Goal: Task Accomplishment & Management: Complete application form

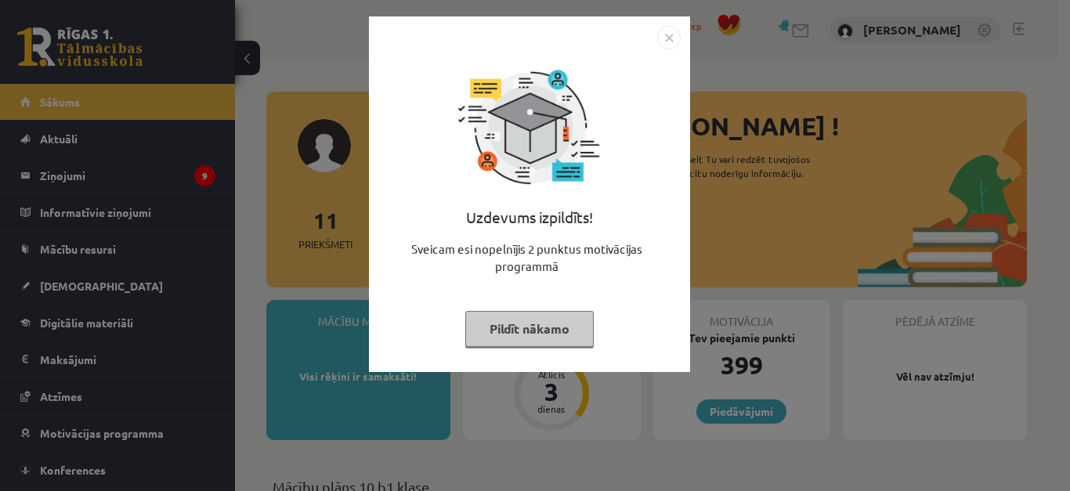
click at [678, 37] on img "Close" at bounding box center [669, 38] width 24 height 24
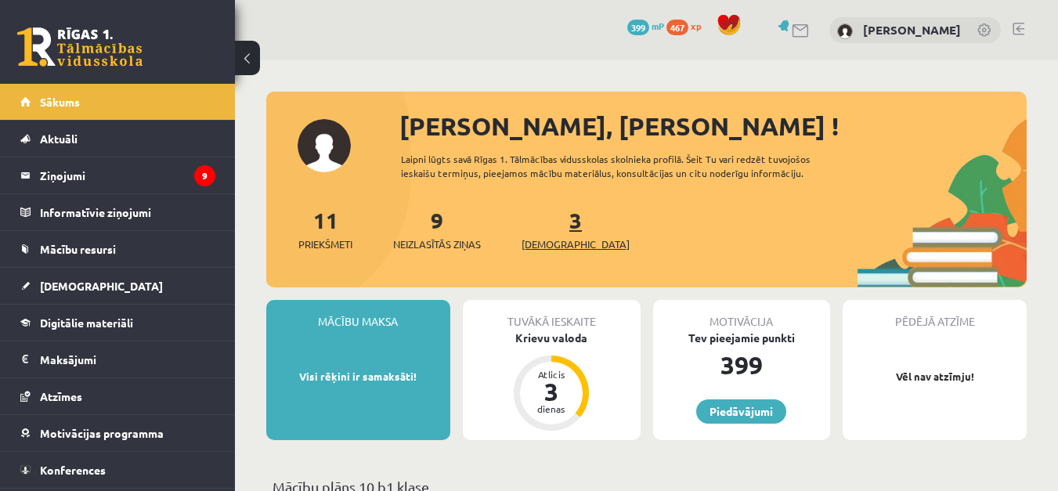
click at [550, 218] on link "3 Ieskaites" at bounding box center [576, 229] width 108 height 46
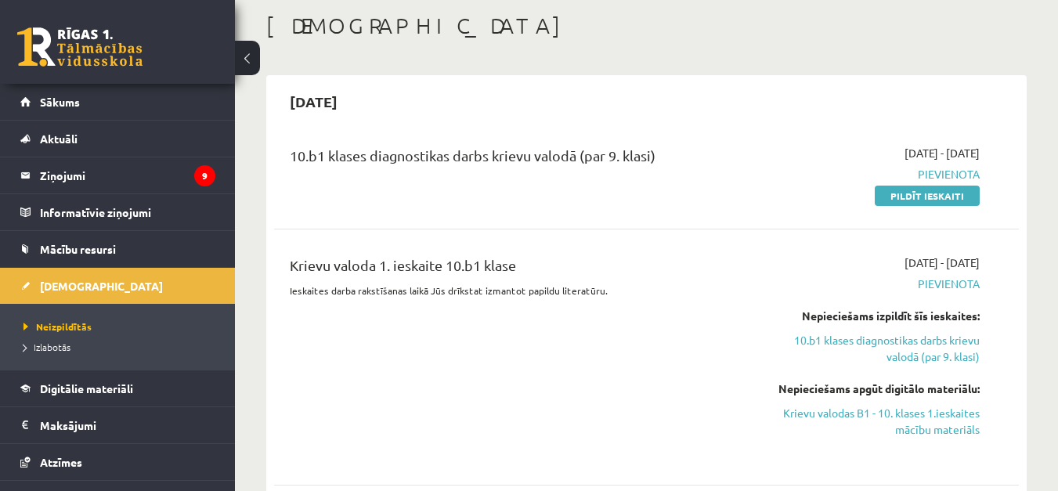
scroll to position [78, 0]
click at [917, 197] on link "Pildīt ieskaiti" at bounding box center [927, 196] width 105 height 20
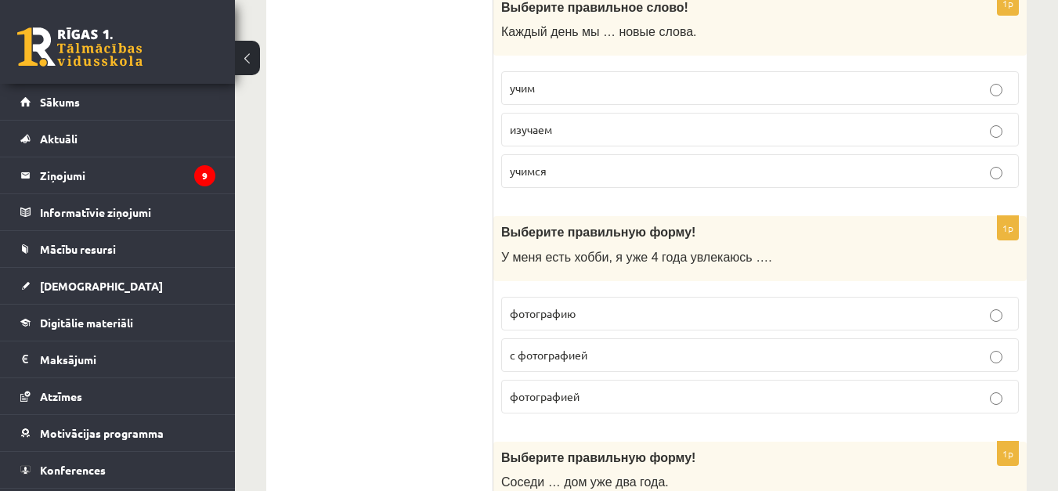
scroll to position [862, 0]
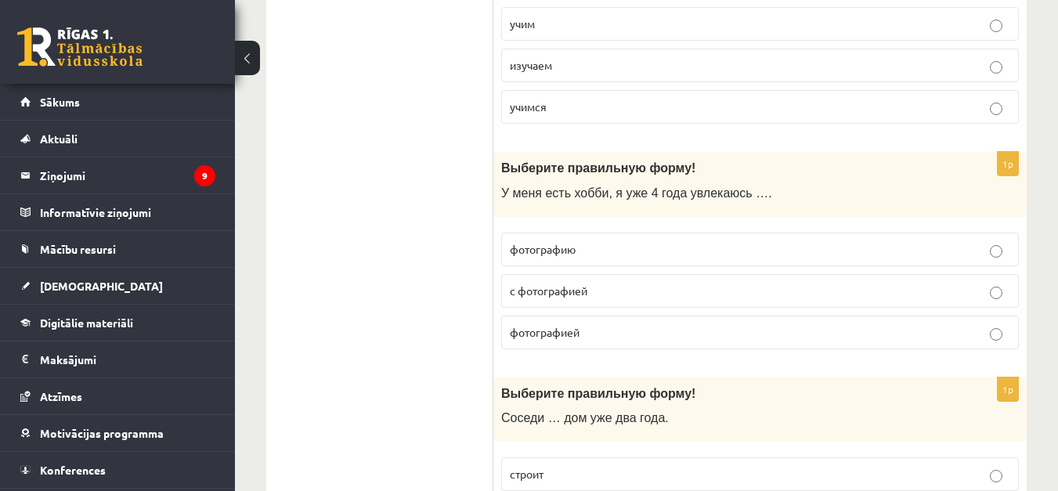
click at [642, 290] on p "с фотографией" at bounding box center [760, 291] width 501 height 16
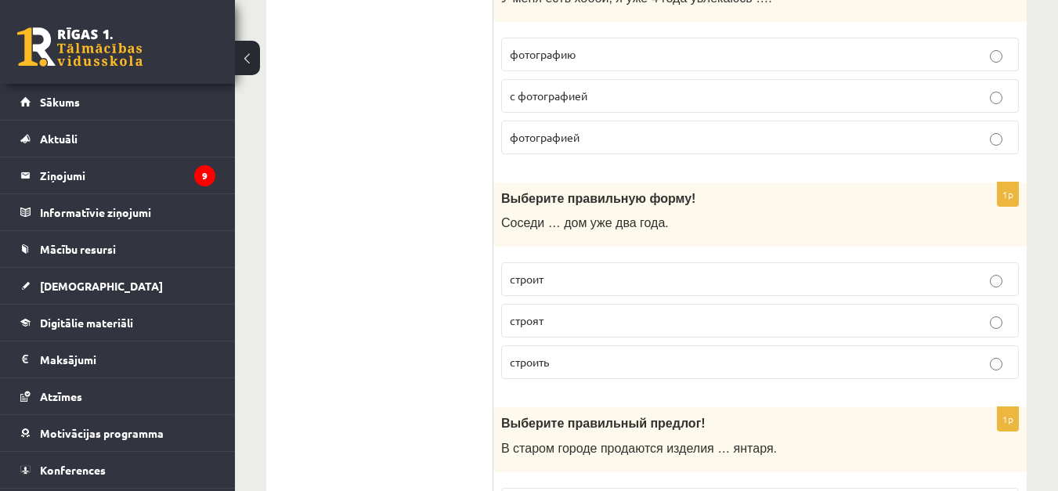
scroll to position [1097, 0]
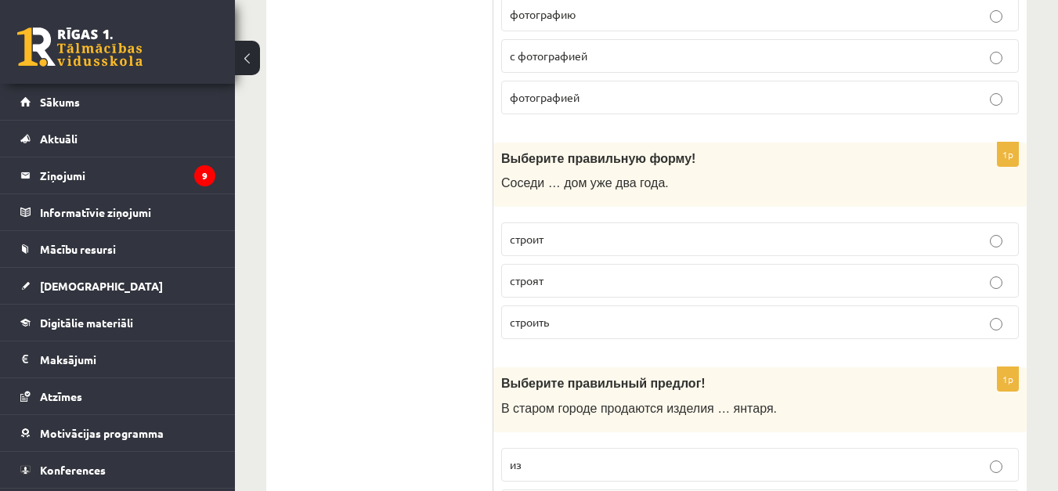
click at [635, 277] on p "строят" at bounding box center [760, 281] width 501 height 16
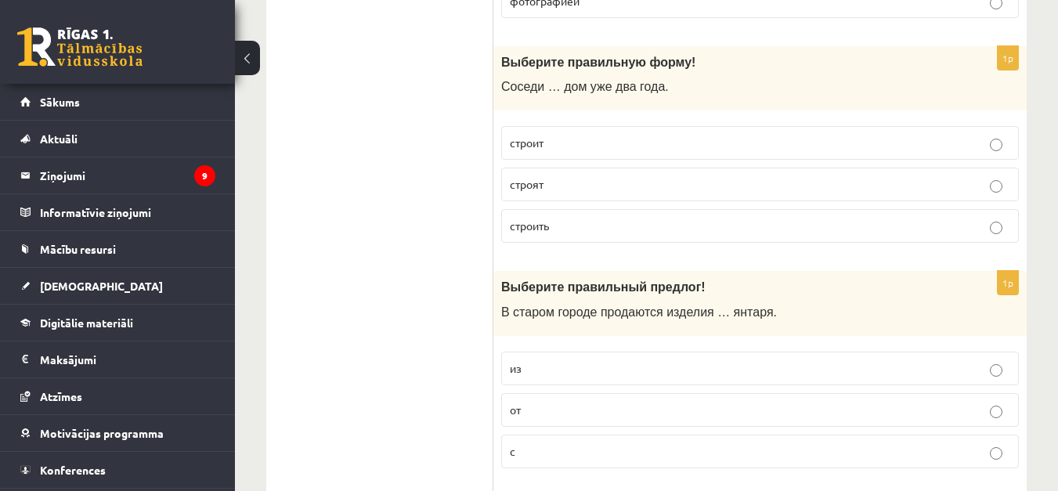
scroll to position [1253, 0]
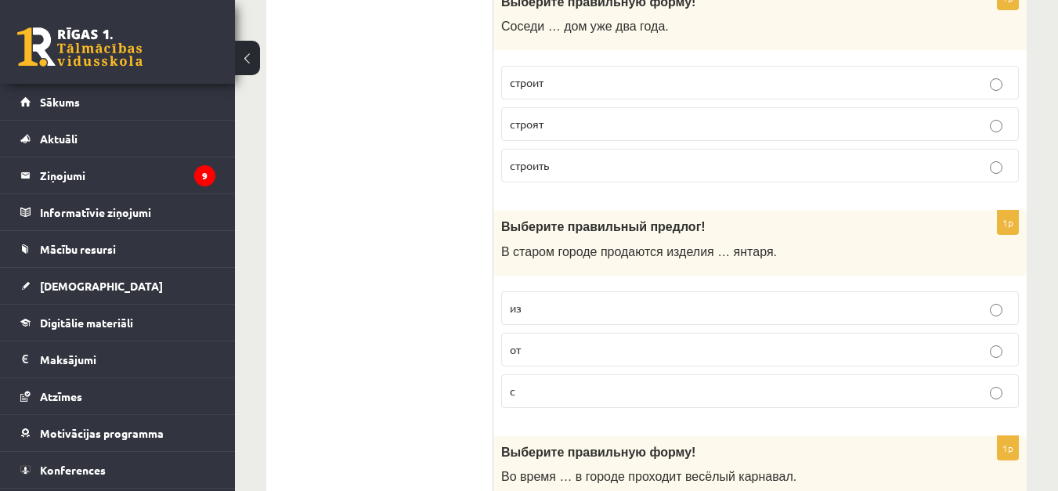
click at [645, 306] on p "из" at bounding box center [760, 308] width 501 height 16
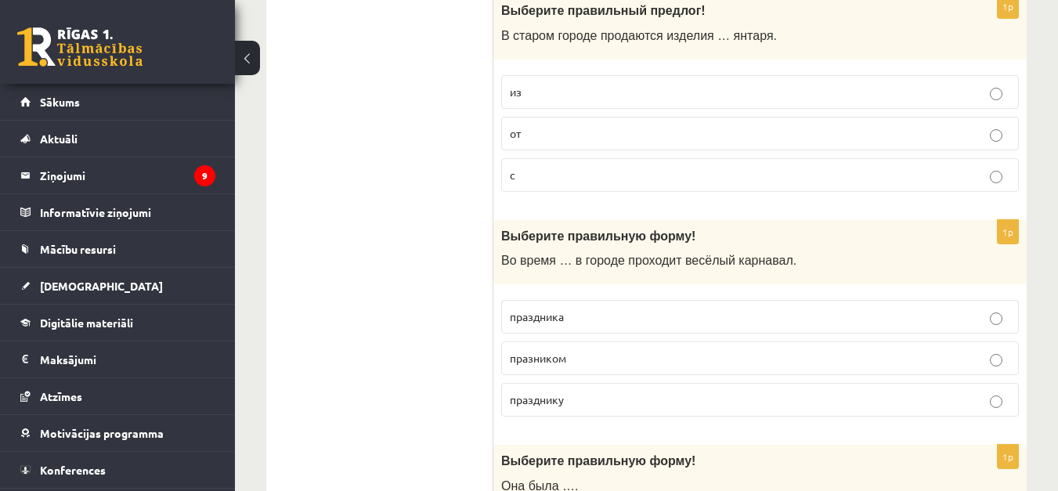
scroll to position [1488, 0]
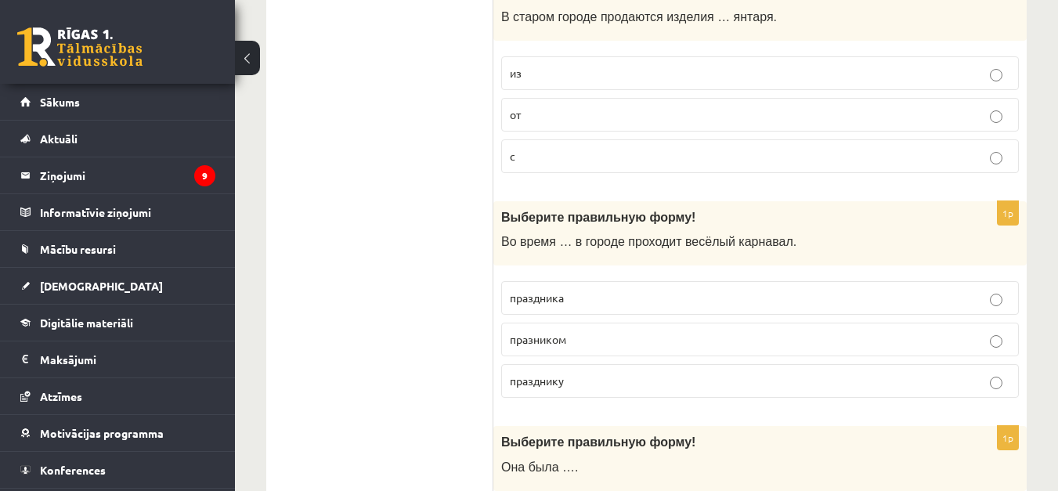
click at [672, 292] on p "праздника" at bounding box center [760, 298] width 501 height 16
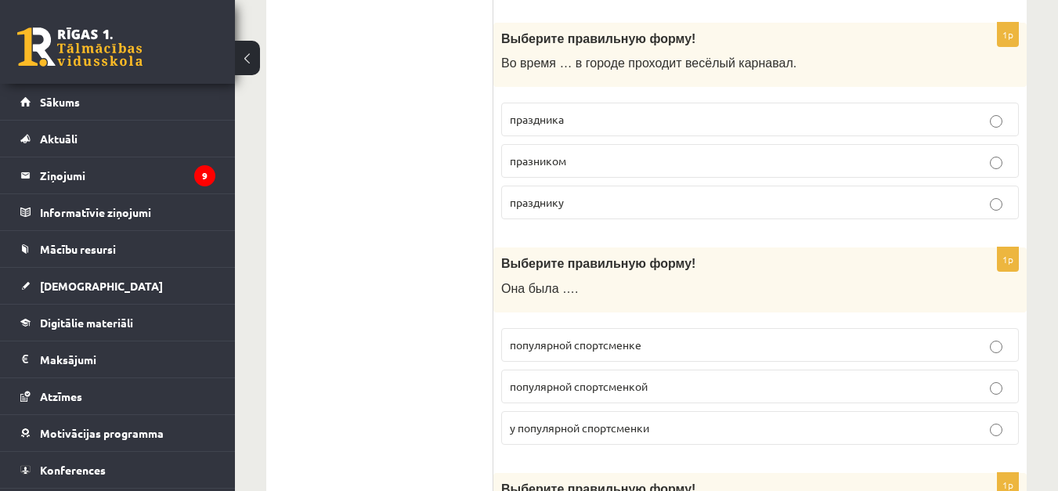
scroll to position [1723, 0]
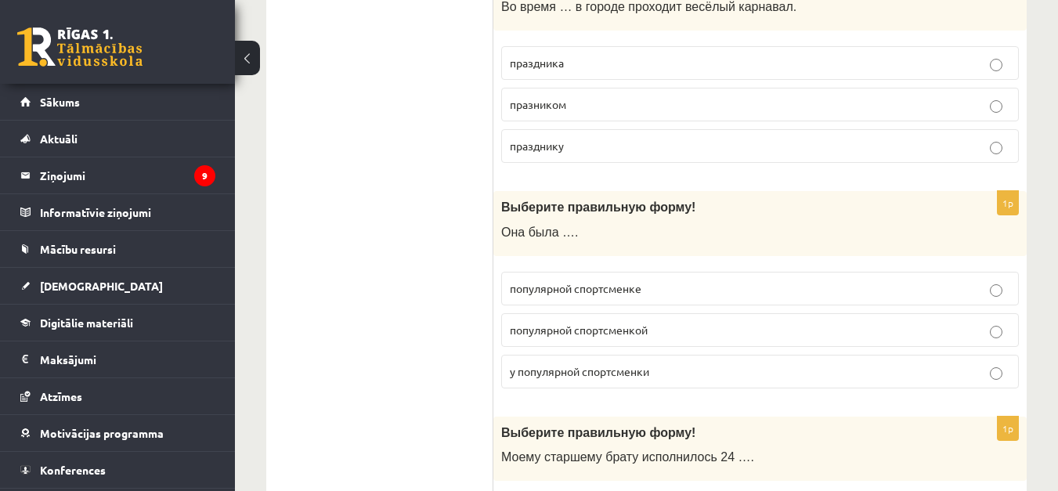
click at [663, 336] on p "популярной спортсменкой" at bounding box center [760, 330] width 501 height 16
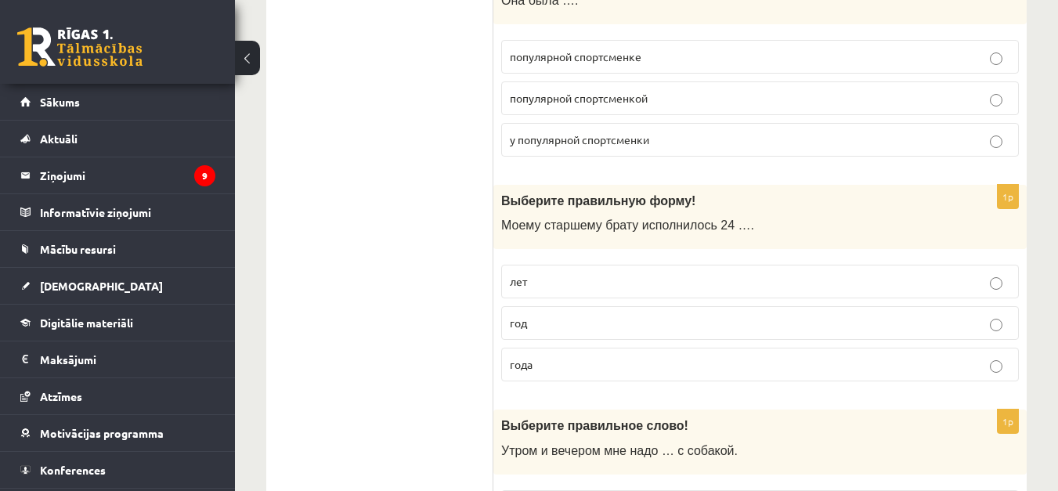
scroll to position [2037, 0]
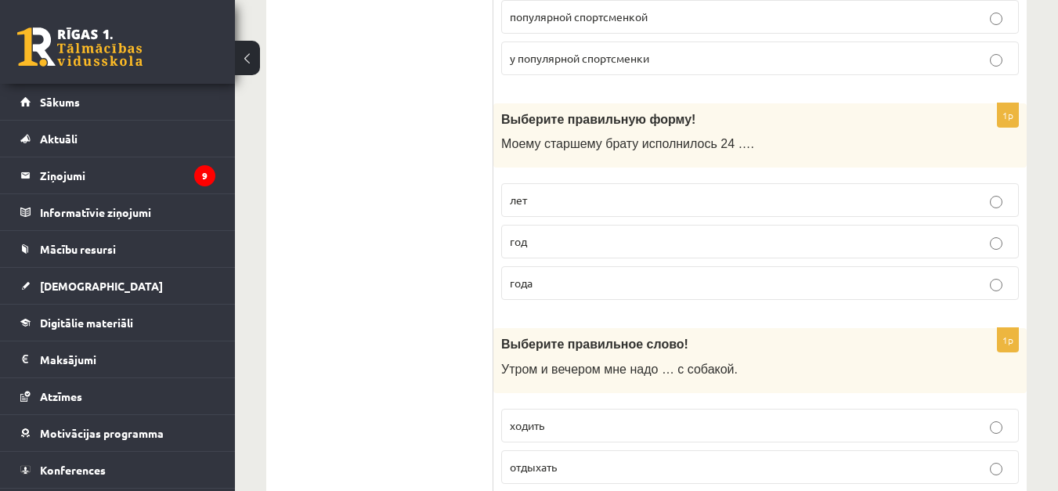
click at [663, 289] on p "года" at bounding box center [760, 283] width 501 height 16
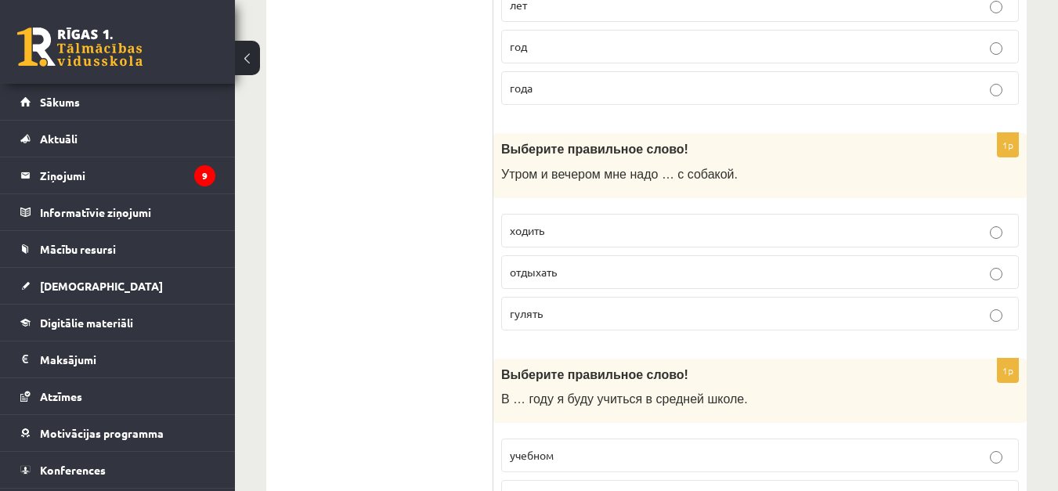
scroll to position [2272, 0]
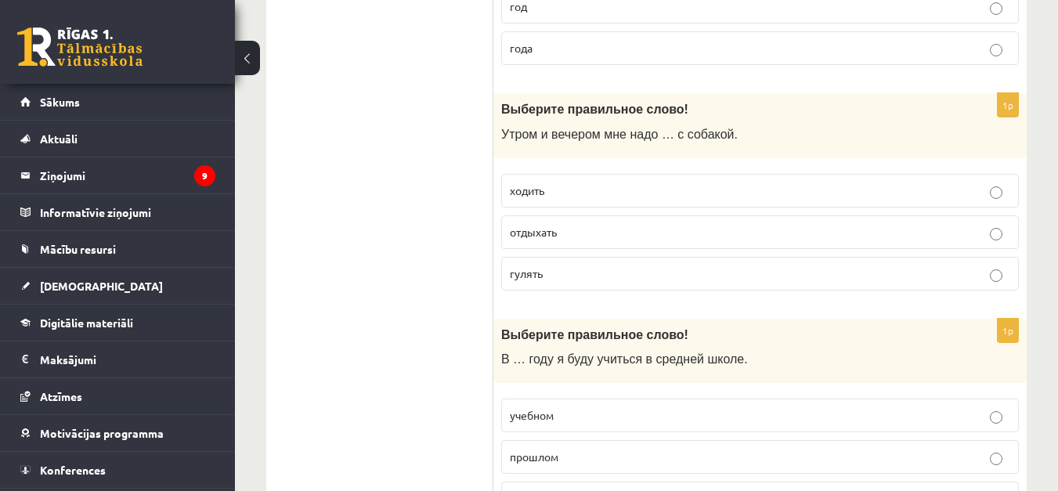
click at [657, 277] on p "гулять" at bounding box center [760, 274] width 501 height 16
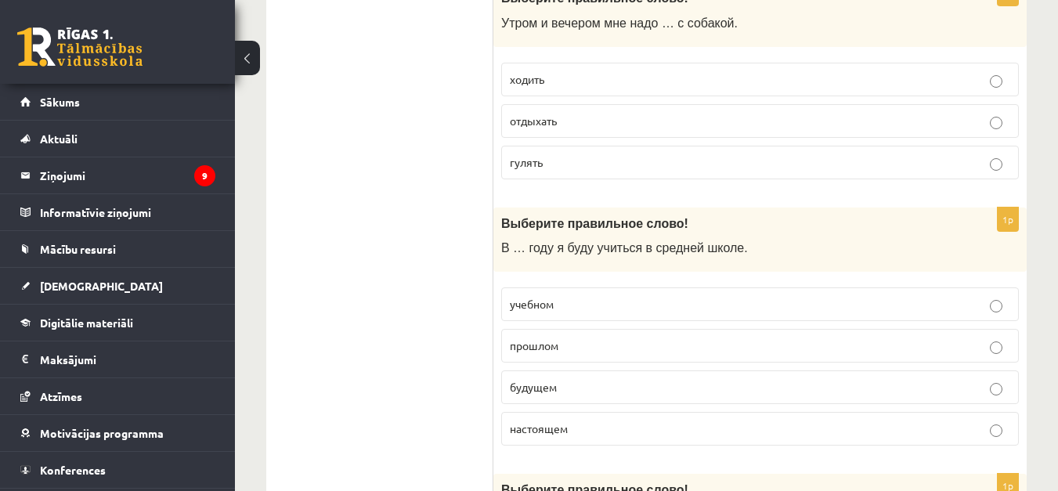
scroll to position [2428, 0]
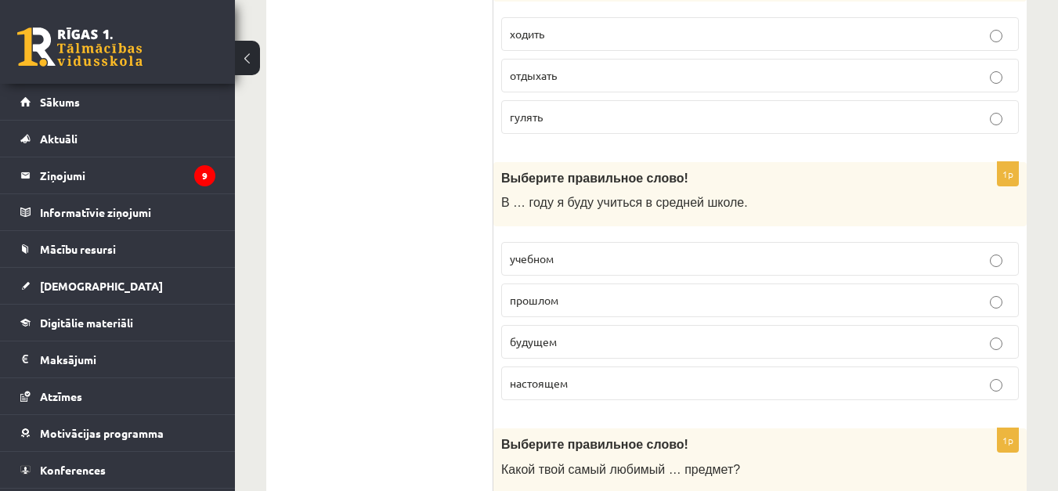
click at [617, 338] on p "будущем" at bounding box center [760, 342] width 501 height 16
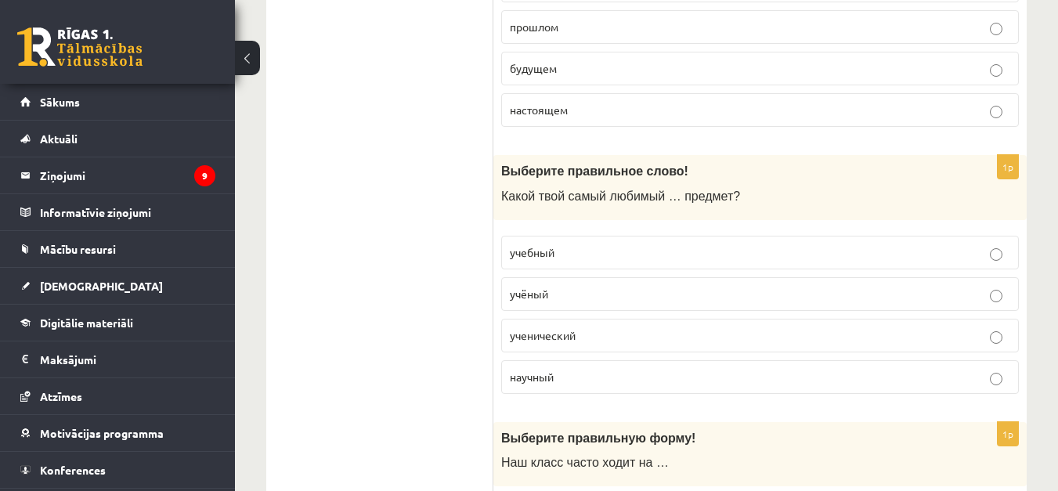
scroll to position [2742, 0]
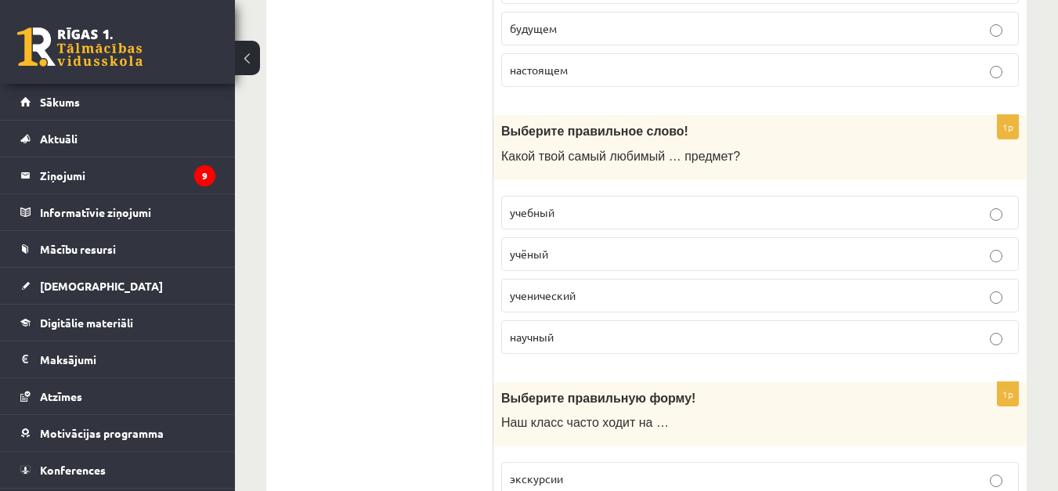
click at [595, 214] on p "учебный" at bounding box center [760, 212] width 501 height 16
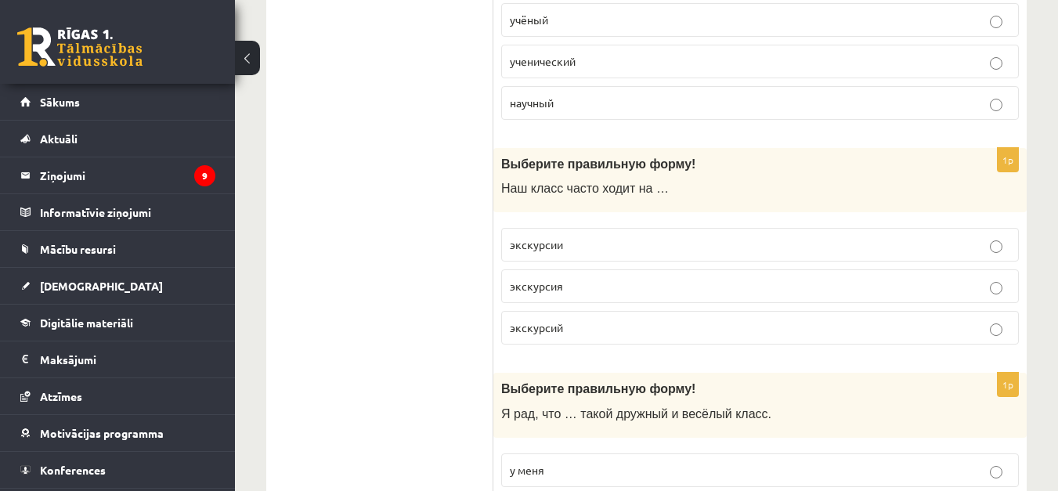
scroll to position [2977, 0]
click at [572, 331] on p "экскурсий" at bounding box center [760, 327] width 501 height 16
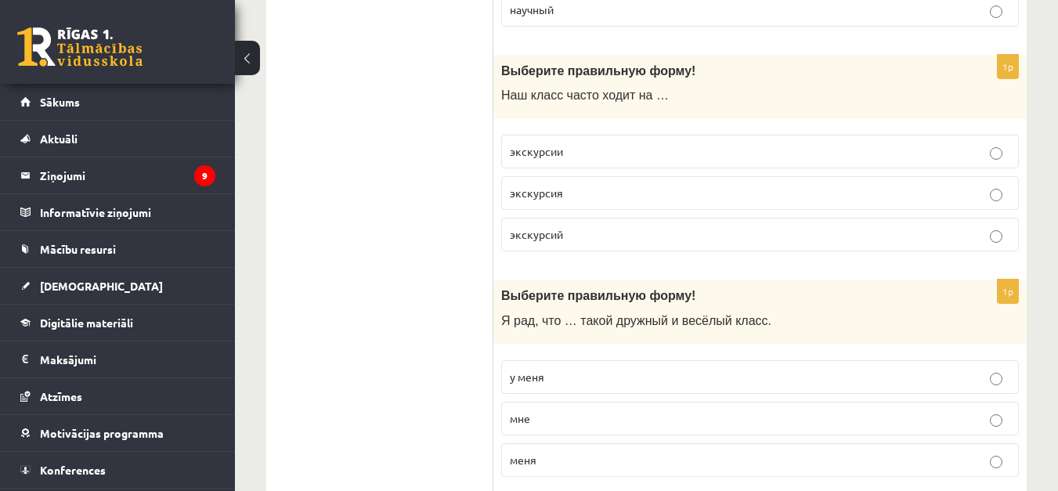
scroll to position [3134, 0]
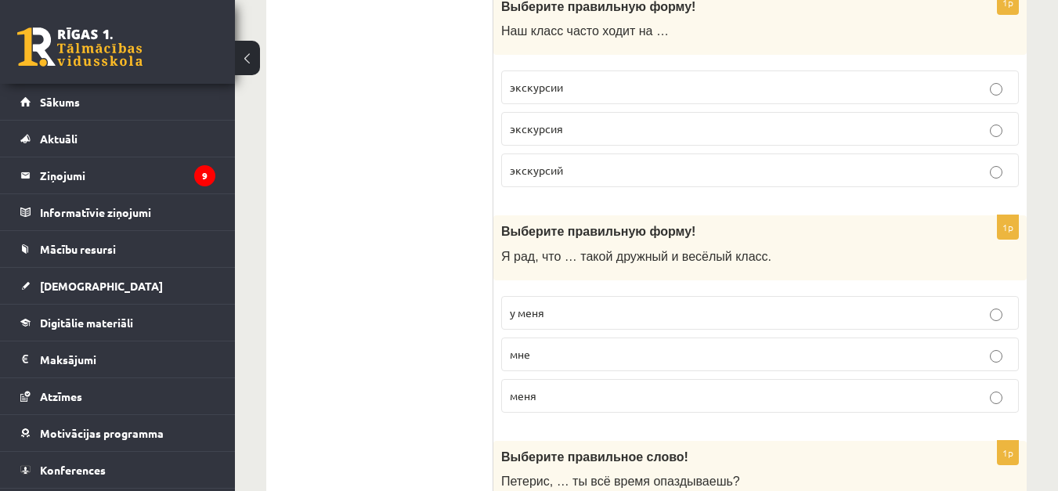
click at [608, 315] on p "у меня" at bounding box center [760, 313] width 501 height 16
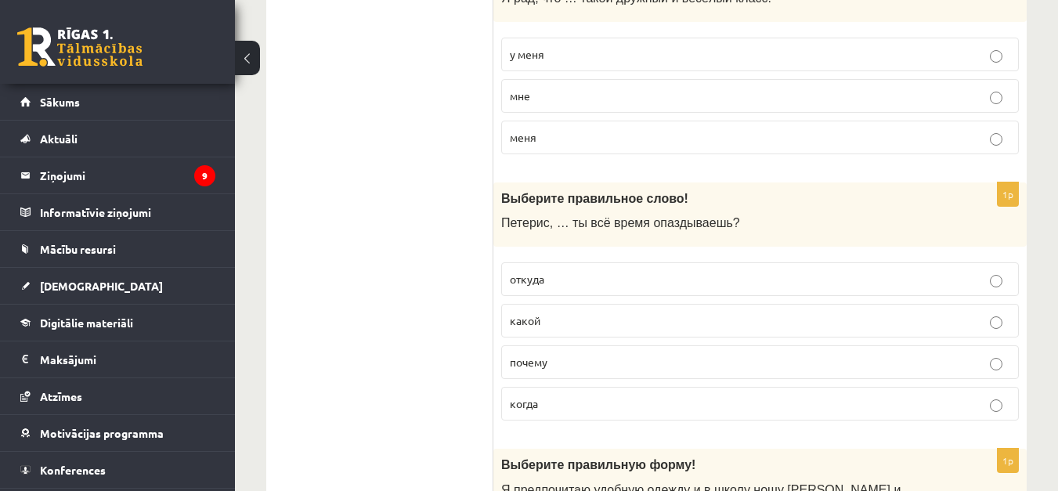
scroll to position [3447, 0]
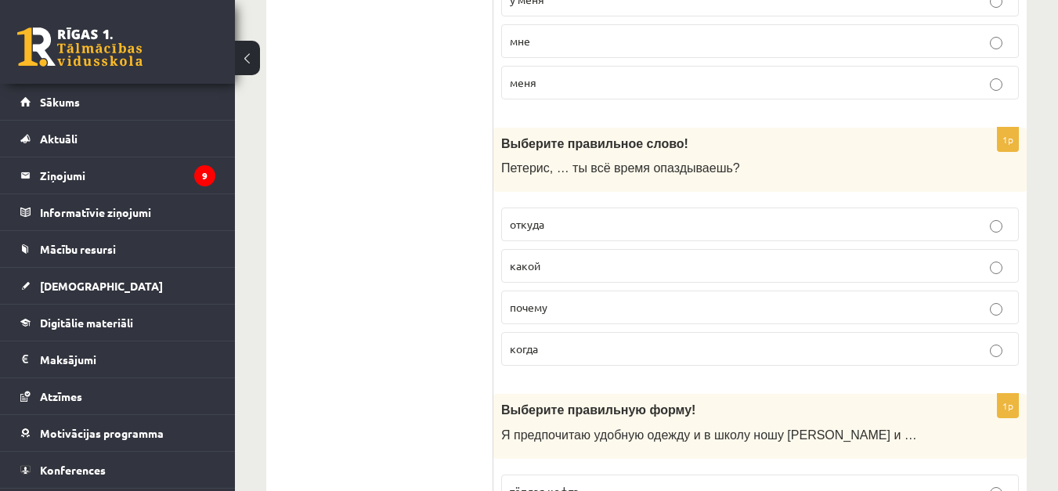
click at [544, 318] on label "почему" at bounding box center [760, 308] width 518 height 34
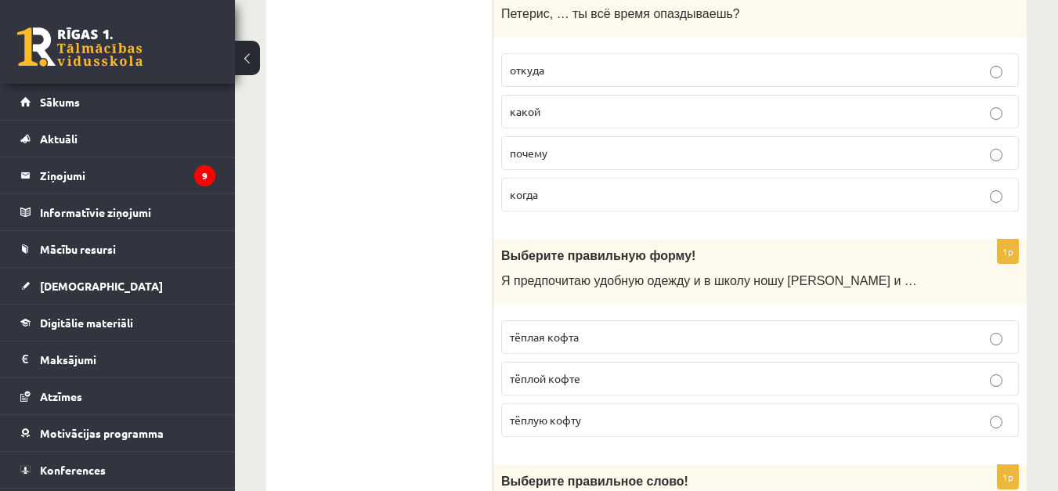
scroll to position [3604, 0]
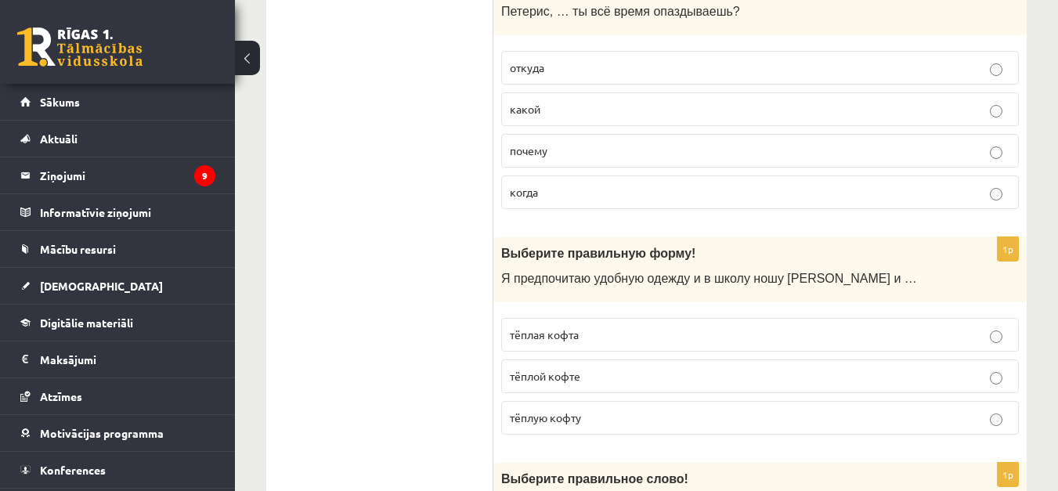
click at [588, 418] on p "тёплую кофту" at bounding box center [760, 418] width 501 height 16
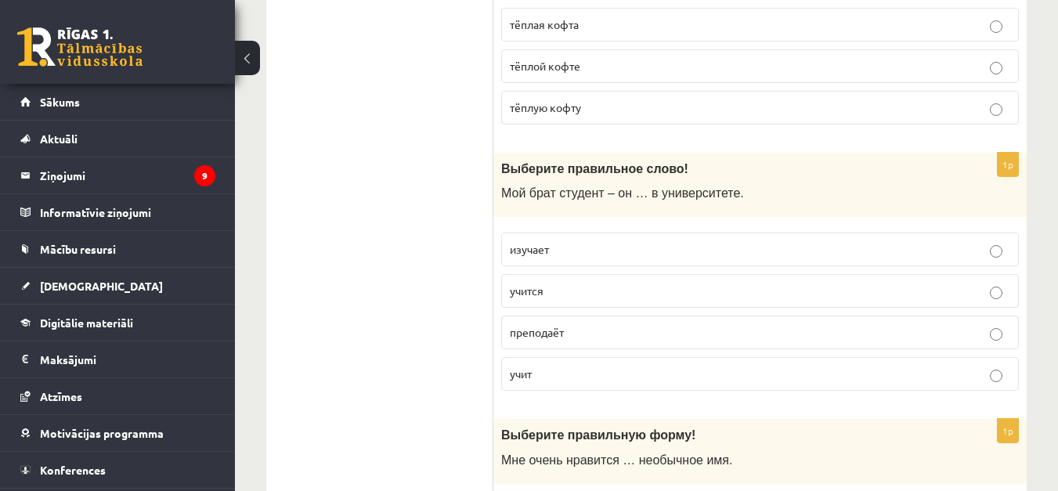
scroll to position [3917, 0]
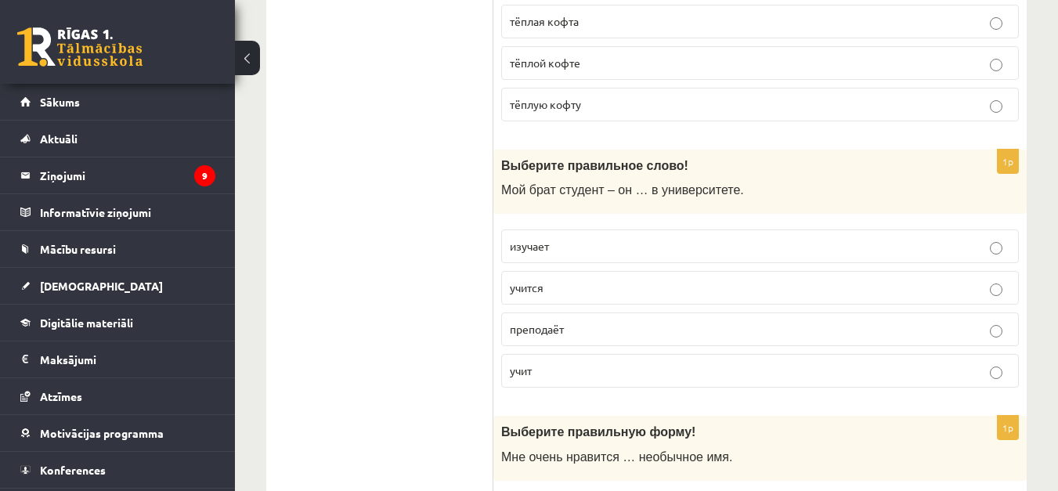
click at [588, 291] on p "учится" at bounding box center [760, 288] width 501 height 16
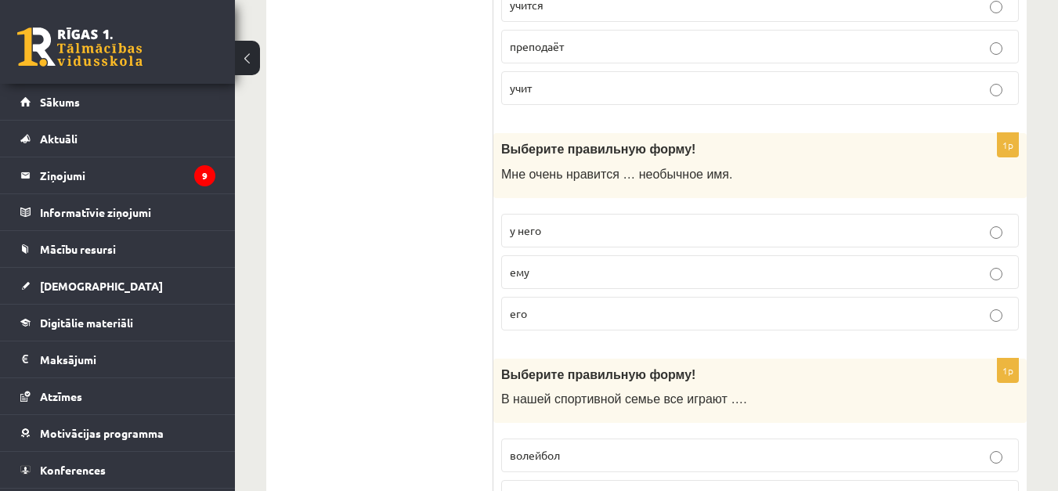
scroll to position [4230, 0]
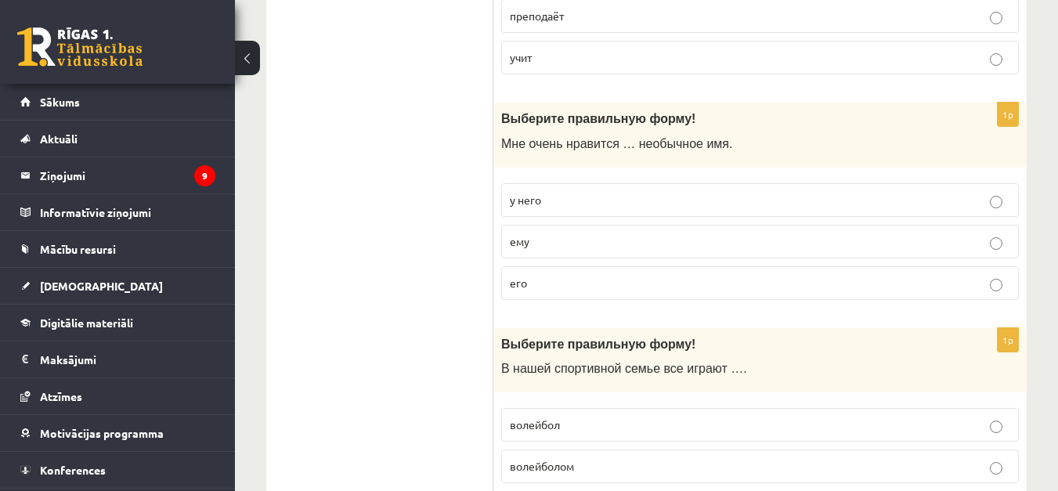
click at [609, 196] on p "у него" at bounding box center [760, 200] width 501 height 16
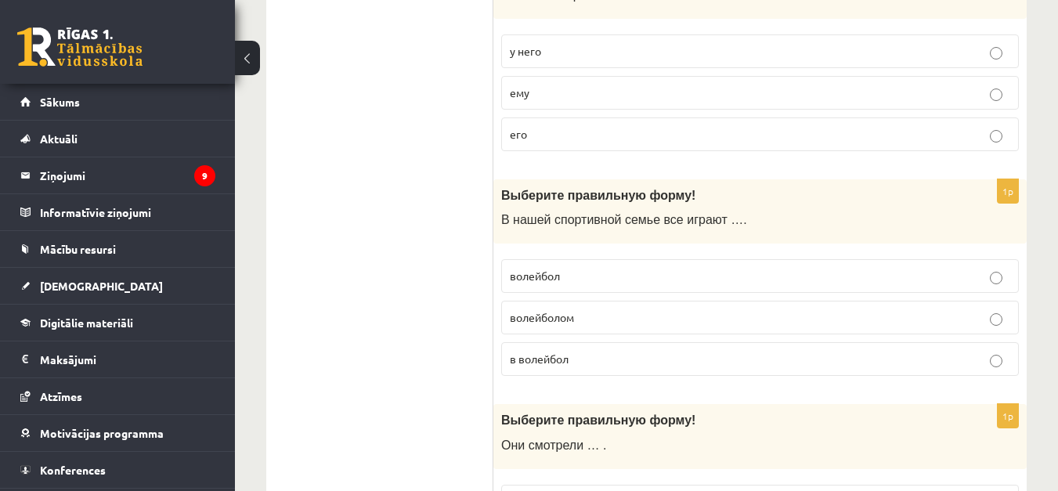
scroll to position [4387, 0]
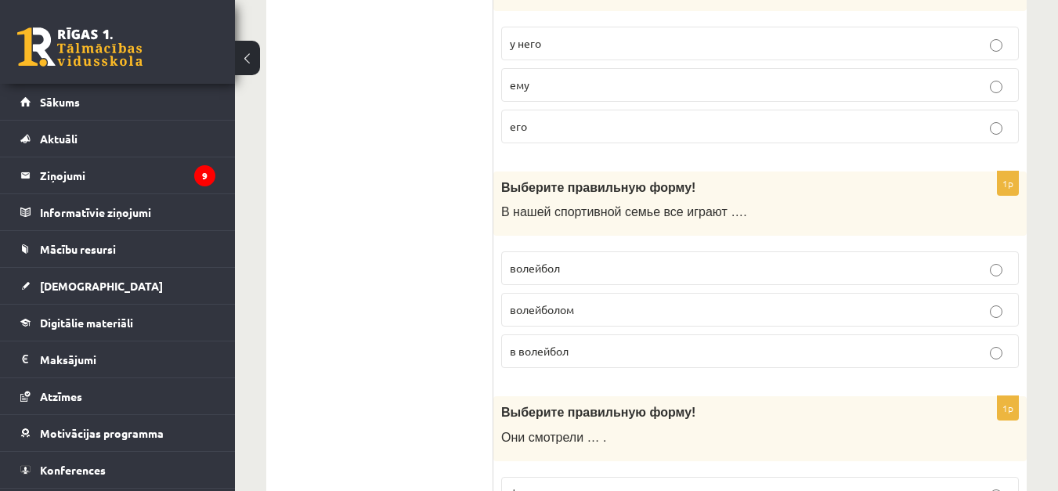
click at [569, 356] on span "в волейбол" at bounding box center [539, 351] width 59 height 14
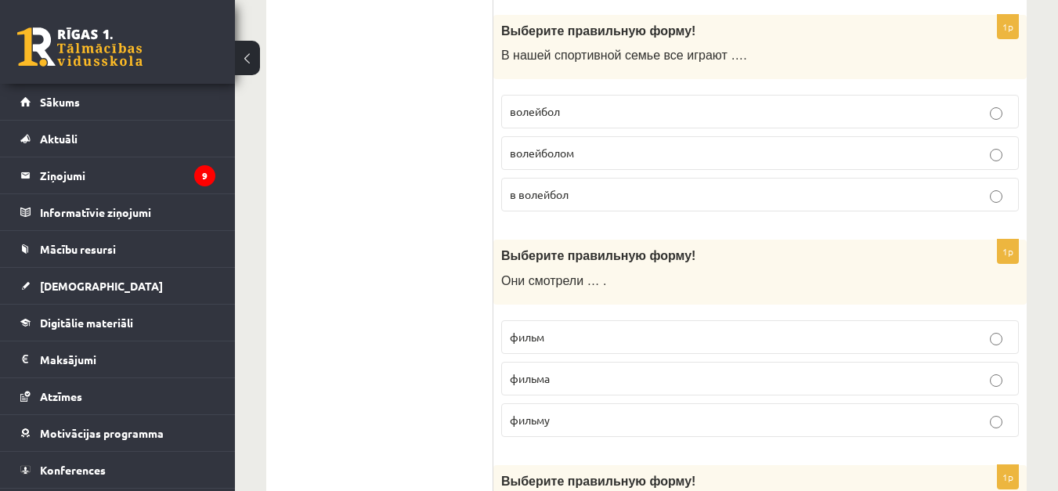
scroll to position [4622, 0]
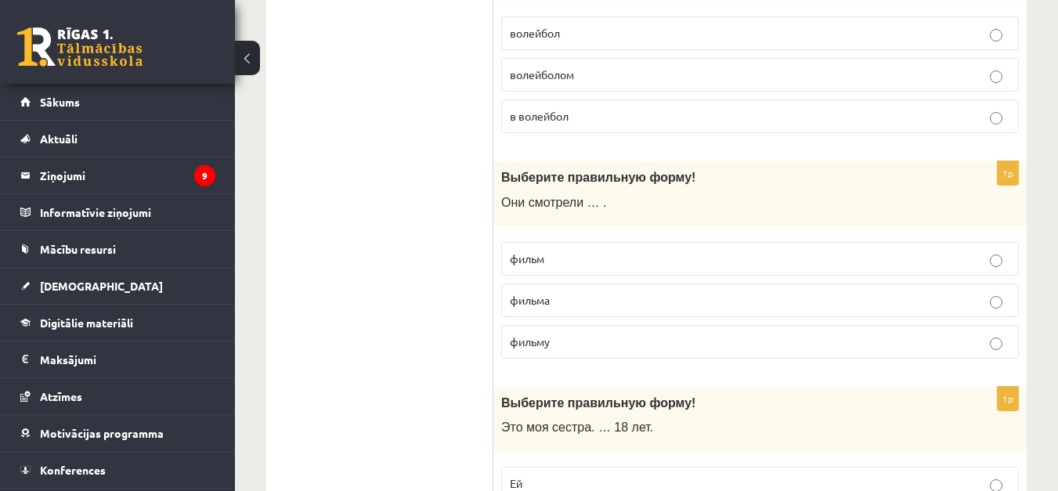
click at [642, 255] on p "фильм" at bounding box center [760, 259] width 501 height 16
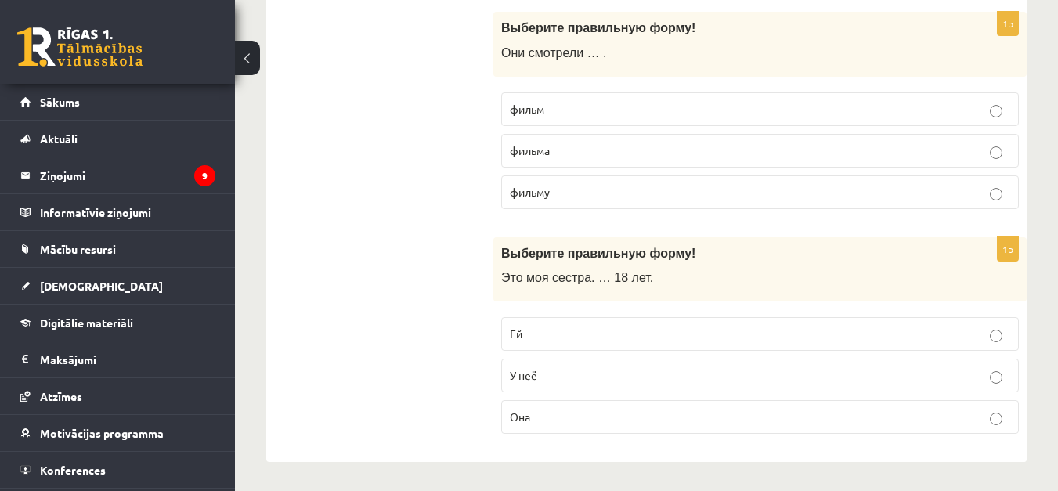
scroll to position [4775, 0]
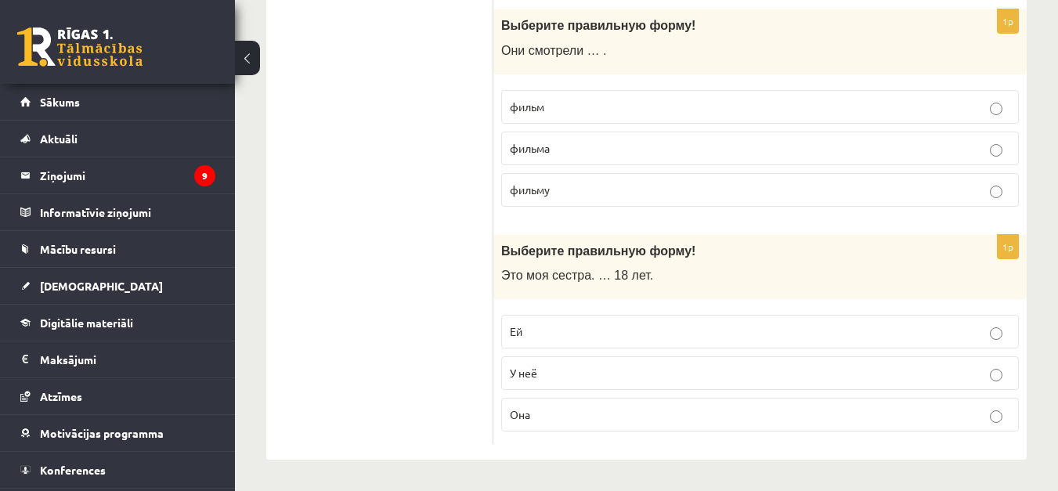
click at [567, 371] on p "У неё" at bounding box center [760, 373] width 501 height 16
click at [602, 326] on p "Ей" at bounding box center [760, 332] width 501 height 16
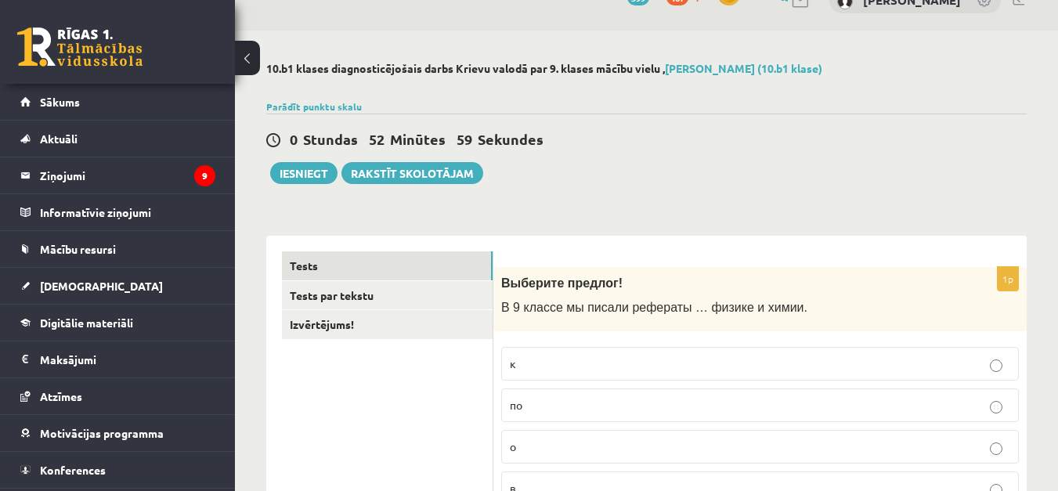
scroll to position [0, 0]
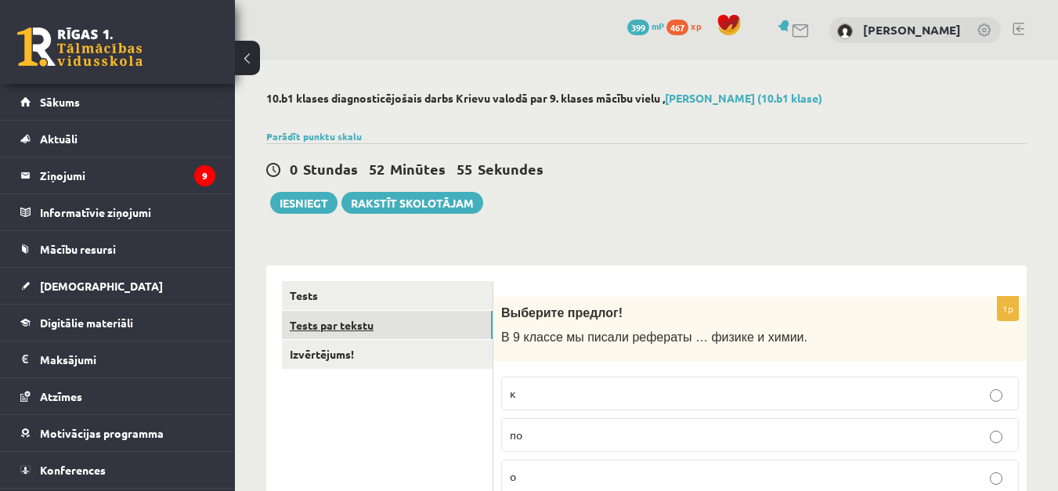
click at [322, 334] on link "Tests par tekstu" at bounding box center [387, 325] width 211 height 29
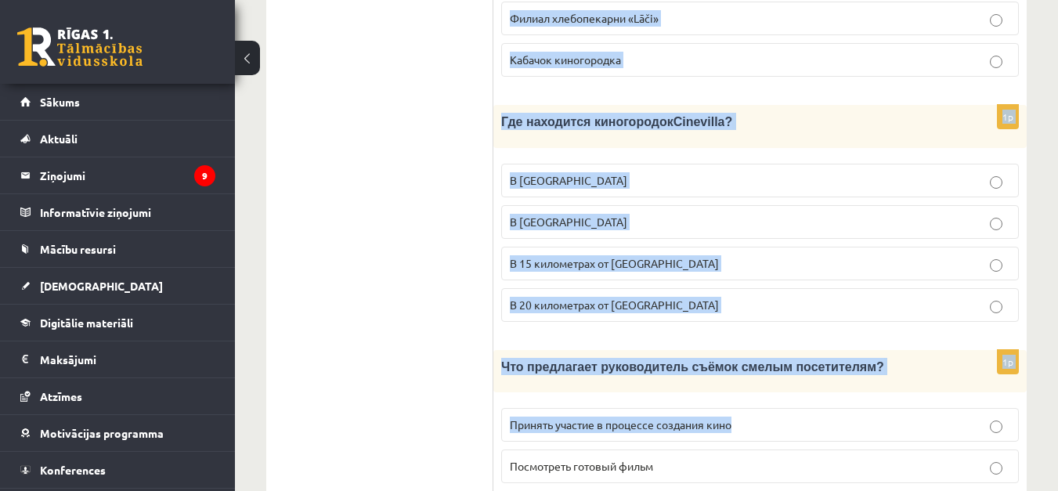
scroll to position [2407, 0]
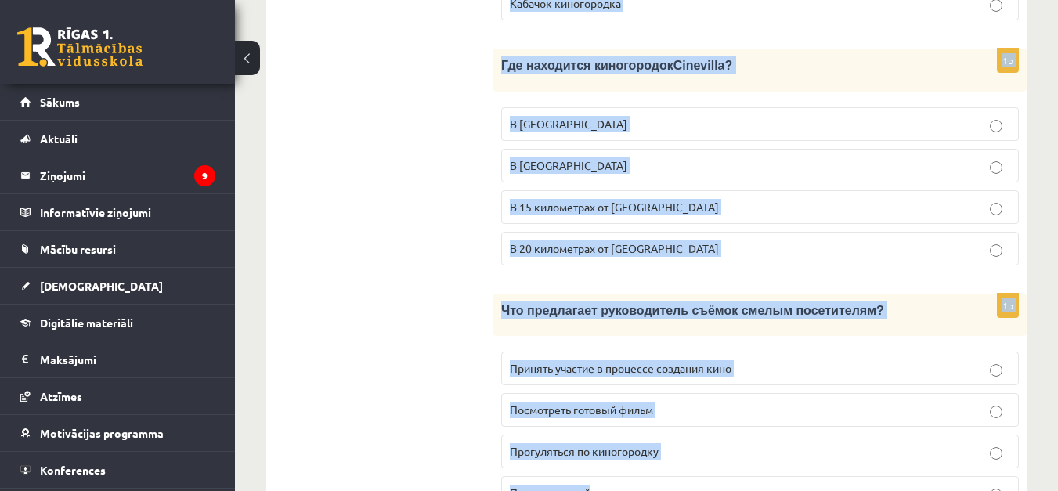
drag, startPoint x: 508, startPoint y: 288, endPoint x: 980, endPoint y: 465, distance: 504.5
copy form "Прочитайте текст «Киногородок Cinevilla », выберите правильный вариант. Киногор…"
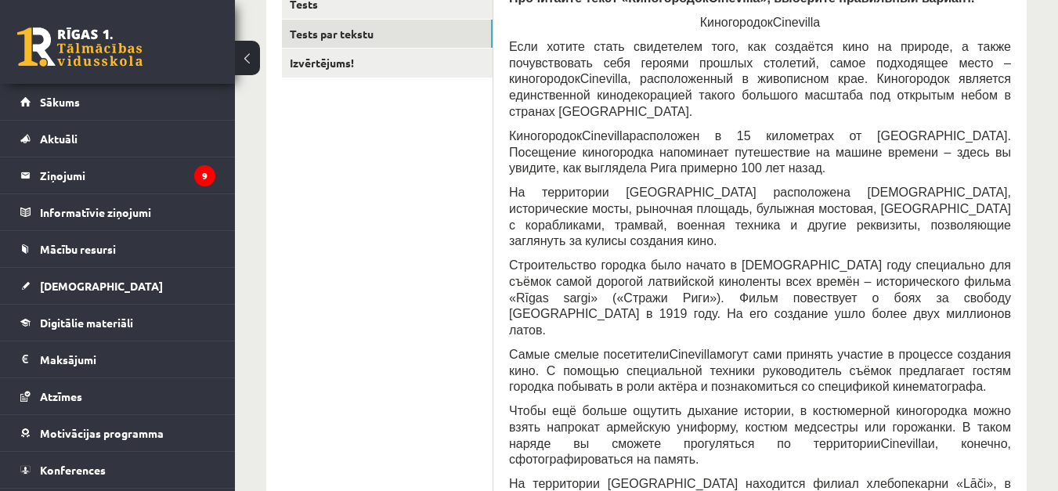
scroll to position [683, 0]
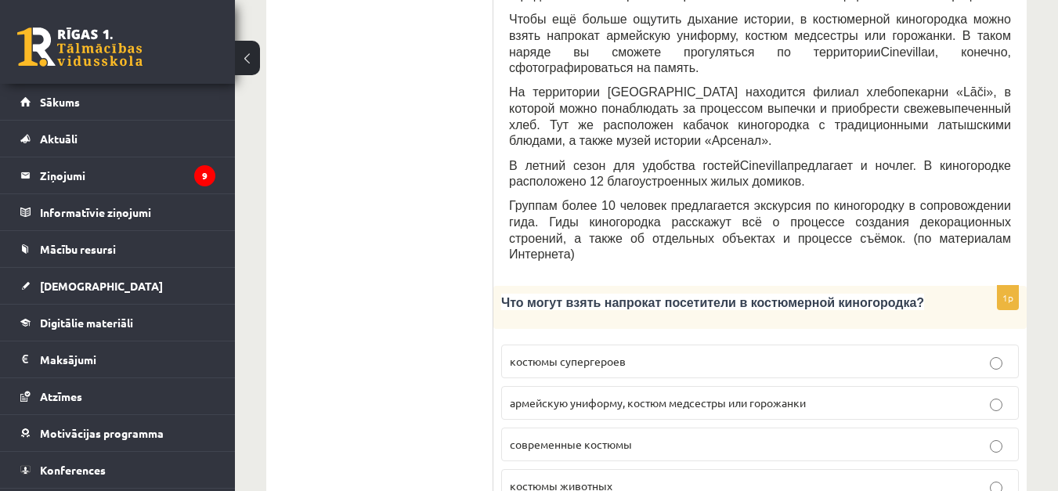
click at [984, 395] on p "армейскую униформу, костюм медсестры или горожанки" at bounding box center [760, 403] width 501 height 16
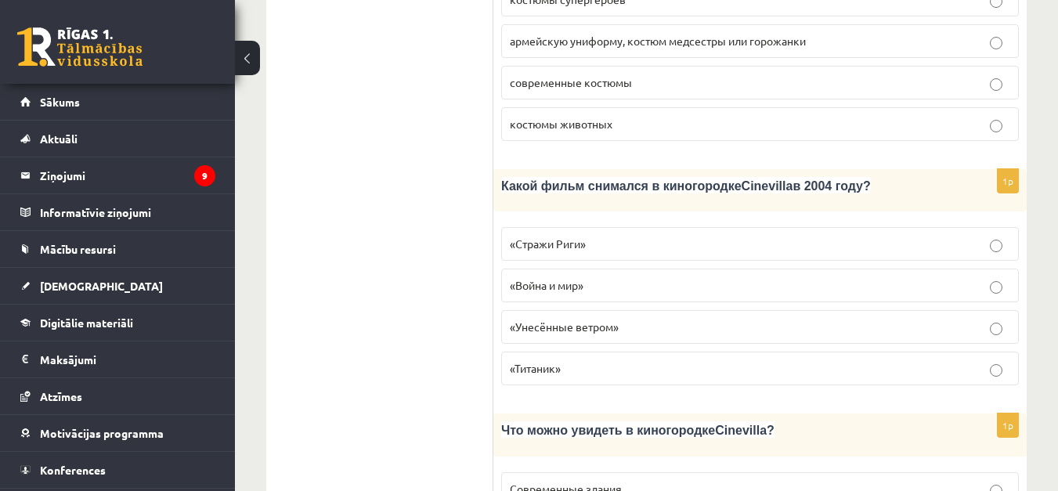
scroll to position [1075, 0]
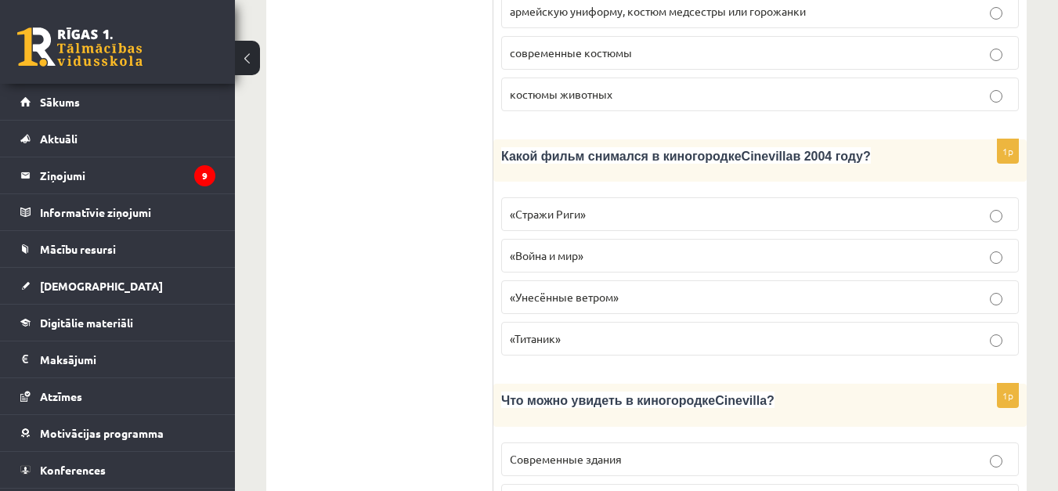
click at [1003, 197] on label "«Стражи Риги»" at bounding box center [760, 214] width 518 height 34
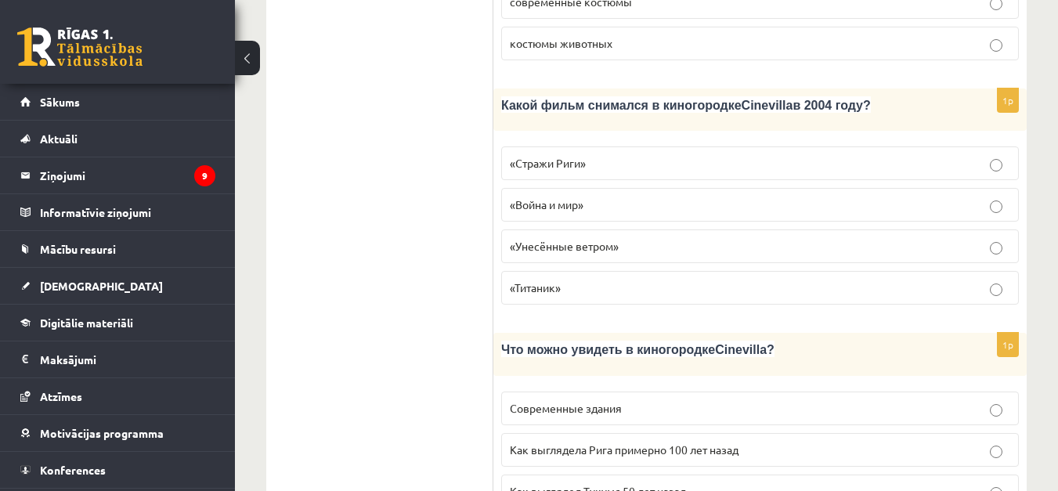
scroll to position [1388, 0]
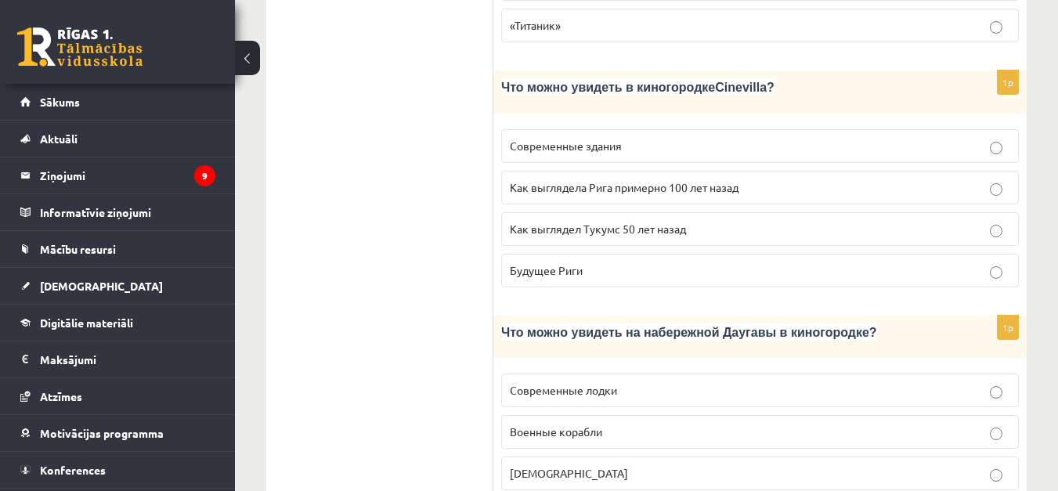
click at [729, 180] on span "Как выглядела Рига примерно 100 лет назад" at bounding box center [624, 187] width 229 height 14
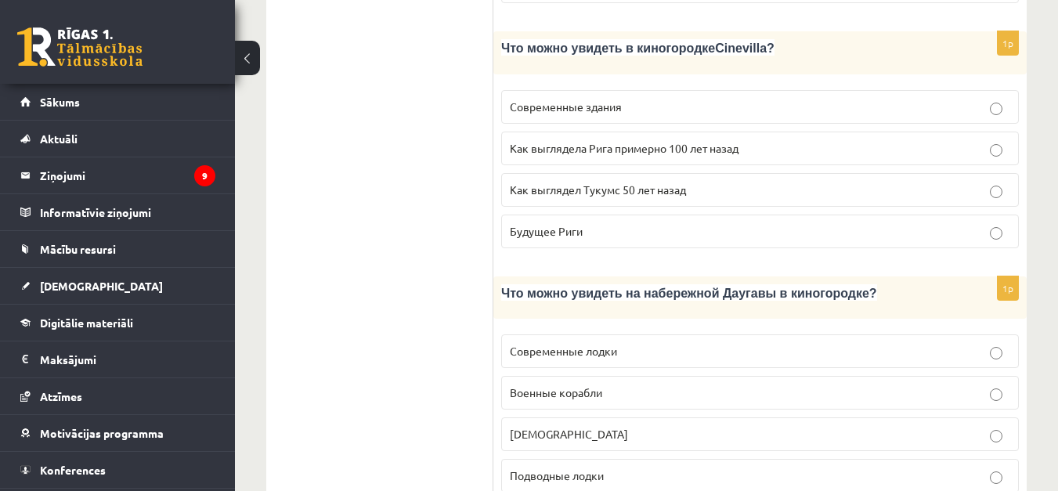
scroll to position [1466, 0]
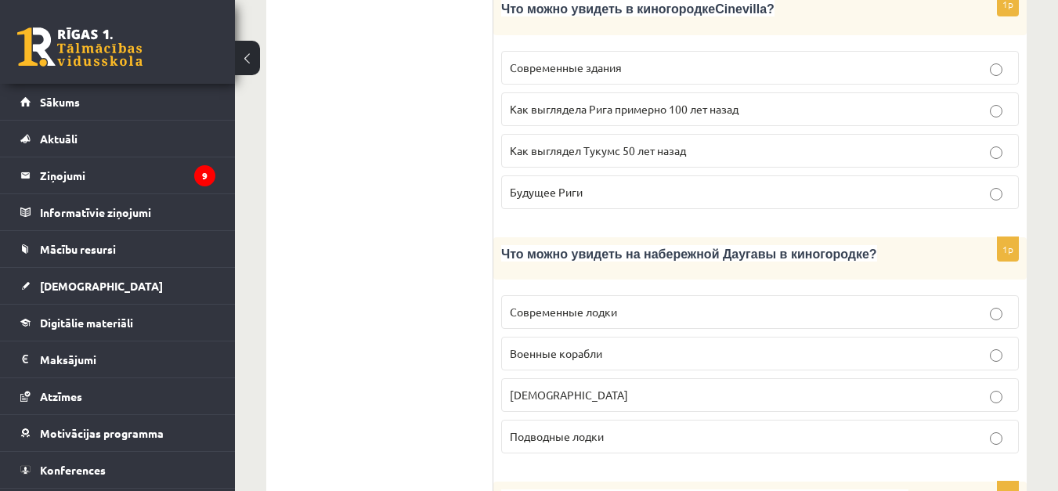
click at [747, 378] on label "Кораблики" at bounding box center [760, 395] width 518 height 34
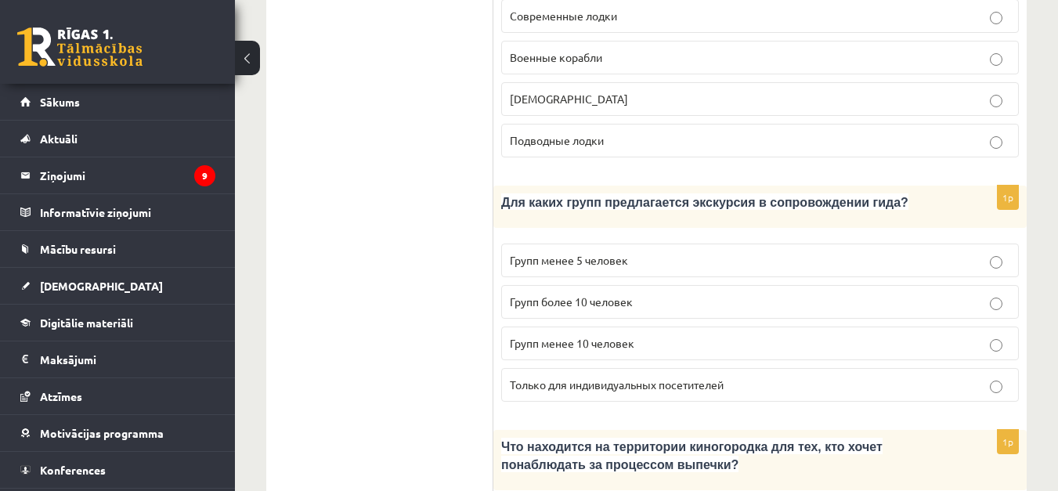
scroll to position [1780, 0]
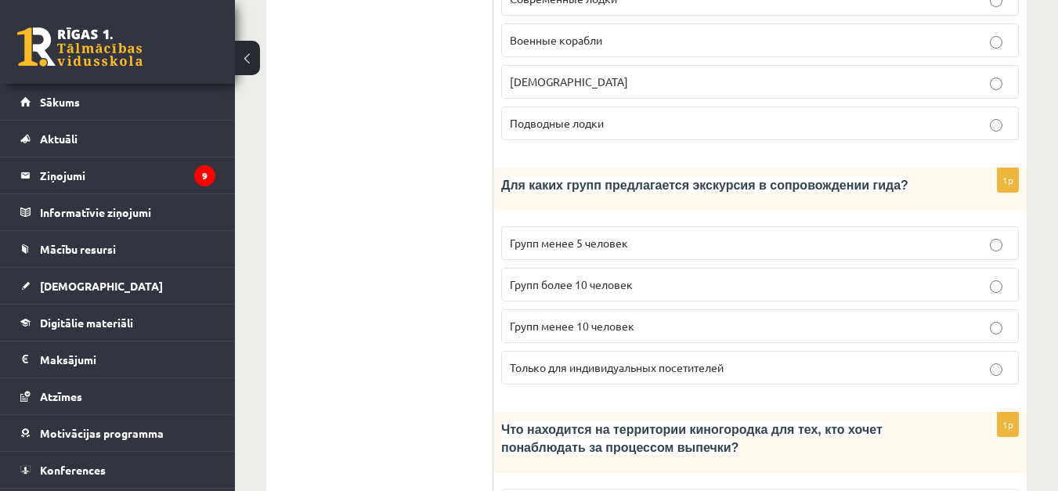
click at [757, 268] on label "Групп более 10 человек" at bounding box center [760, 285] width 518 height 34
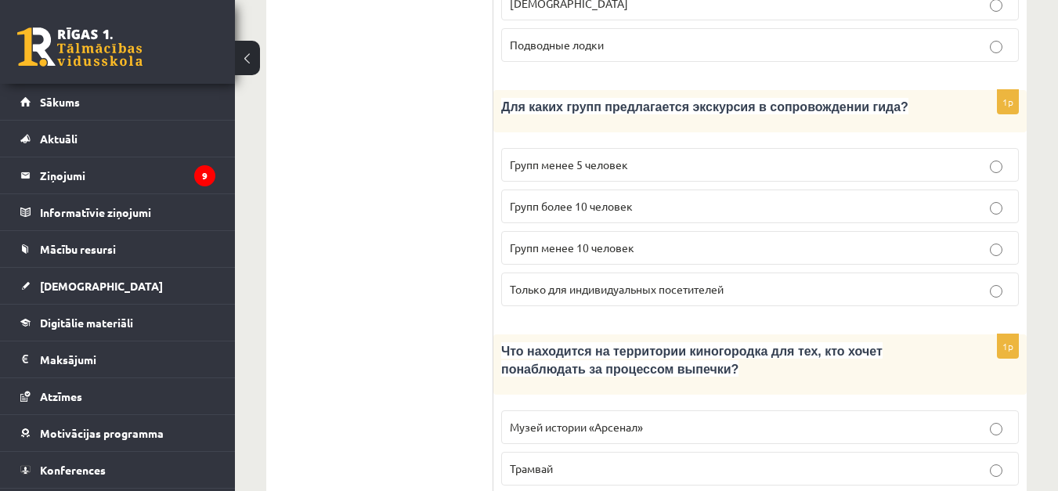
scroll to position [1937, 0]
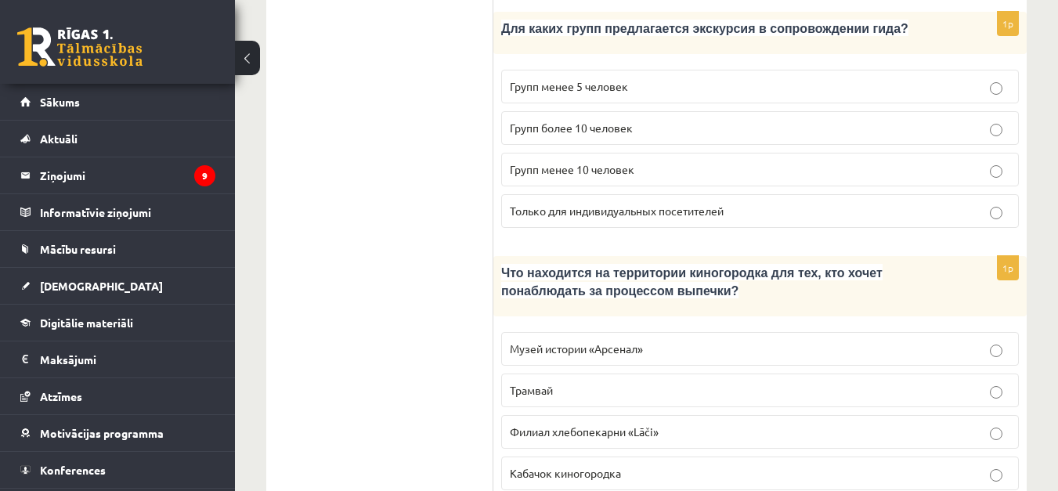
click at [624, 415] on label "Филиал хлебопекарни «Lāči»" at bounding box center [760, 432] width 518 height 34
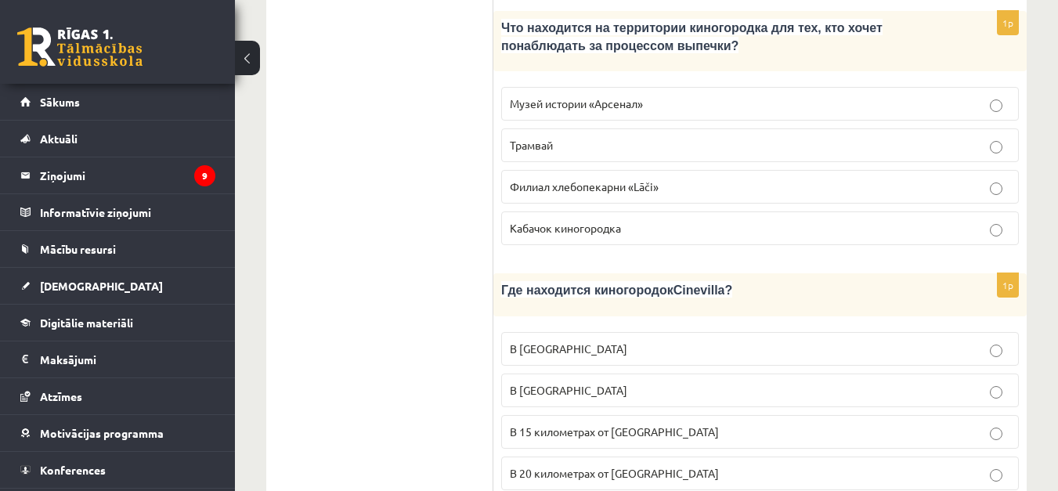
scroll to position [2250, 0]
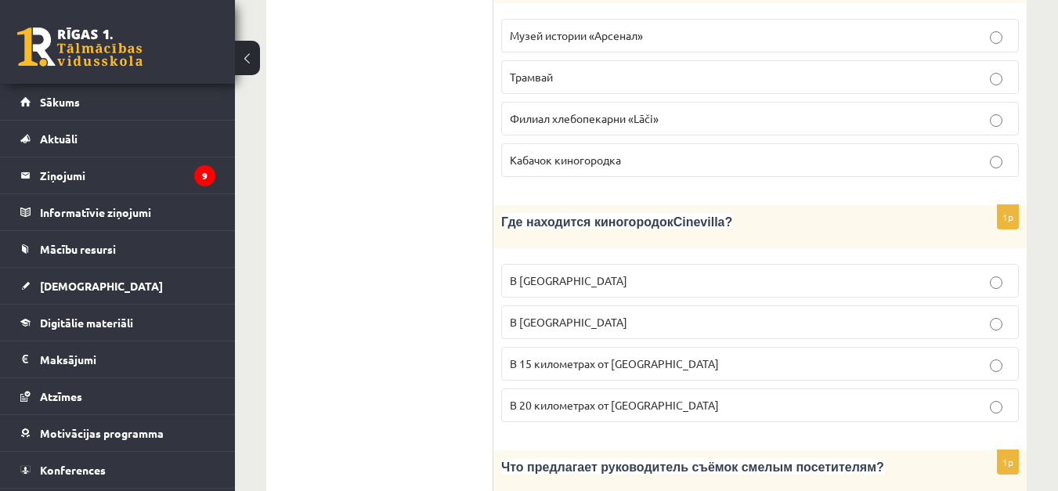
click at [640, 347] on label "В 15 километрах от Тукумса" at bounding box center [760, 364] width 518 height 34
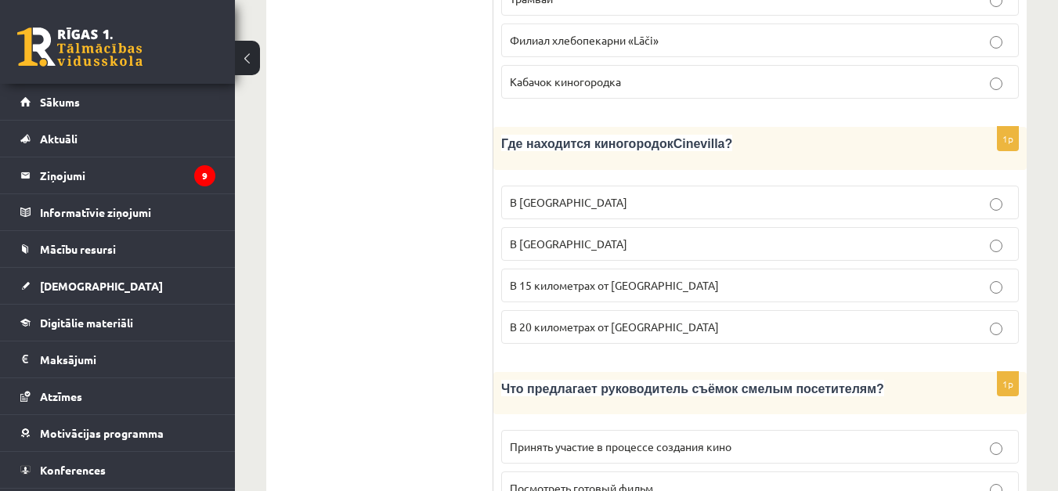
scroll to position [2407, 0]
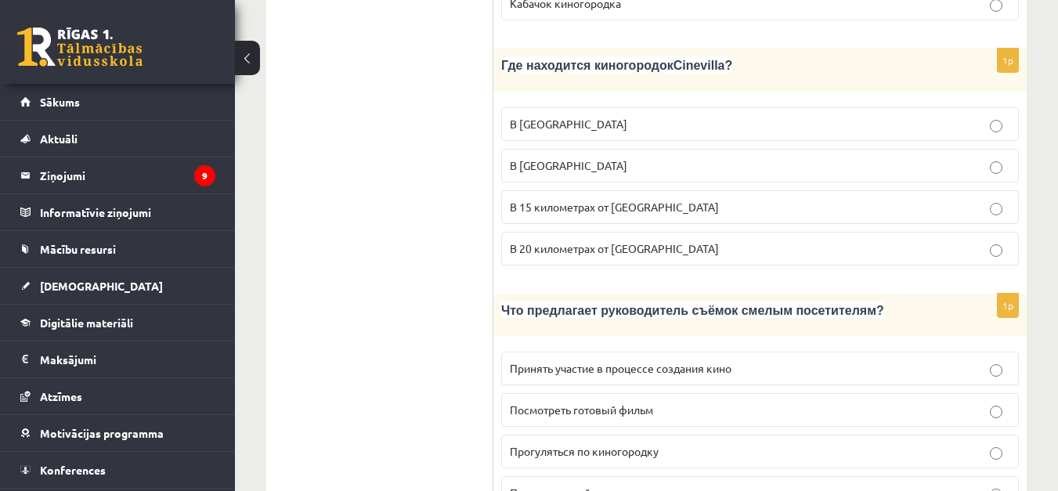
click at [542, 361] on span "Принять участие в процессе создания кино" at bounding box center [621, 368] width 222 height 14
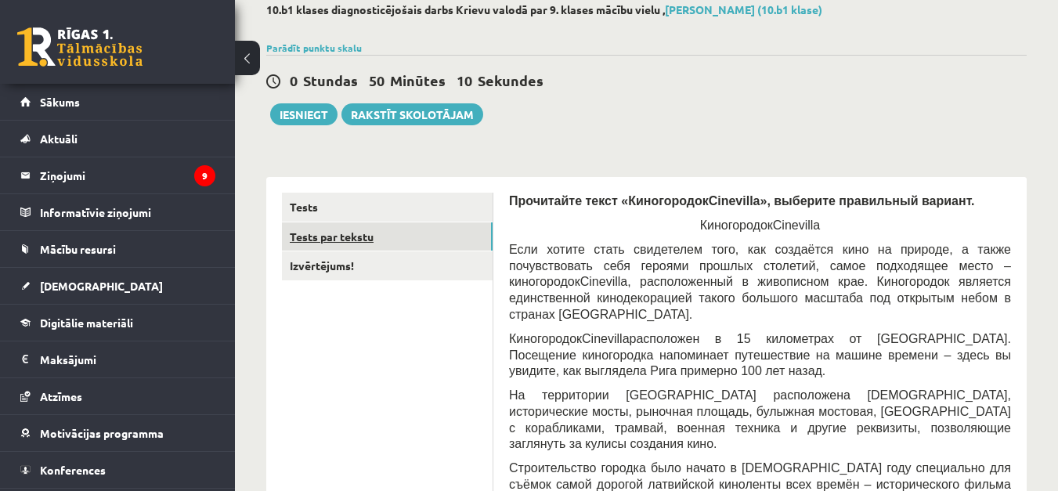
scroll to position [0, 0]
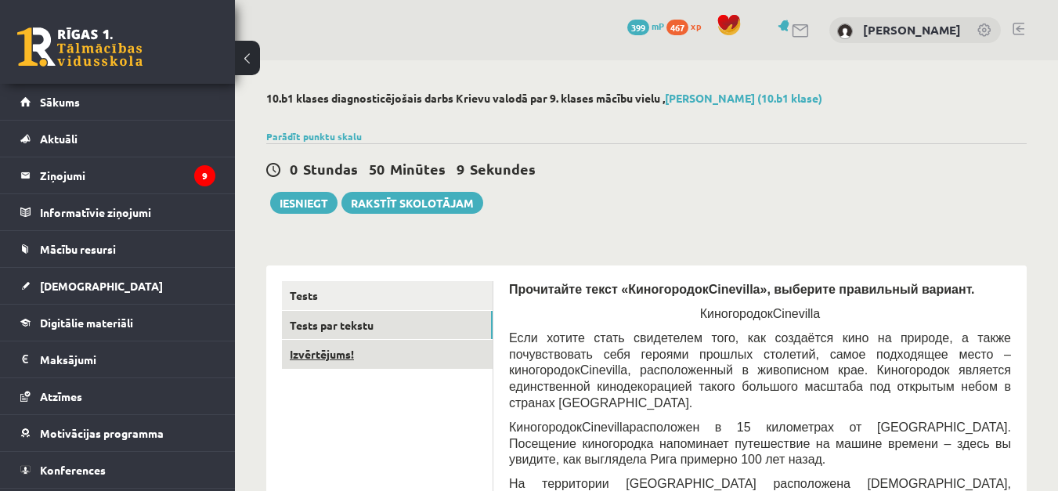
click at [333, 359] on link "Izvērtējums!" at bounding box center [387, 354] width 211 height 29
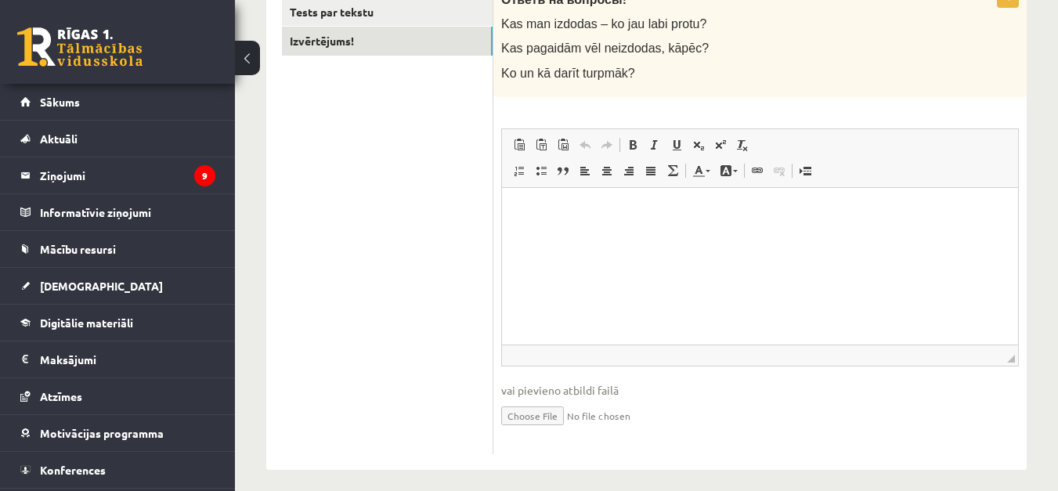
scroll to position [157, 0]
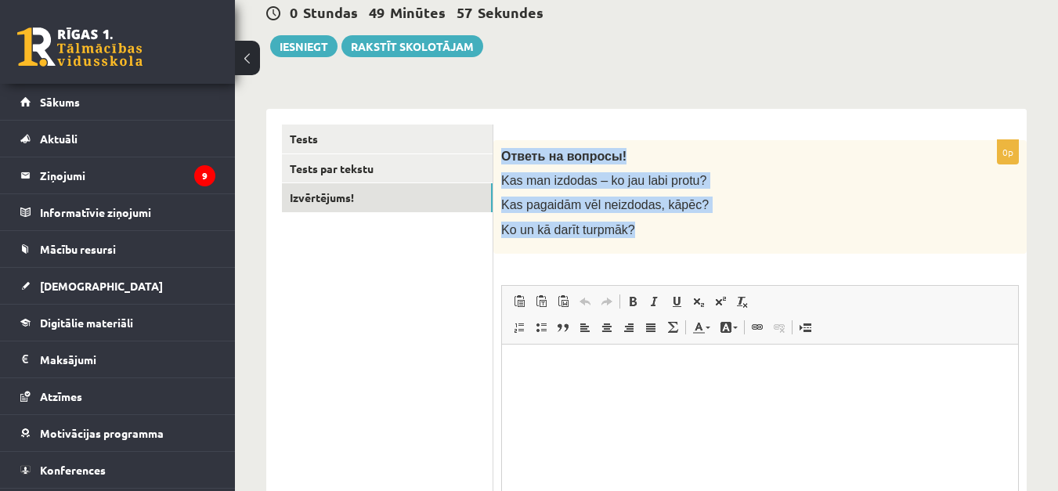
drag, startPoint x: 501, startPoint y: 156, endPoint x: 732, endPoint y: 230, distance: 241.8
click at [732, 230] on div "Ответь на вопросы! Kas man izdodas – ko jau labi protu? Kas pagaidām vēl neizdo…" at bounding box center [760, 197] width 533 height 114
copy div "Ответь на вопросы! Kas man izdodas – ko jau labi protu? Kas pagaidām vēl neizdo…"
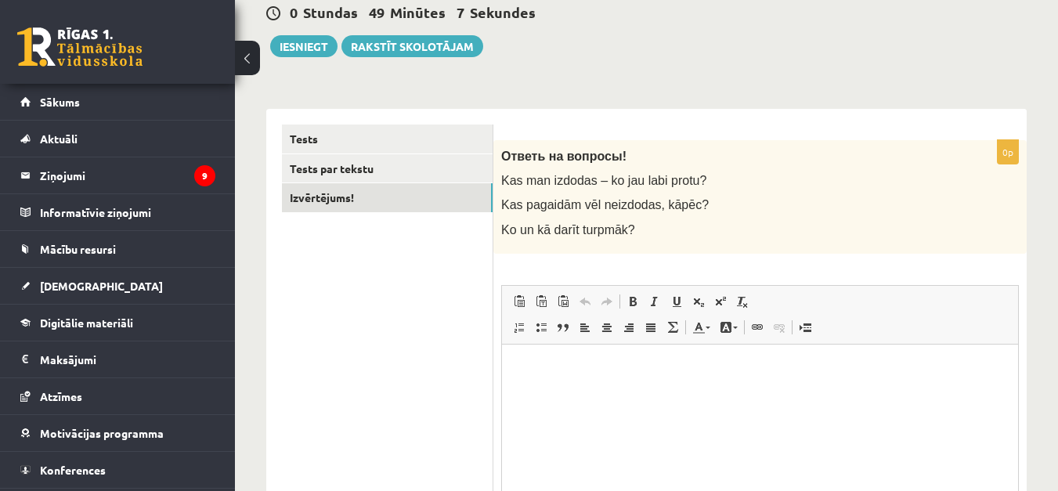
click at [367, 292] on ul "Tests Tests par tekstu Izvērtējums!" at bounding box center [388, 368] width 212 height 486
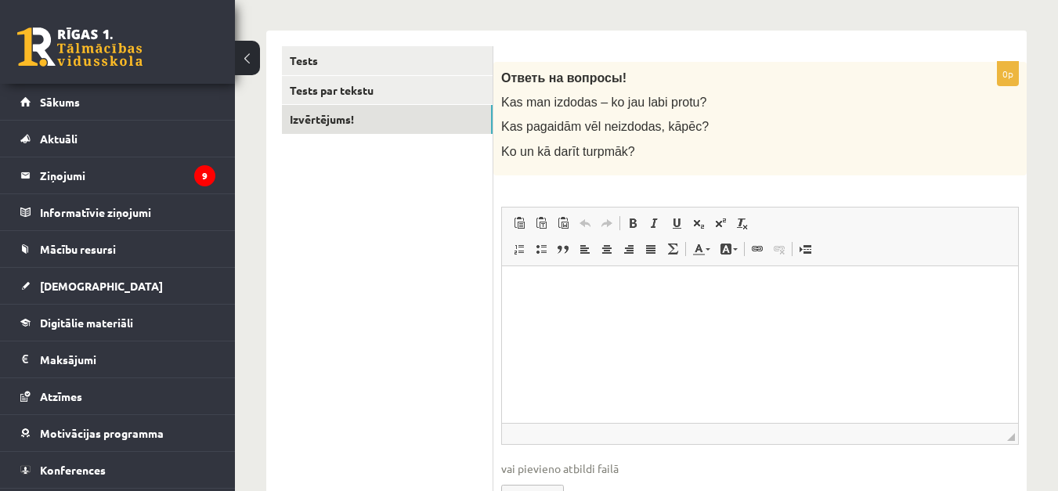
scroll to position [313, 0]
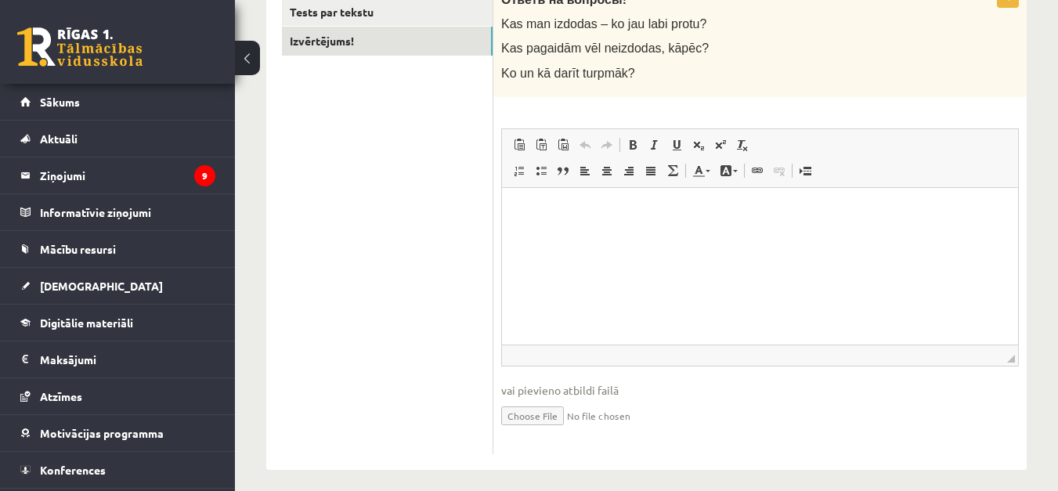
click at [527, 220] on html at bounding box center [760, 211] width 516 height 48
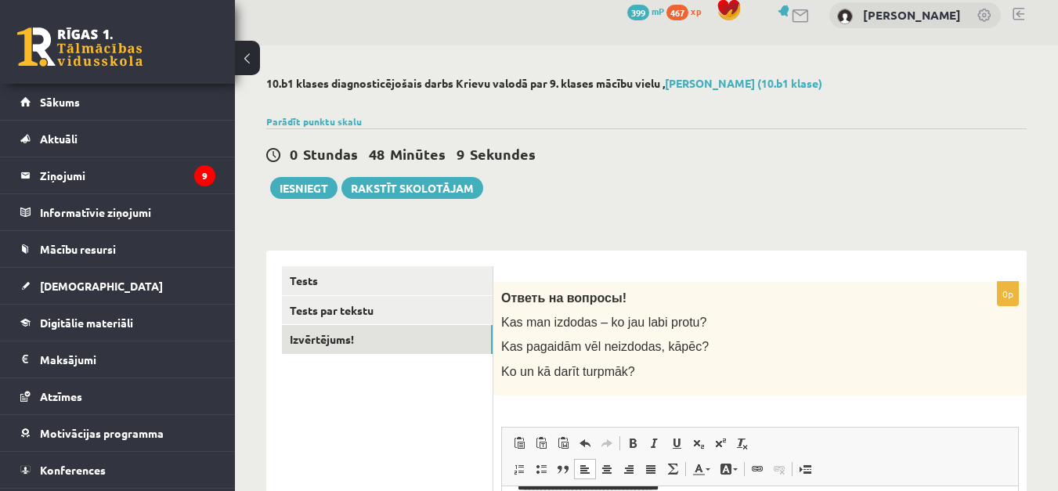
scroll to position [0, 0]
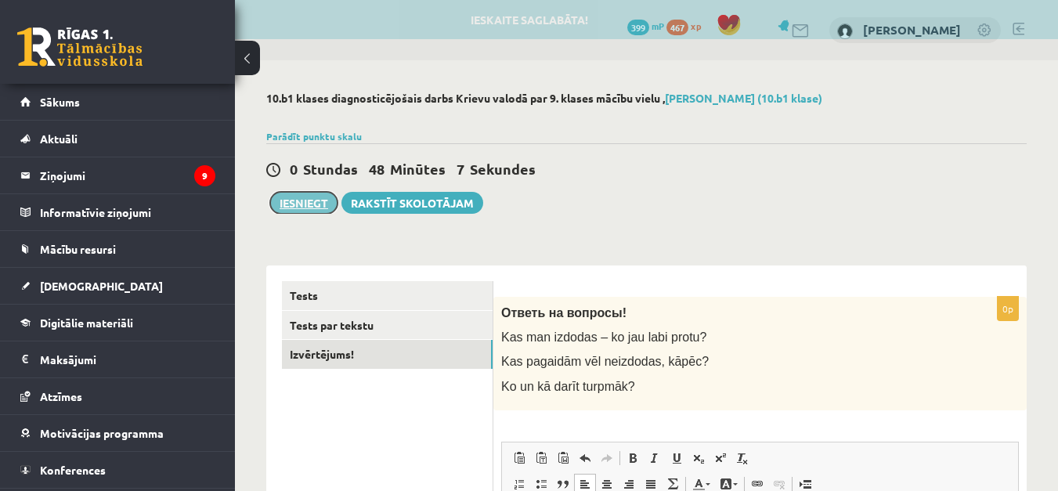
click at [295, 212] on button "Iesniegt" at bounding box center [303, 203] width 67 height 22
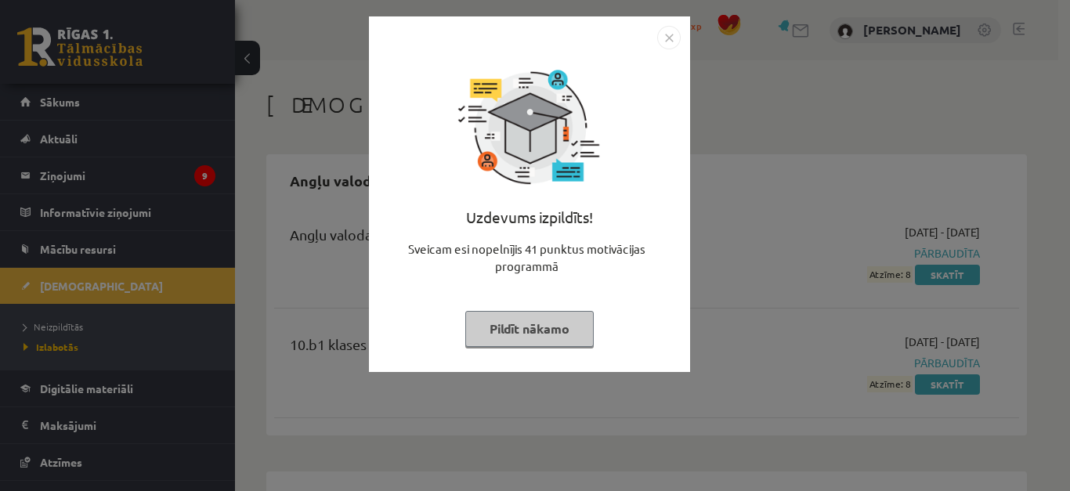
click at [671, 36] on img "Close" at bounding box center [669, 38] width 24 height 24
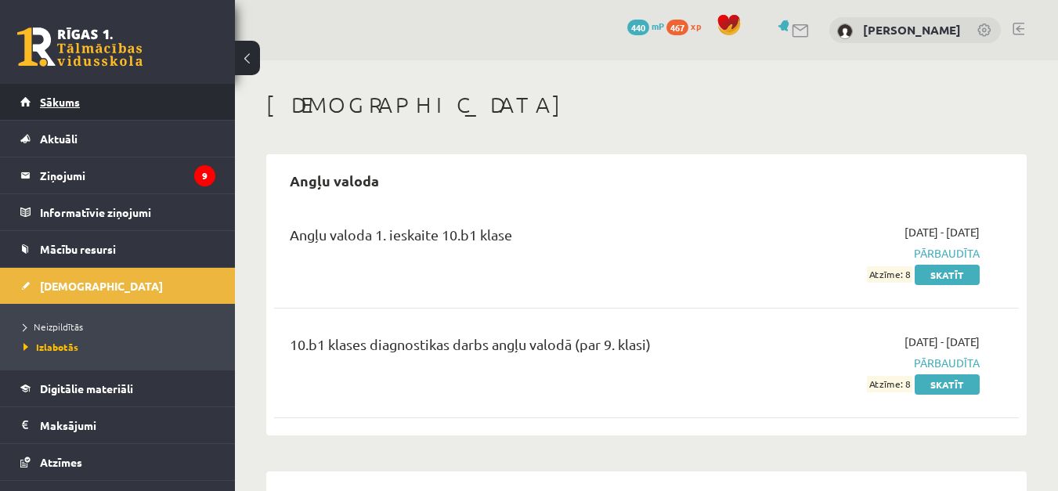
click at [74, 101] on span "Sākums" at bounding box center [60, 102] width 40 height 14
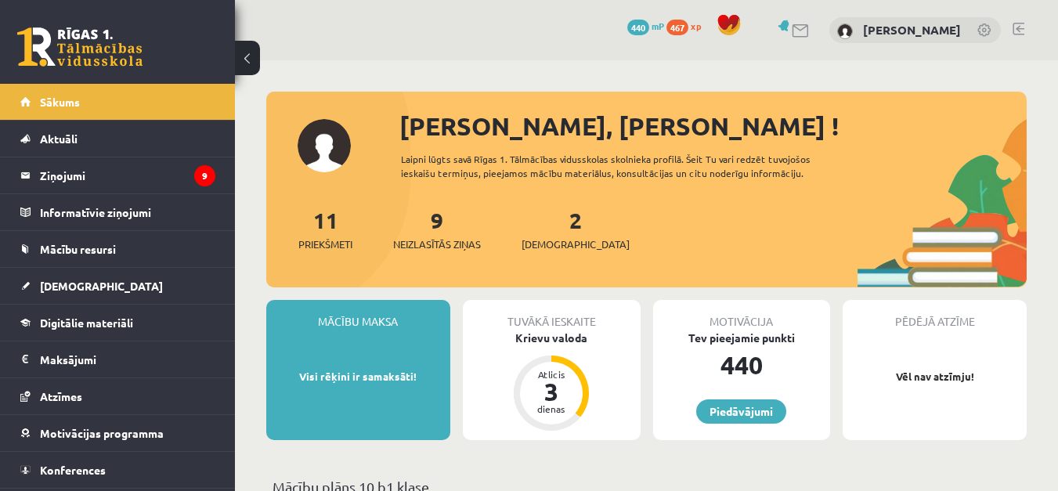
click at [542, 210] on div "2 Ieskaites" at bounding box center [576, 228] width 108 height 49
click at [538, 223] on div "2 Ieskaites" at bounding box center [576, 228] width 108 height 49
click at [544, 222] on link "2 Ieskaites" at bounding box center [576, 229] width 108 height 46
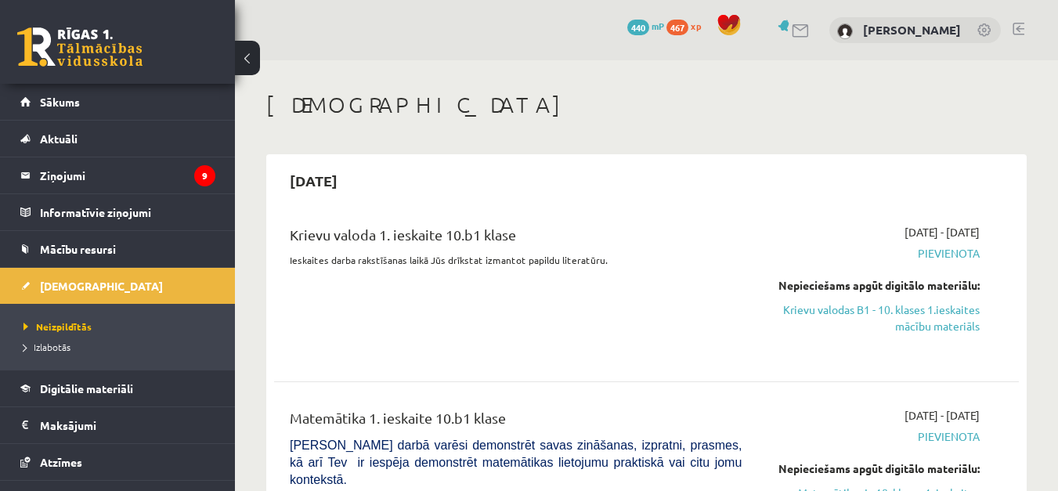
scroll to position [78, 0]
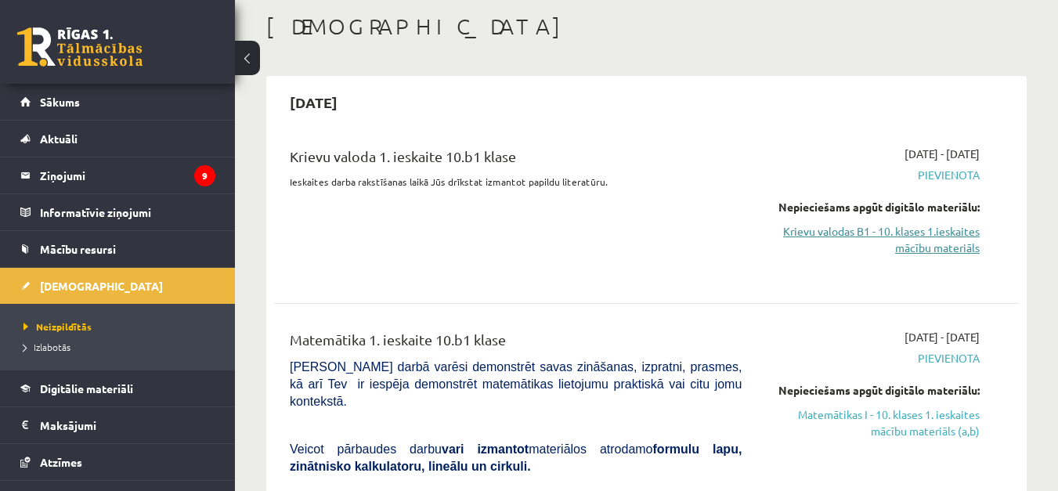
click at [912, 236] on link "Krievu valodas B1 - 10. klases 1.ieskaites mācību materiāls" at bounding box center [872, 239] width 215 height 33
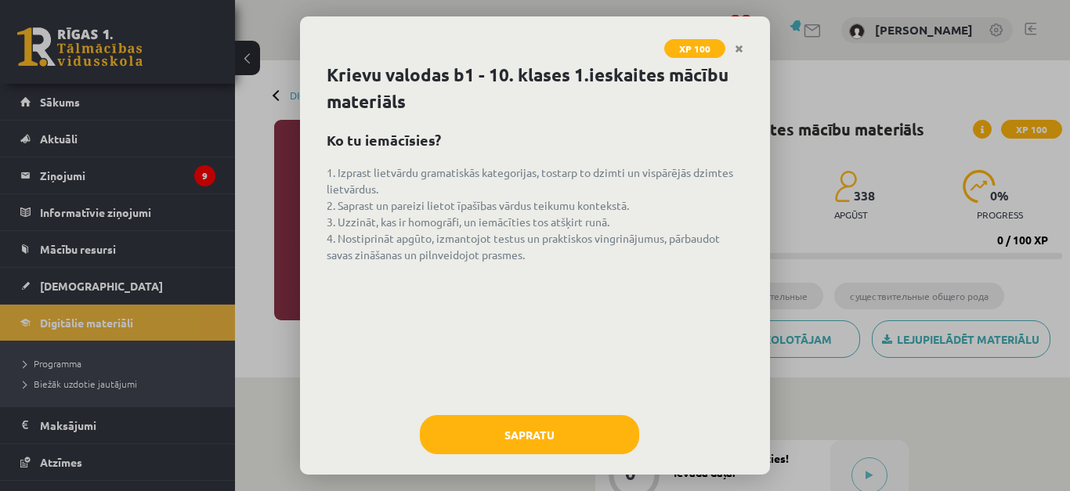
click at [508, 434] on button "Sapratu" at bounding box center [529, 434] width 219 height 39
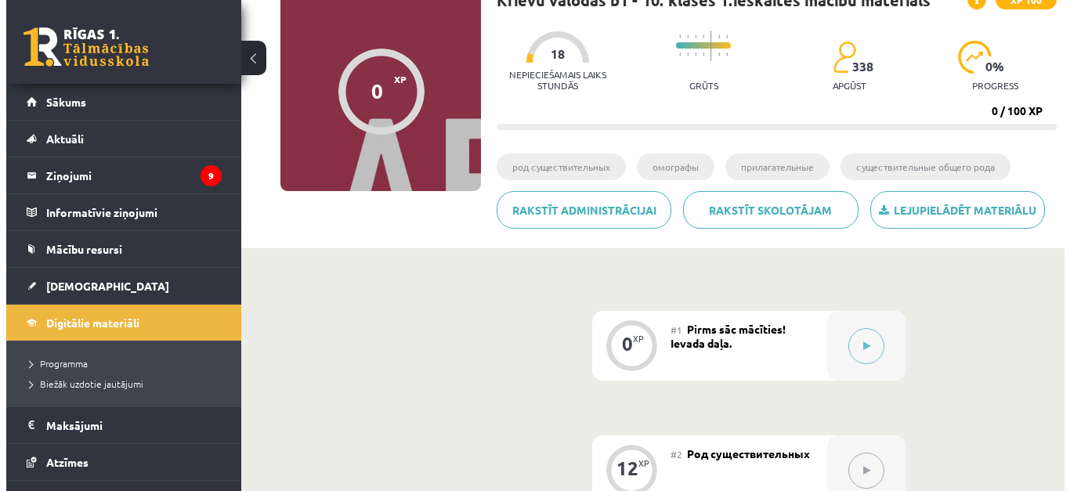
scroll to position [157, 0]
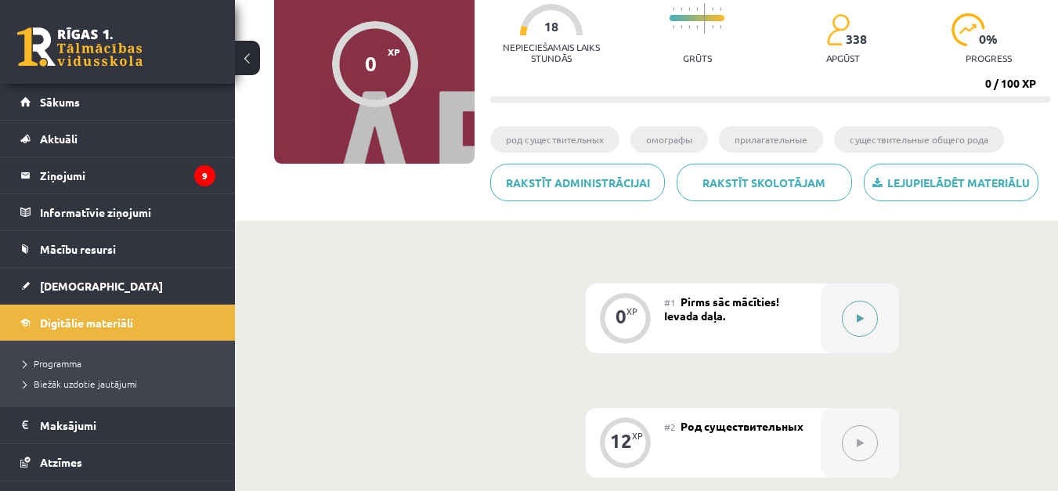
click at [841, 319] on div at bounding box center [860, 319] width 78 height 70
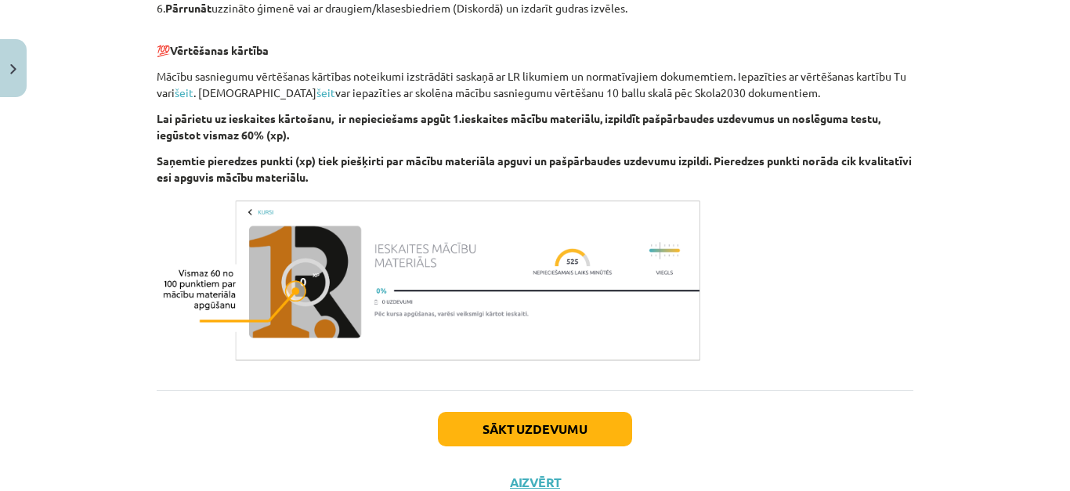
scroll to position [971, 0]
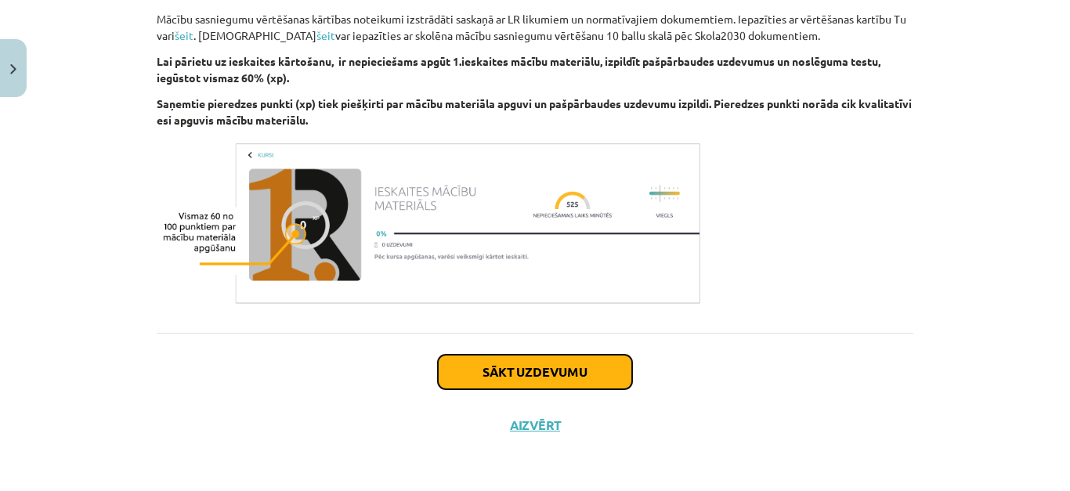
click at [518, 378] on button "Sākt uzdevumu" at bounding box center [535, 372] width 194 height 34
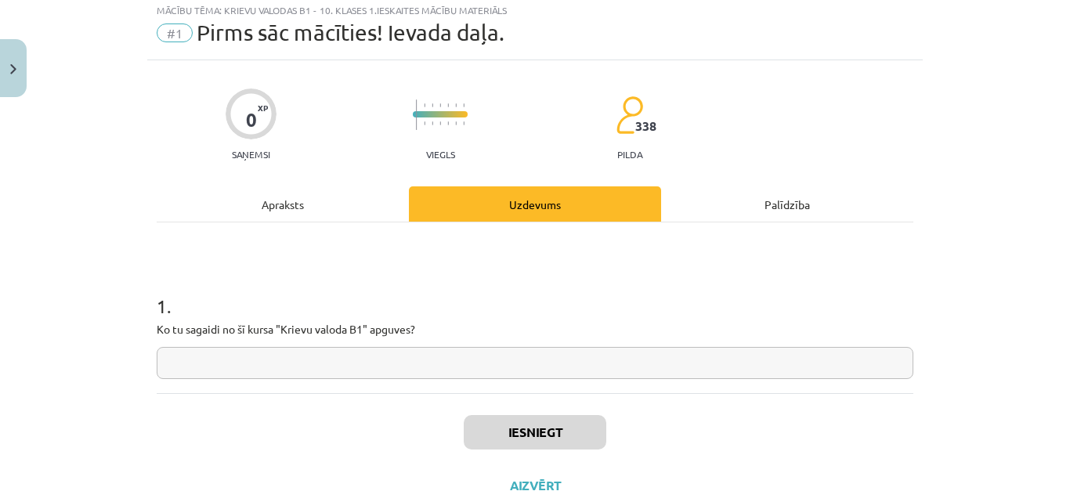
scroll to position [39, 0]
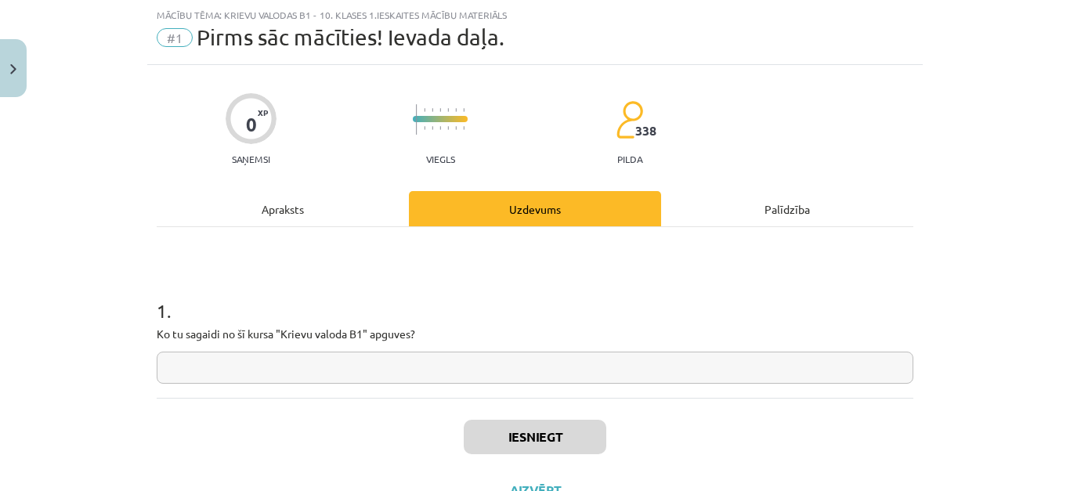
click at [475, 365] on input "text" at bounding box center [535, 368] width 757 height 32
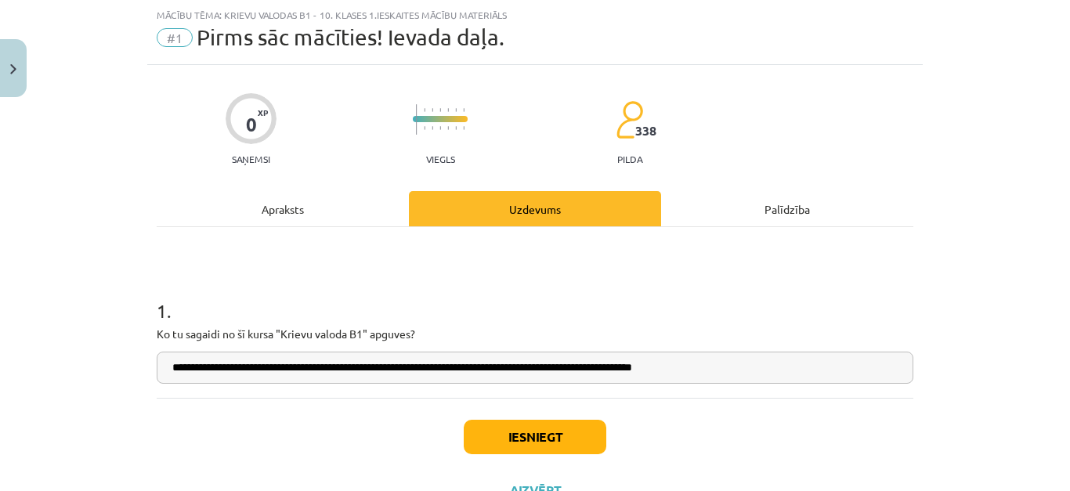
type input "**********"
click at [507, 437] on button "Iesniegt" at bounding box center [535, 437] width 143 height 34
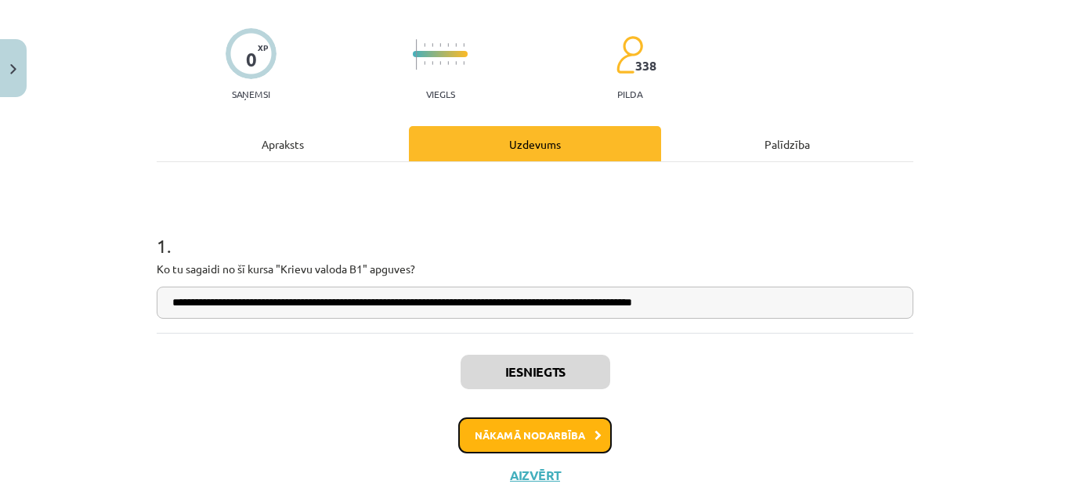
click at [492, 429] on button "Nākamā nodarbība" at bounding box center [535, 436] width 154 height 36
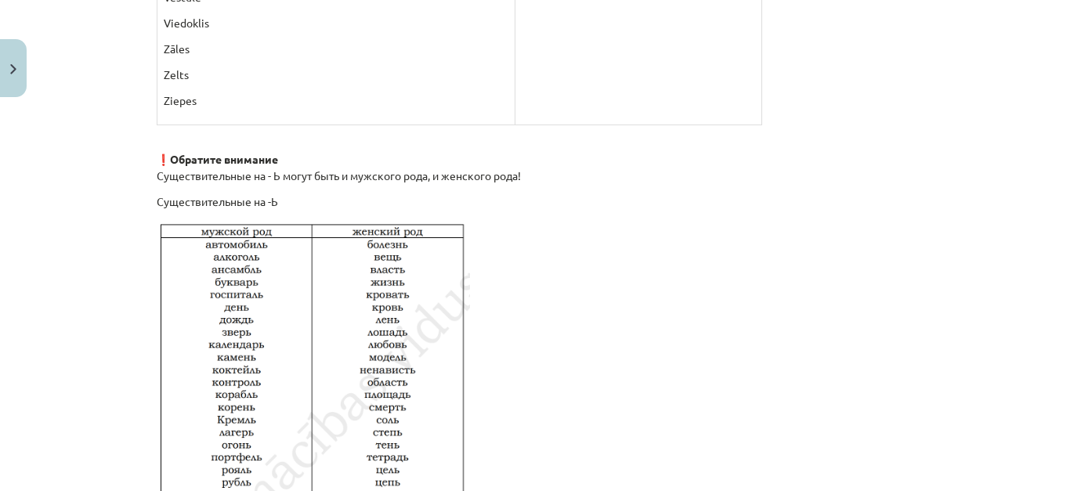
scroll to position [2127, 0]
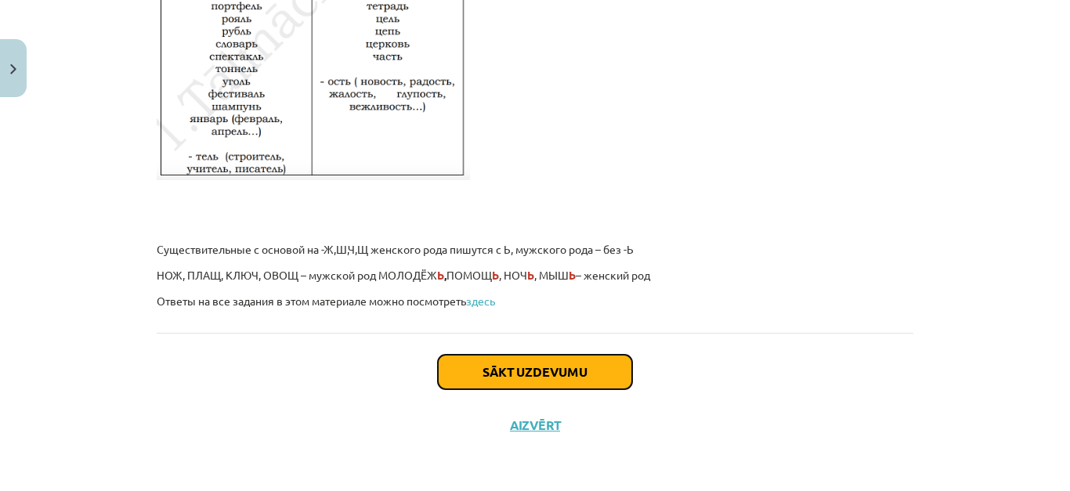
click at [518, 368] on button "Sākt uzdevumu" at bounding box center [535, 372] width 194 height 34
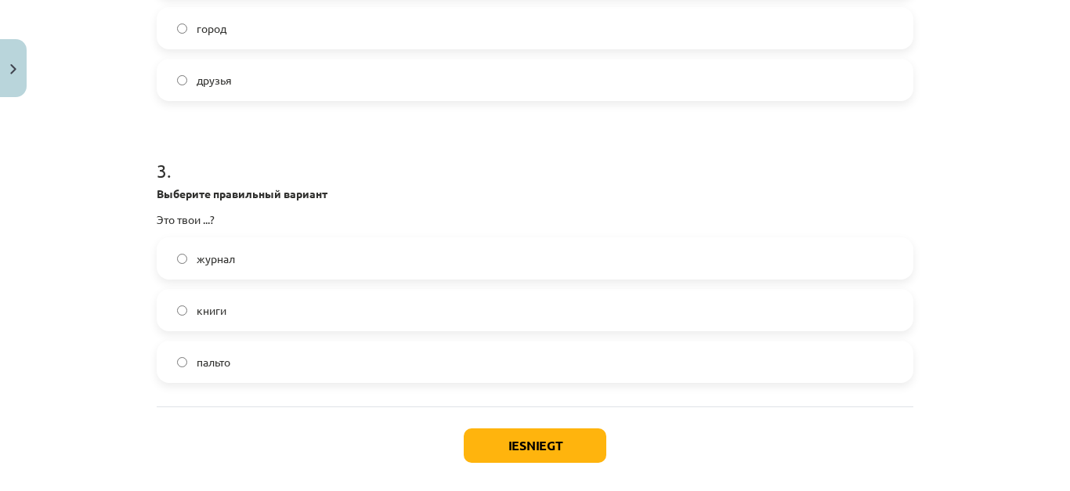
scroll to position [744, 0]
click at [560, 447] on button "Iesniegt" at bounding box center [535, 445] width 143 height 34
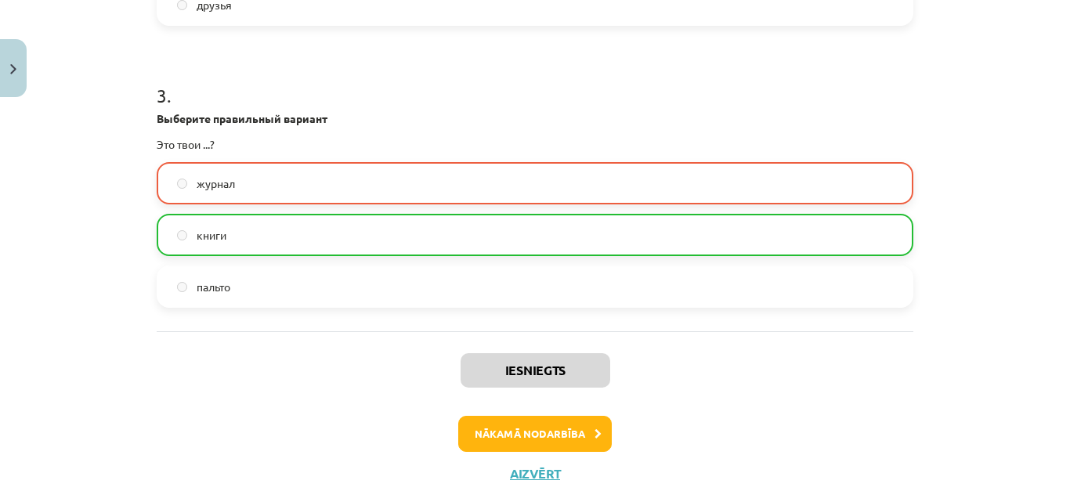
scroll to position [867, 0]
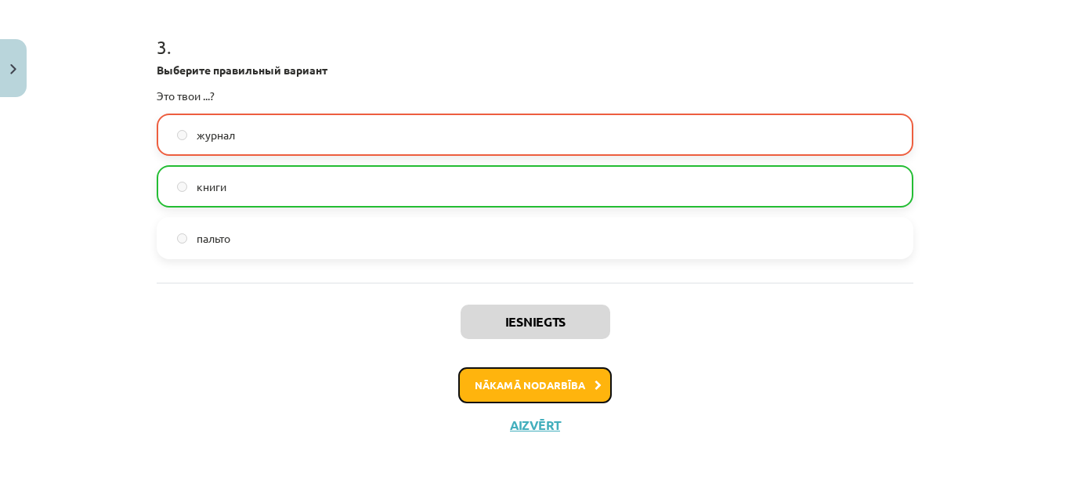
click at [483, 380] on button "Nākamā nodarbība" at bounding box center [535, 385] width 154 height 36
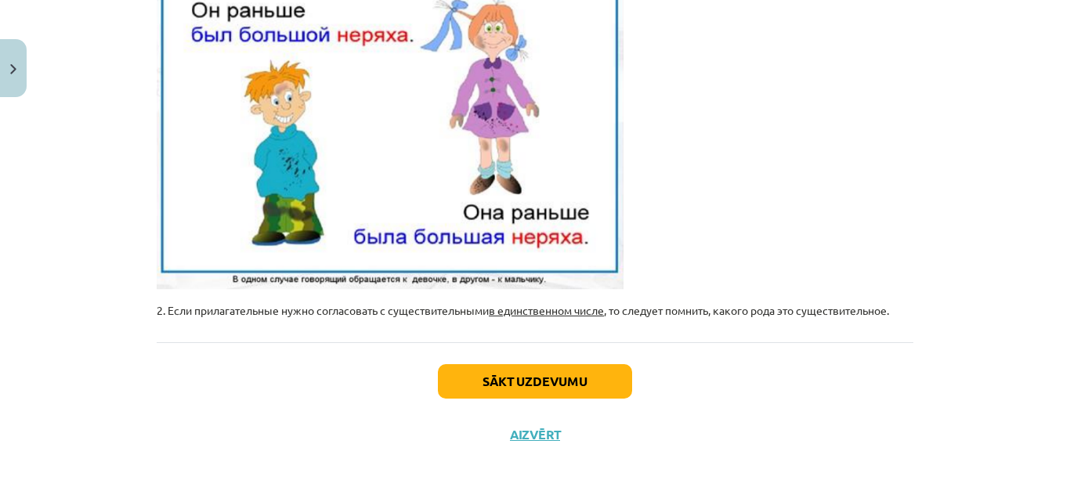
scroll to position [581, 0]
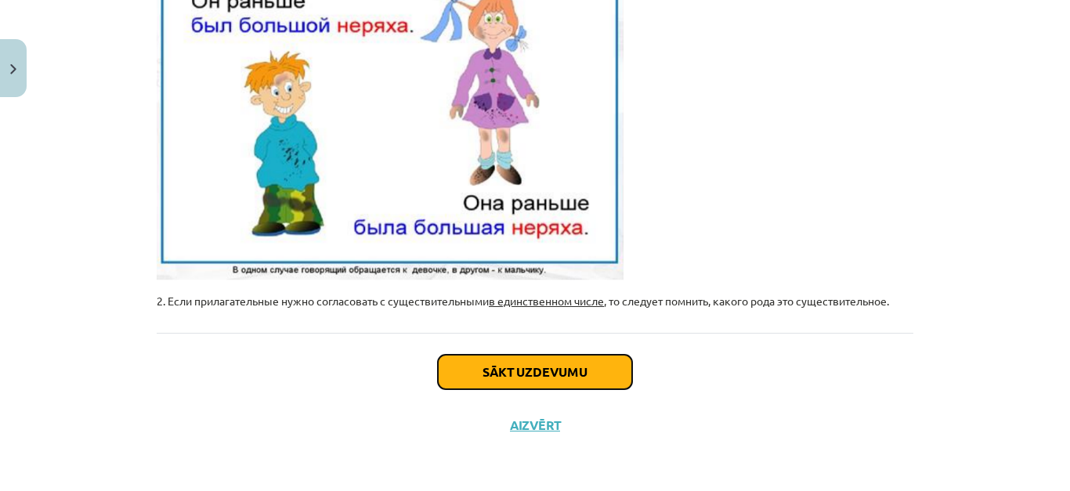
click at [515, 368] on button "Sākt uzdevumu" at bounding box center [535, 372] width 194 height 34
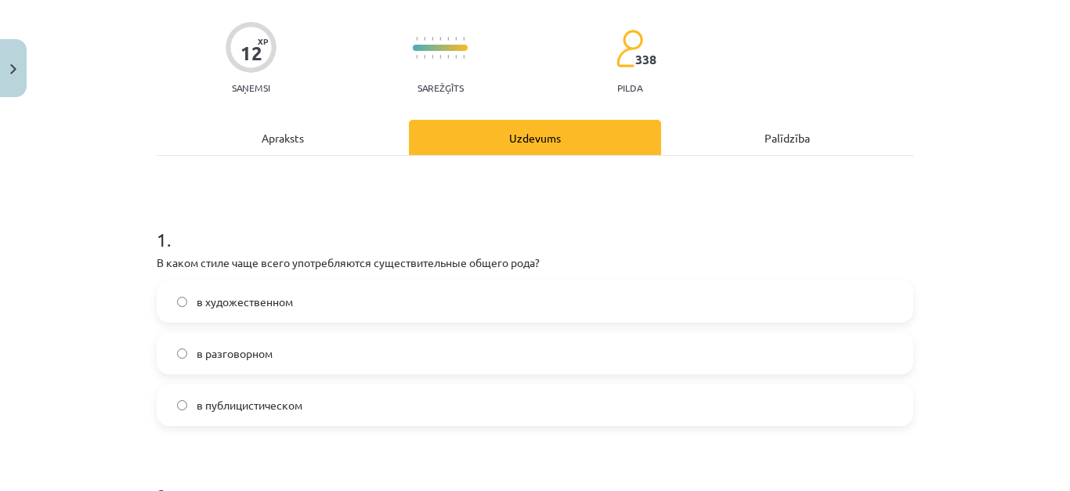
scroll to position [39, 0]
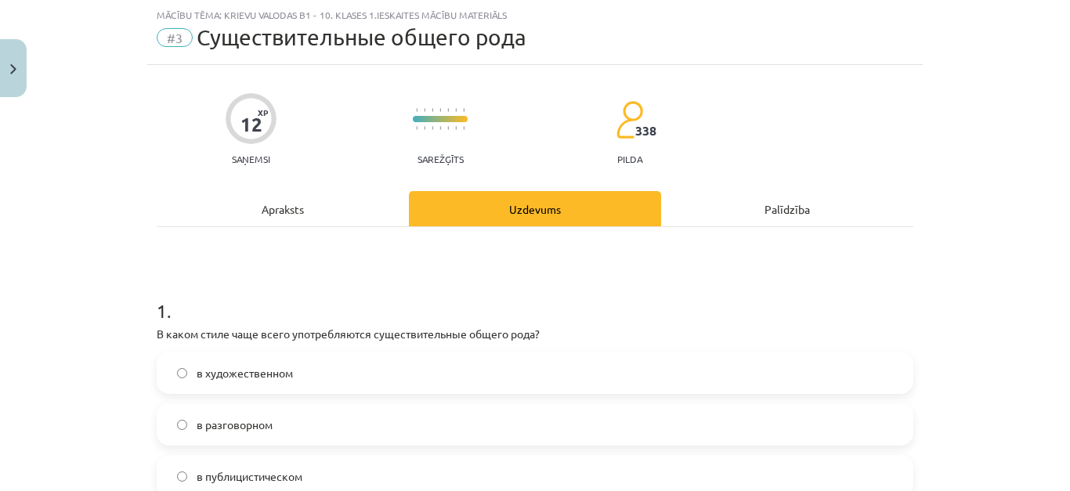
scroll to position [118, 0]
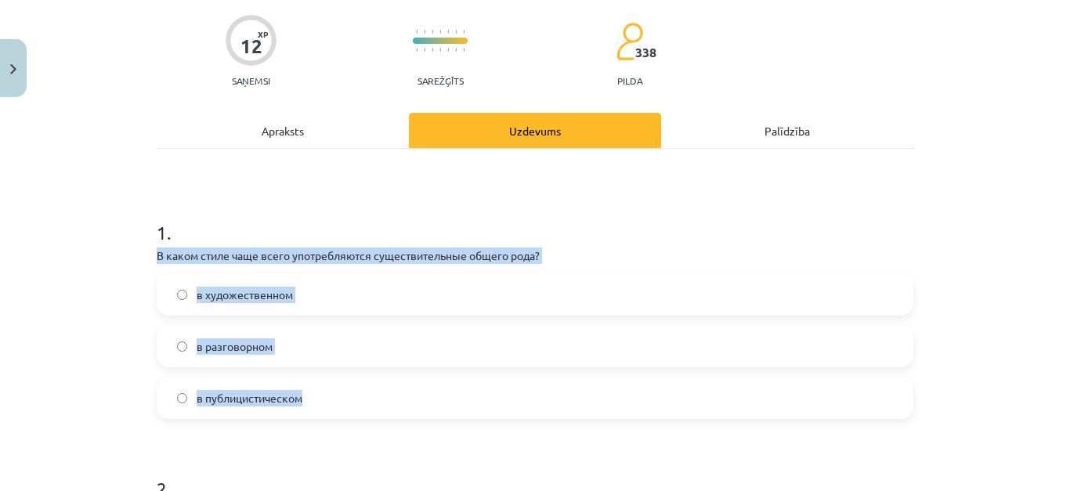
drag, startPoint x: 175, startPoint y: 252, endPoint x: 604, endPoint y: 369, distance: 444.9
copy div "В каком стиле чаще всего употребляются существительные общего рода? в художеств…"
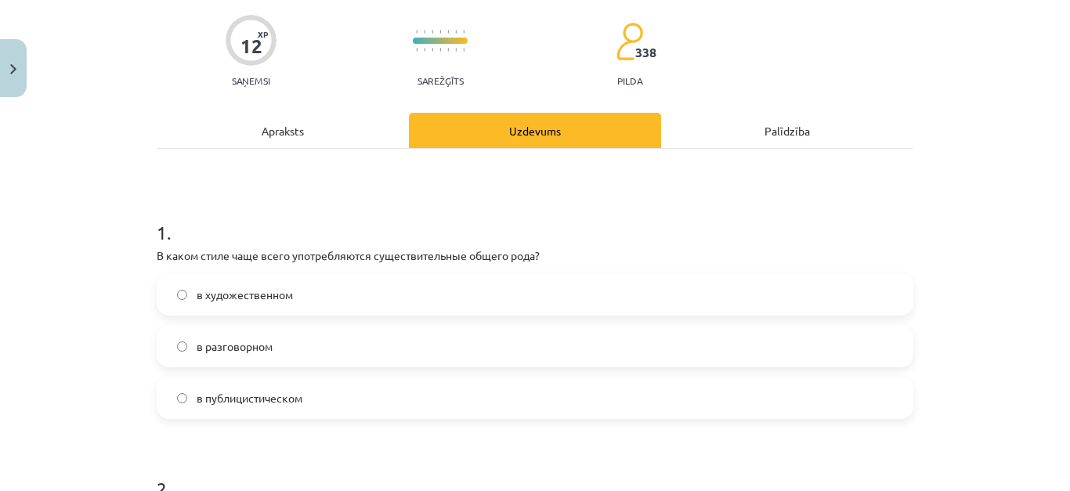
drag, startPoint x: 314, startPoint y: 225, endPoint x: 253, endPoint y: 234, distance: 61.8
click at [306, 217] on h1 "1 ." at bounding box center [535, 218] width 757 height 49
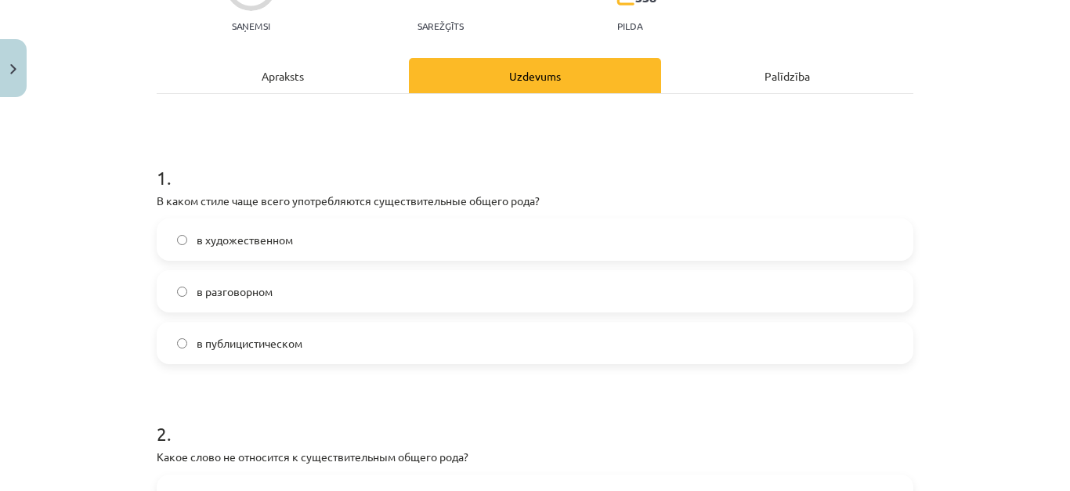
scroll to position [353, 0]
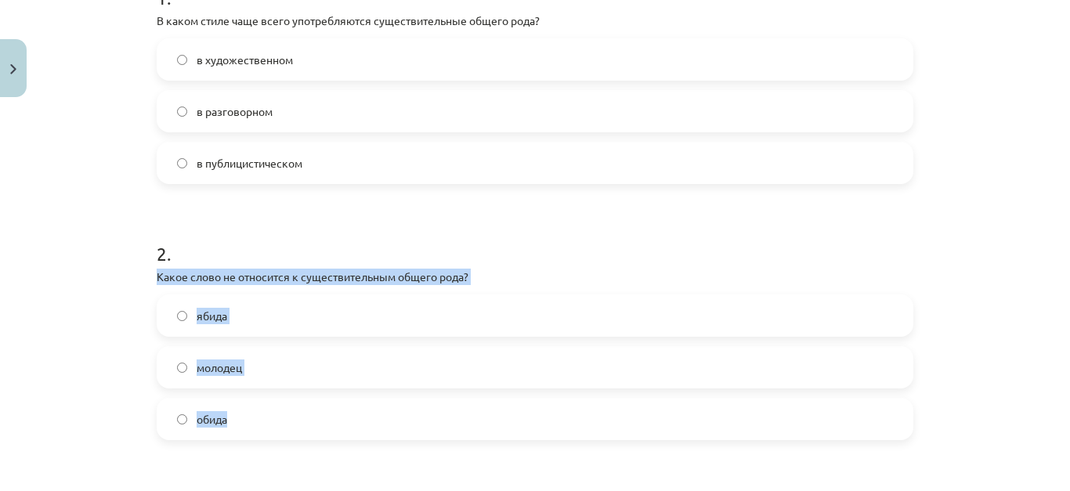
drag, startPoint x: 136, startPoint y: 273, endPoint x: 503, endPoint y: 402, distance: 389.5
click at [503, 402] on div "Mācību tēma: Krievu valodas b1 - 10. klases 1.ieskaites mācību materiāls #3 Cущ…" at bounding box center [535, 245] width 1070 height 491
copy div "Какое слово не относится к существительным общего рода? ябида молодец обида"
click at [309, 318] on label "ябида" at bounding box center [535, 315] width 754 height 39
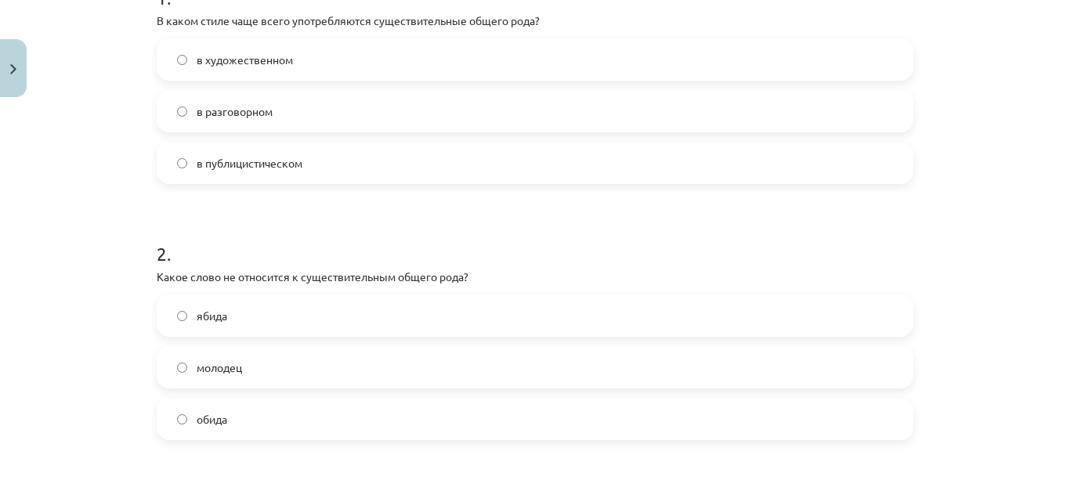
click at [183, 420] on label "обида" at bounding box center [535, 419] width 754 height 39
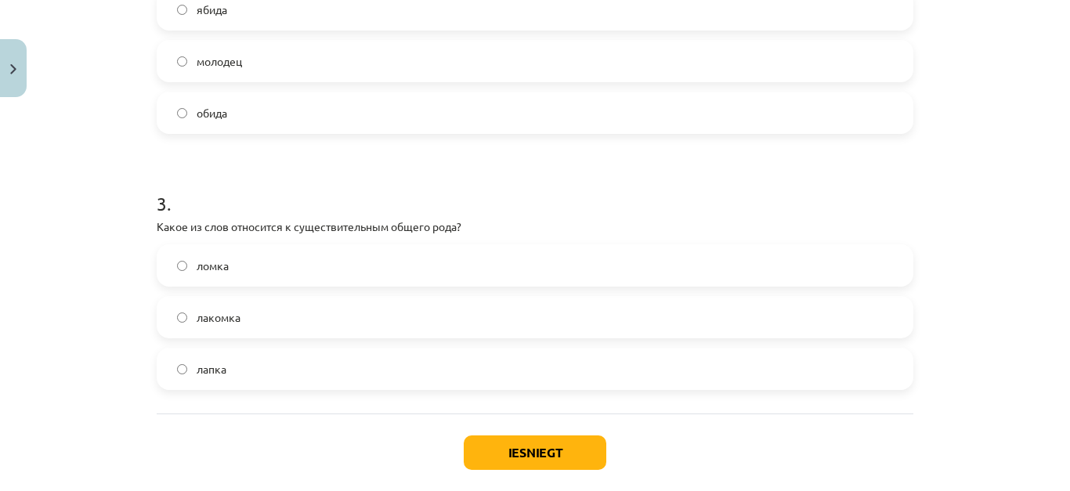
scroll to position [666, 0]
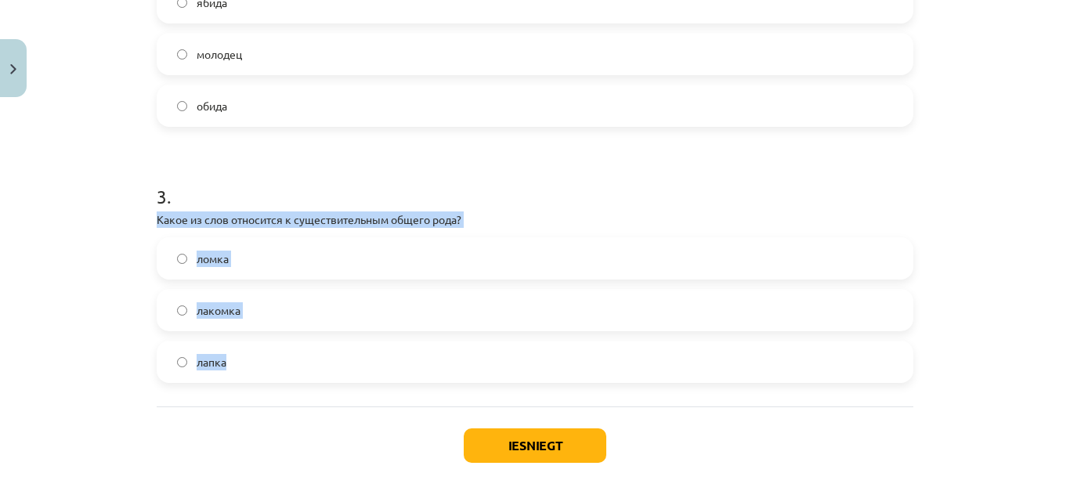
drag, startPoint x: 139, startPoint y: 219, endPoint x: 473, endPoint y: 356, distance: 361.1
click at [473, 356] on div "Mācību tēma: Krievu valodas b1 - 10. klases 1.ieskaites mācību materiāls #3 Cущ…" at bounding box center [535, 245] width 1070 height 491
copy div "Какое из слов относится к существительным общего рода? ломка лакомка лапка"
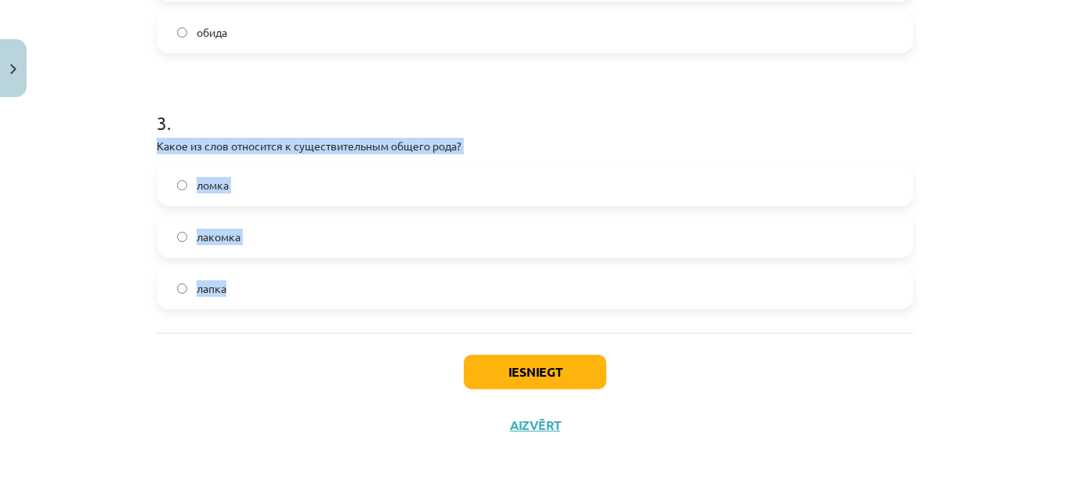
click at [183, 231] on label "лакомка" at bounding box center [535, 236] width 754 height 39
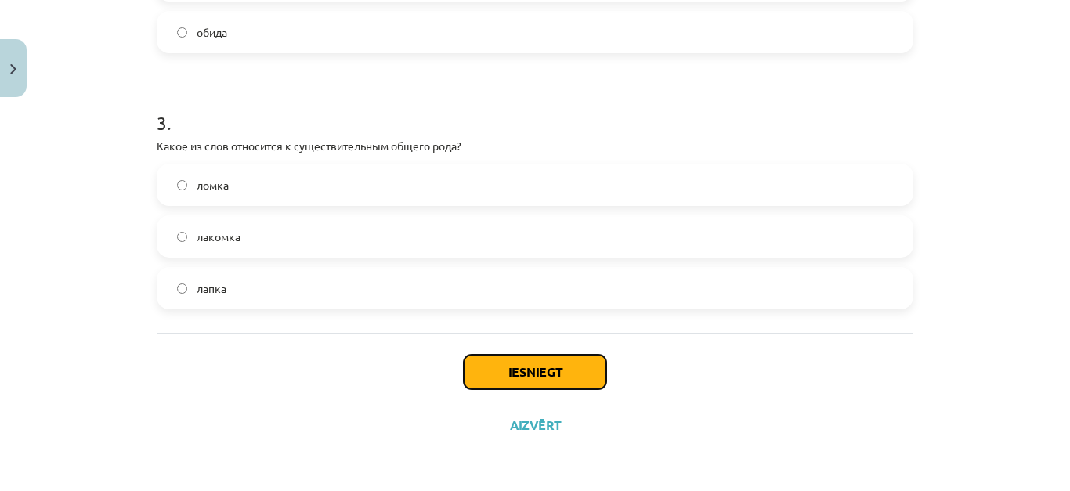
click at [545, 373] on button "Iesniegt" at bounding box center [535, 372] width 143 height 34
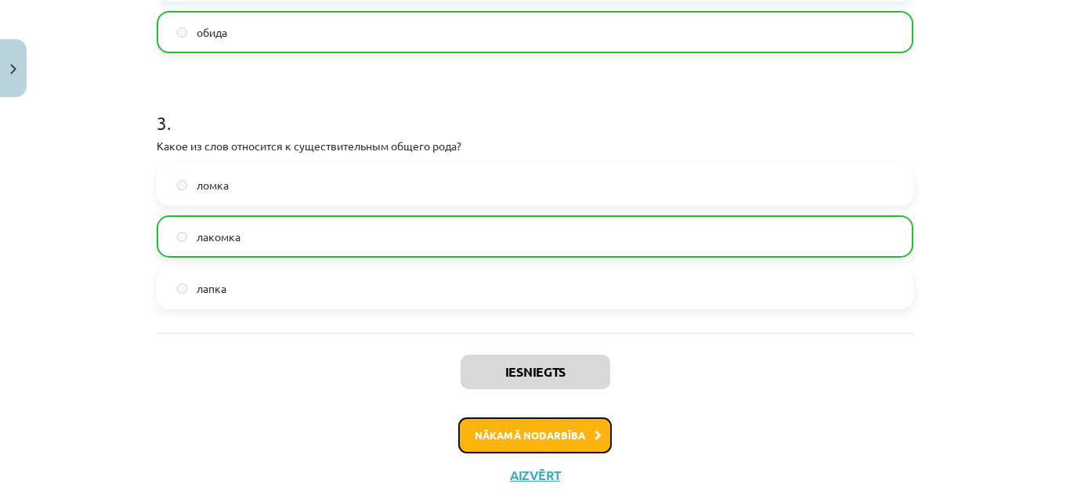
click at [478, 433] on button "Nākamā nodarbība" at bounding box center [535, 436] width 154 height 36
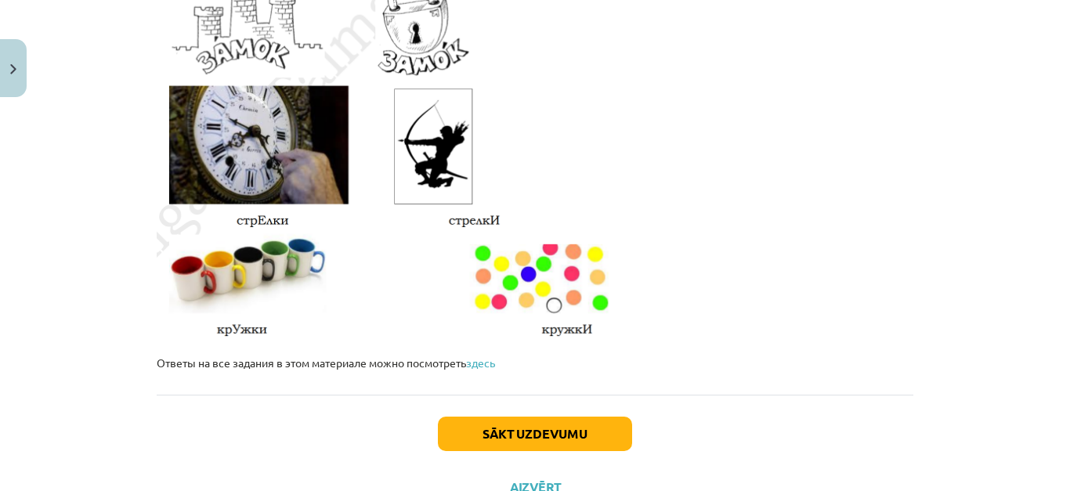
scroll to position [2774, 0]
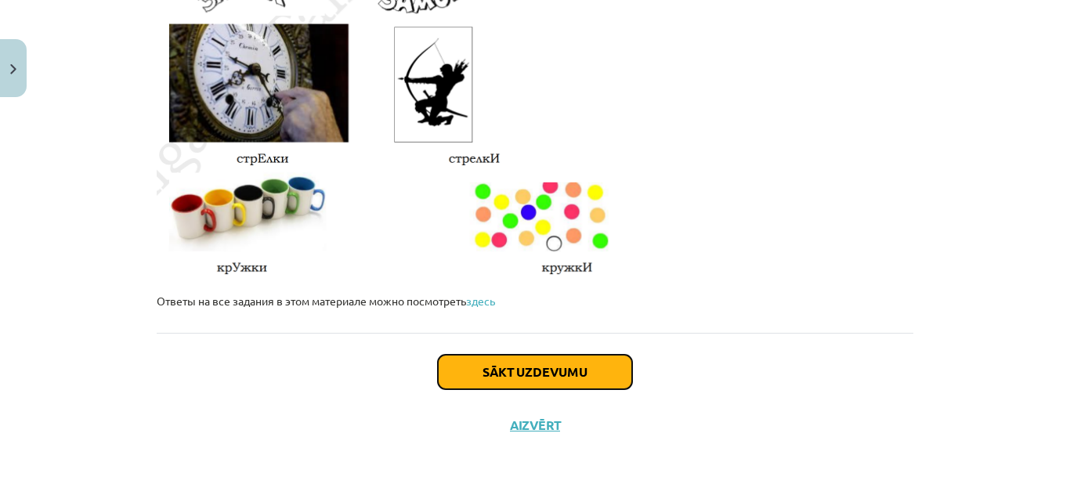
click at [447, 382] on button "Sākt uzdevumu" at bounding box center [535, 372] width 194 height 34
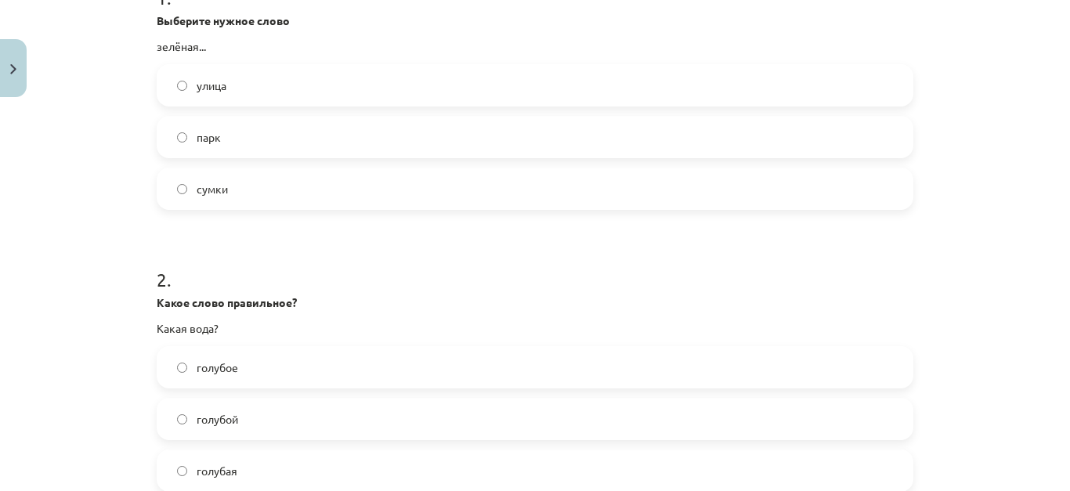
scroll to position [431, 0]
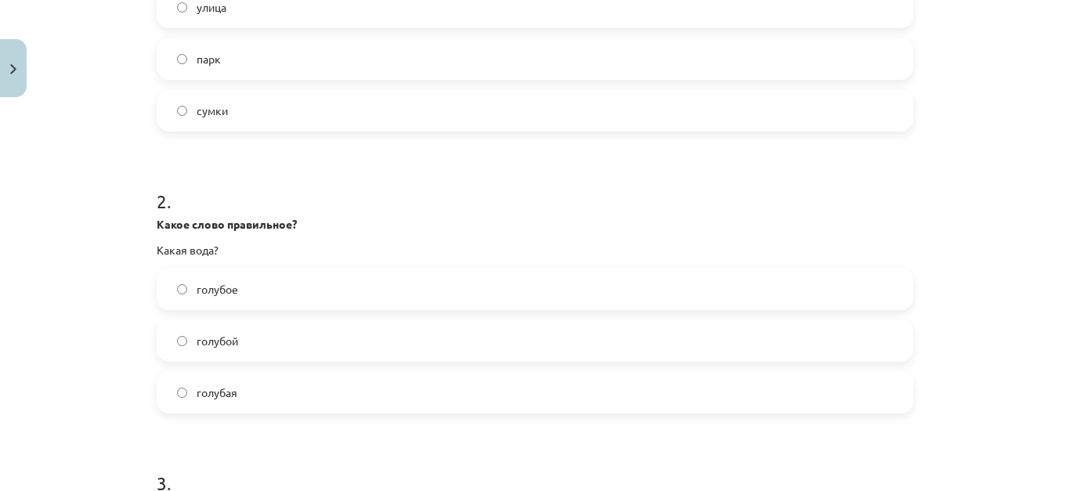
click at [169, 389] on label "голубая" at bounding box center [535, 392] width 754 height 39
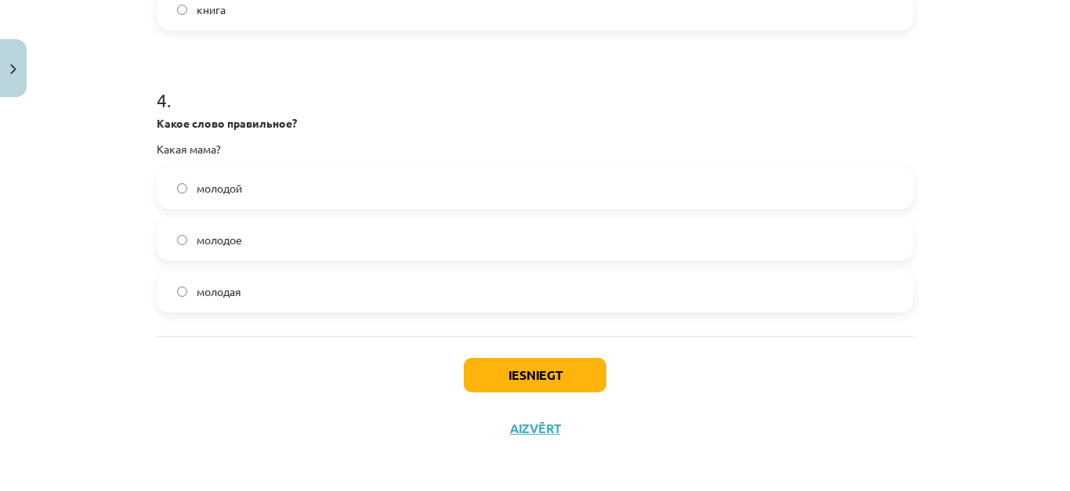
scroll to position [1099, 0]
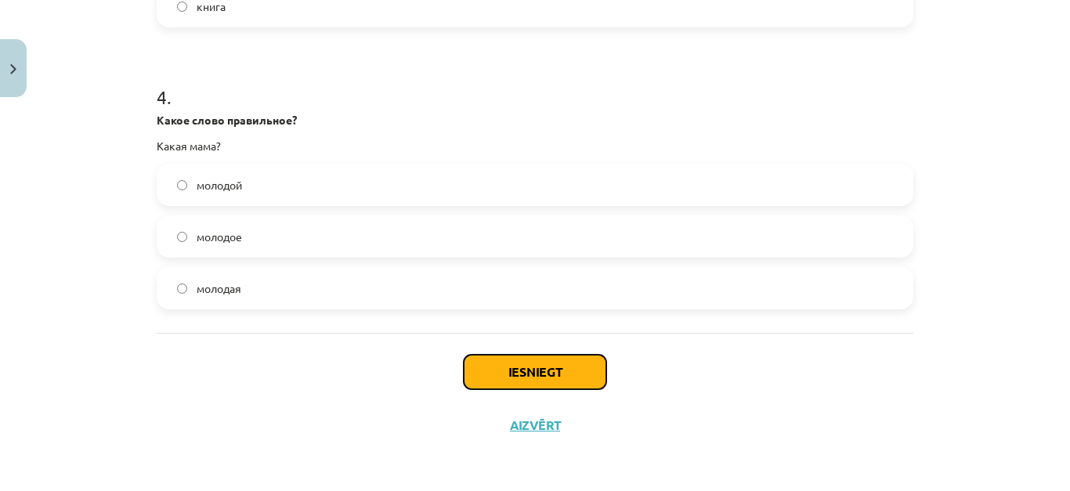
click at [519, 363] on button "Iesniegt" at bounding box center [535, 372] width 143 height 34
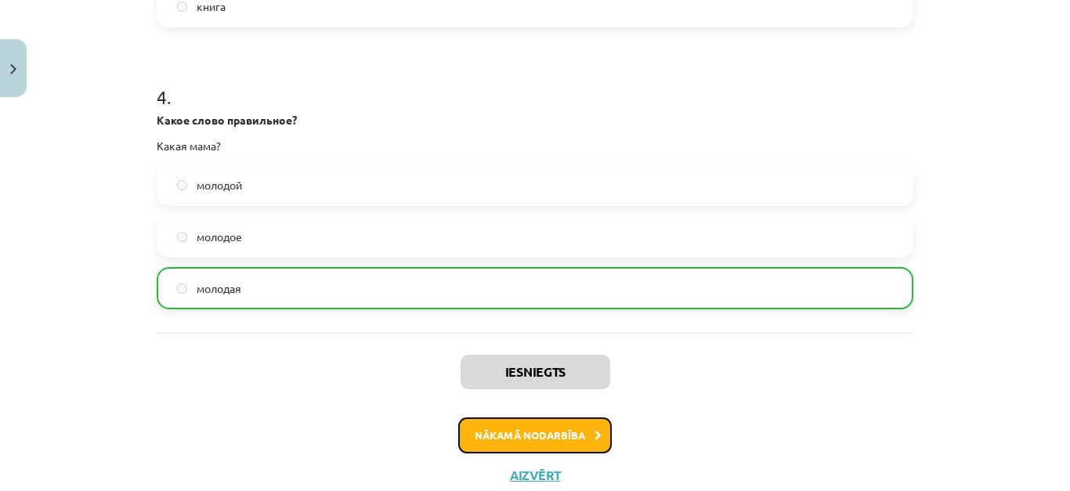
click at [508, 428] on button "Nākamā nodarbība" at bounding box center [535, 436] width 154 height 36
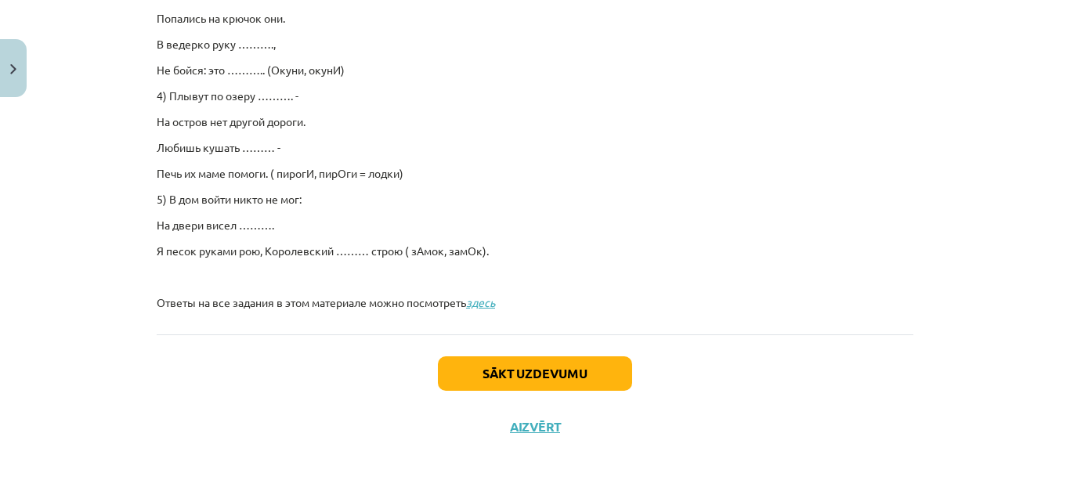
scroll to position [1184, 0]
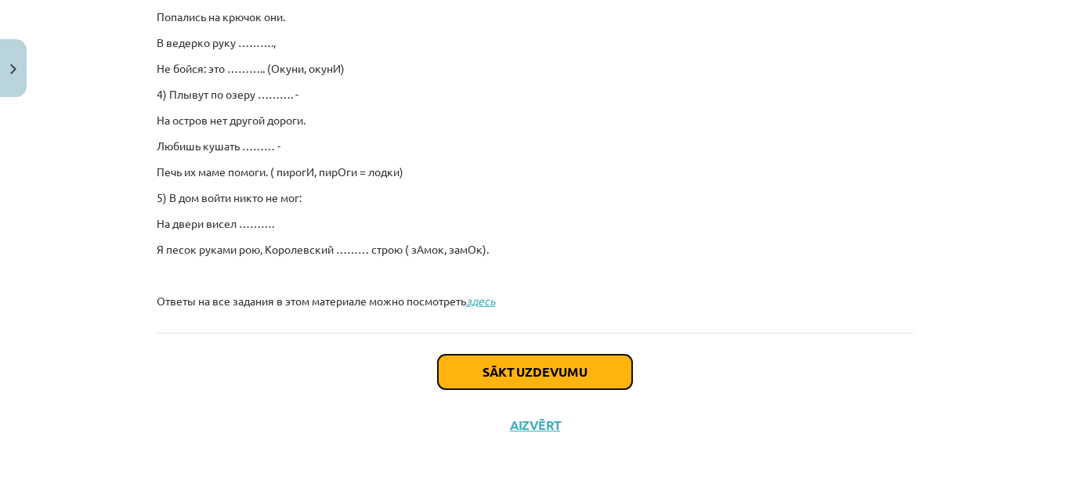
click at [509, 374] on button "Sākt uzdevumu" at bounding box center [535, 372] width 194 height 34
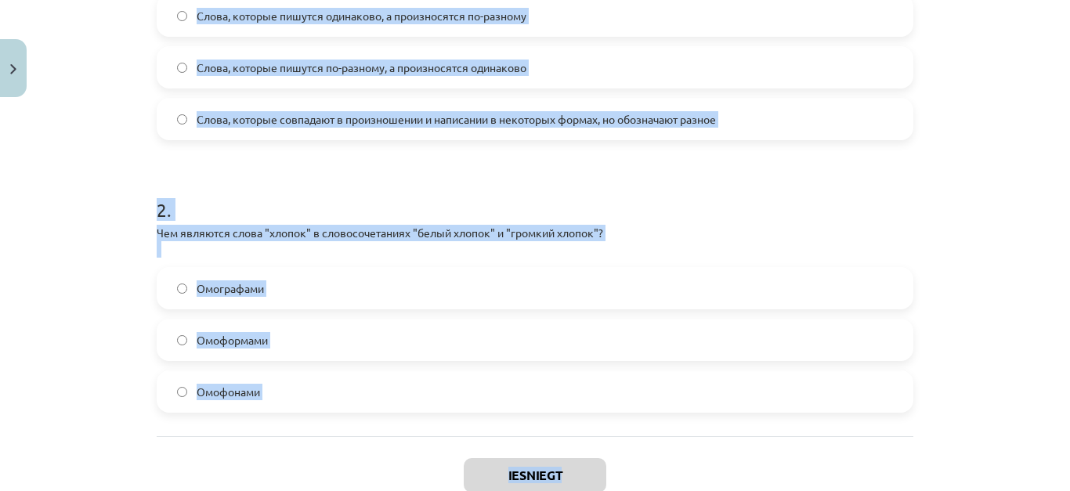
scroll to position [521, 0]
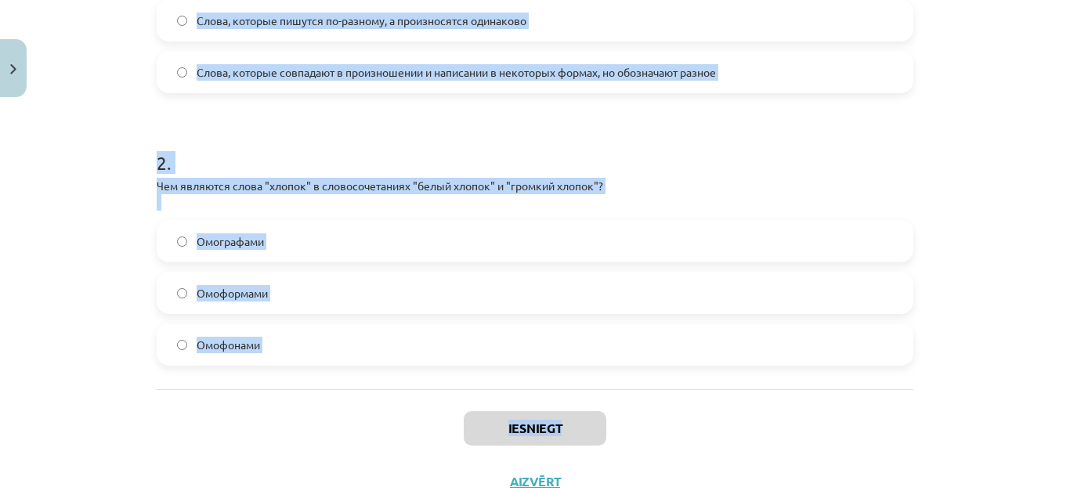
drag, startPoint x: 128, startPoint y: 172, endPoint x: 649, endPoint y: 321, distance: 542.0
click at [651, 323] on div "Mācību tēma: Krievu valodas b1 - 10. klases 1.ieskaites mācību materiāls #5 Сло…" at bounding box center [535, 245] width 1070 height 491
copy form "Что такое "омографы"? Слова, которые совпадают в произношении и написании в нек…"
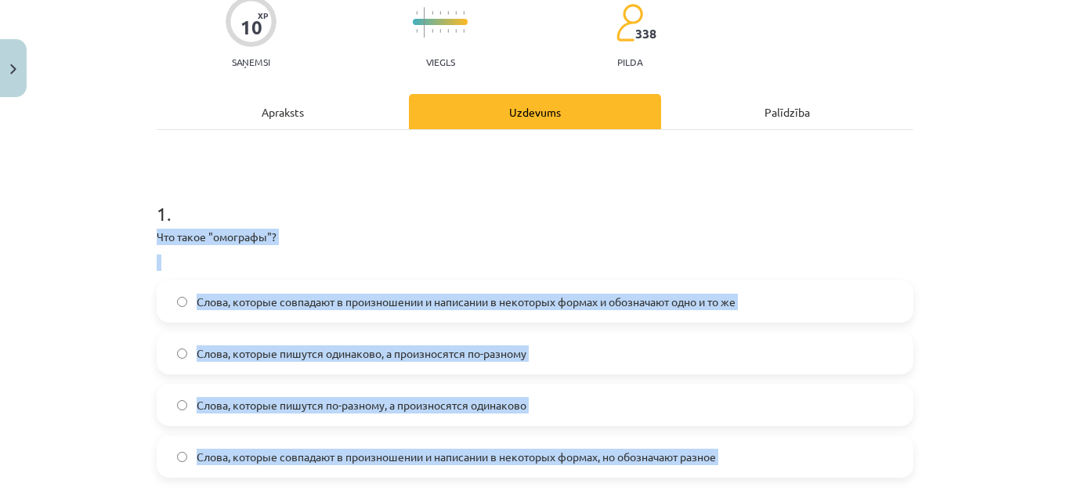
scroll to position [129, 0]
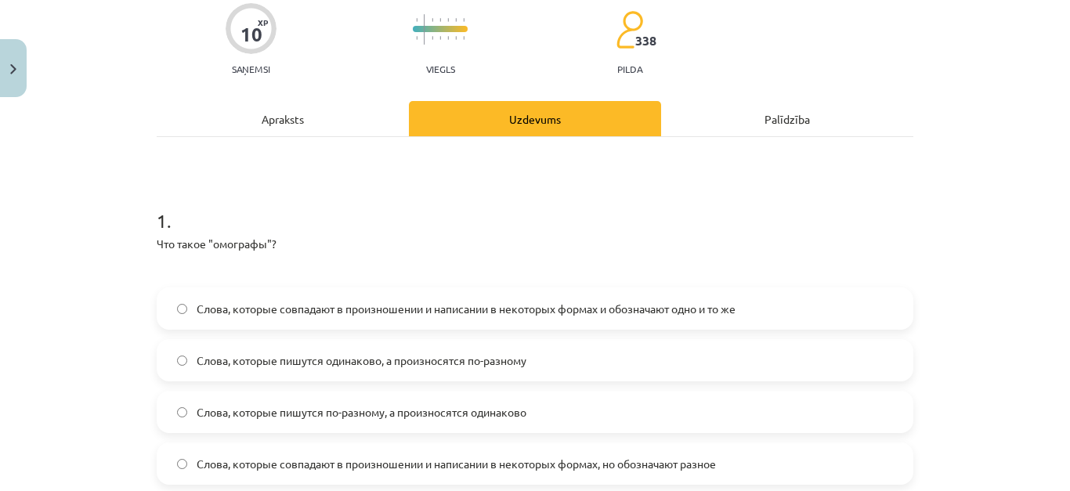
click at [188, 152] on div "1 . Что такое "омографы"? Слова, которые совпадают в произношении и написании в…" at bounding box center [535, 459] width 757 height 644
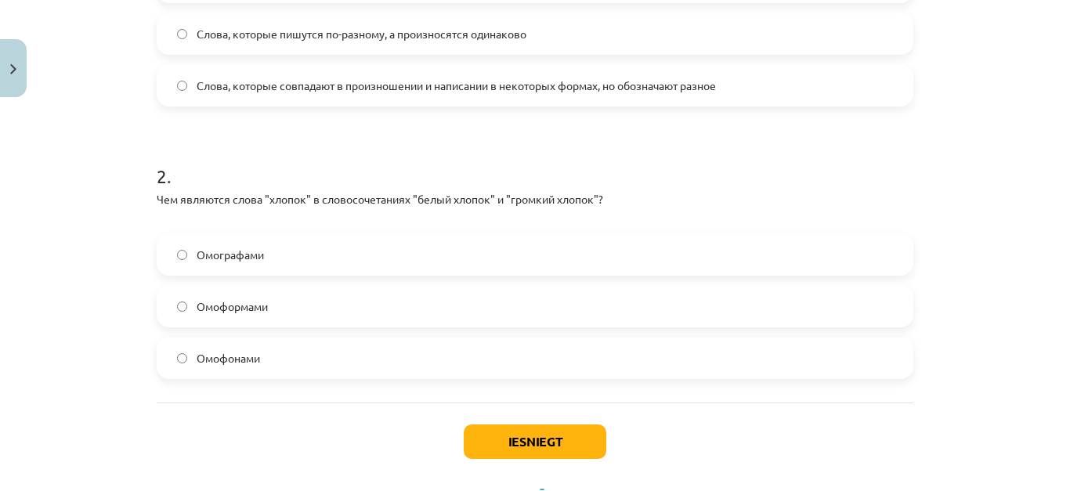
scroll to position [577, 0]
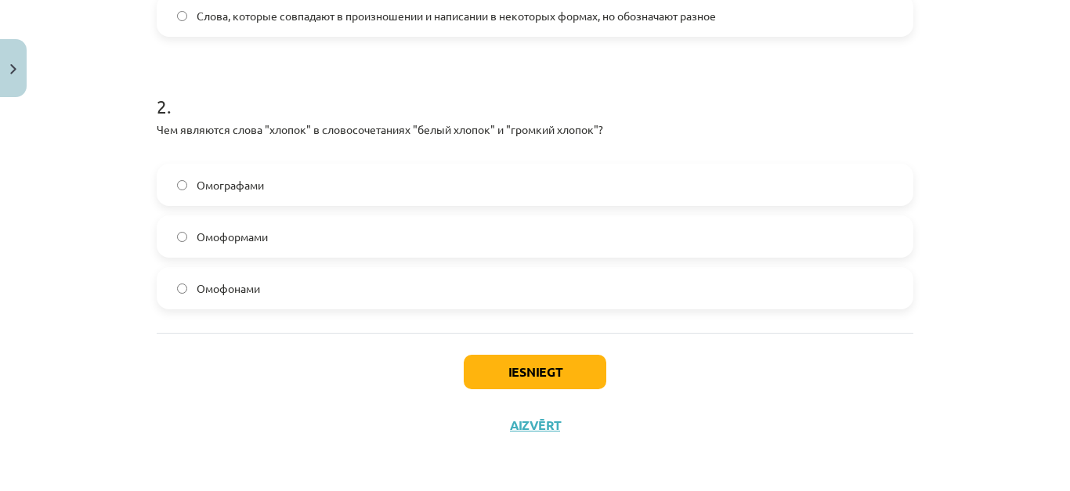
drag, startPoint x: 153, startPoint y: 123, endPoint x: 521, endPoint y: 282, distance: 401.1
click at [521, 282] on div "2 . Чем являются слова "хлопок" в словосочетаниях "белый хлопок" и "громкий хло…" at bounding box center [535, 188] width 757 height 241
copy div "Чем являются слова "хлопок" в словосочетаниях "белый хлопок" и "громкий хлопок"…"
click at [212, 343] on div "Iesniegt Aizvērt" at bounding box center [535, 388] width 757 height 110
click at [178, 281] on label "Омофонами" at bounding box center [535, 288] width 754 height 39
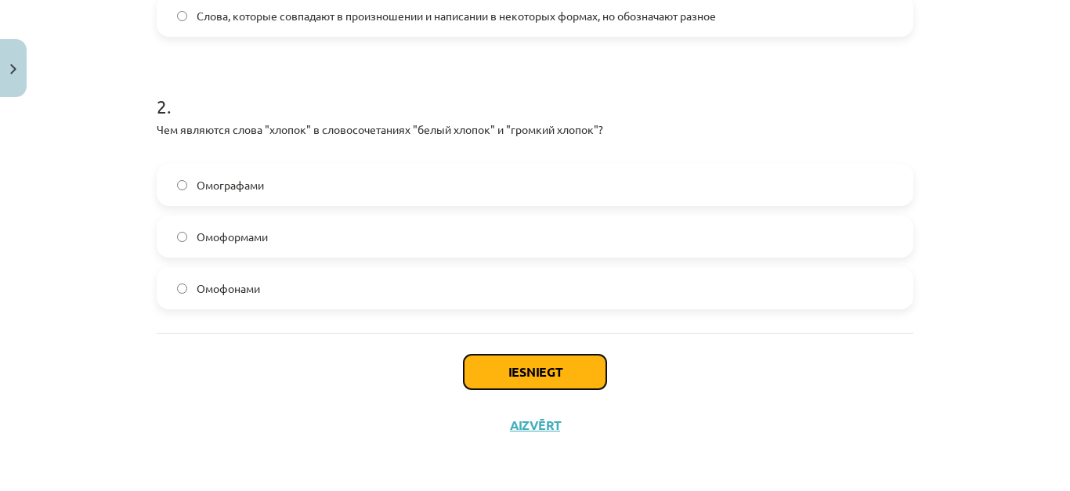
click at [493, 378] on button "Iesniegt" at bounding box center [535, 372] width 143 height 34
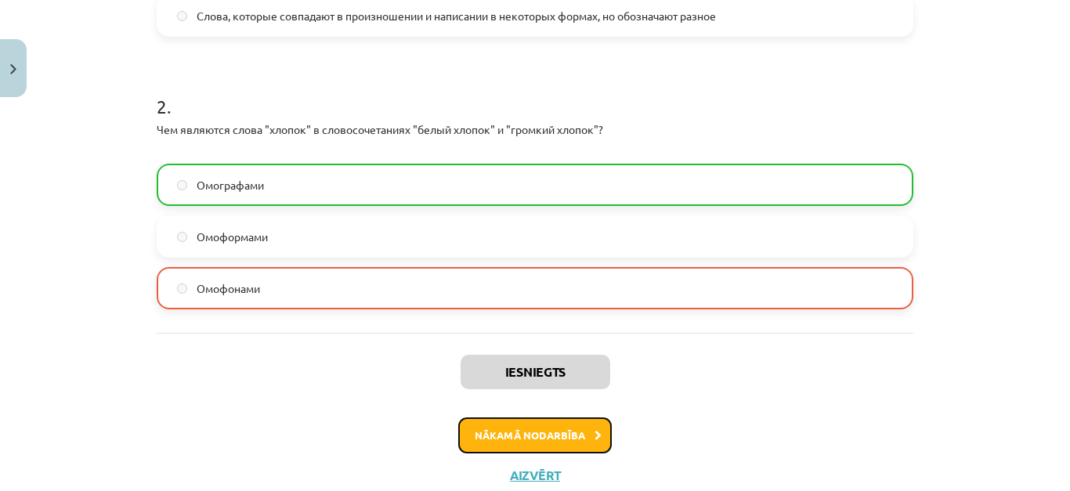
click at [544, 439] on button "Nākamā nodarbība" at bounding box center [535, 436] width 154 height 36
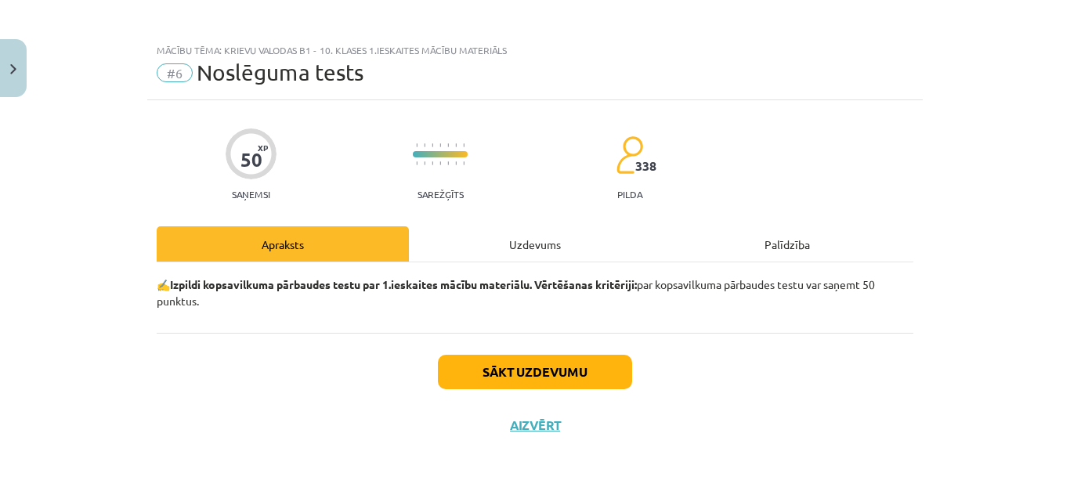
scroll to position [4, 0]
click at [505, 379] on button "Sākt uzdevumu" at bounding box center [535, 372] width 194 height 34
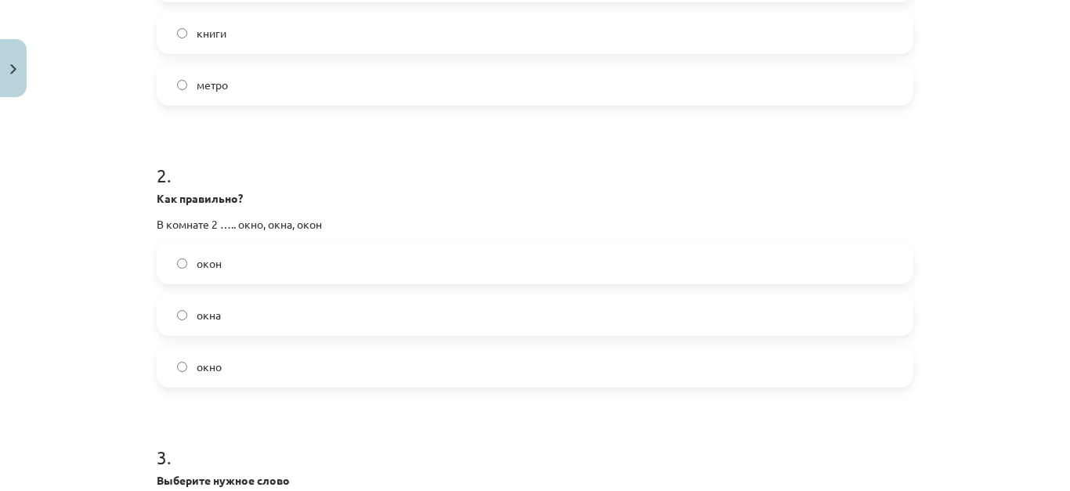
scroll to position [631, 0]
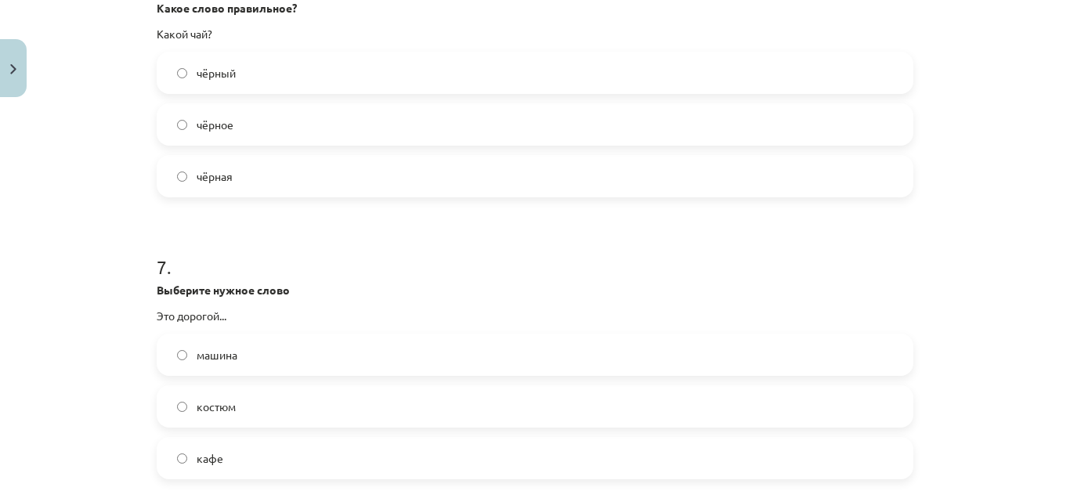
scroll to position [1806, 0]
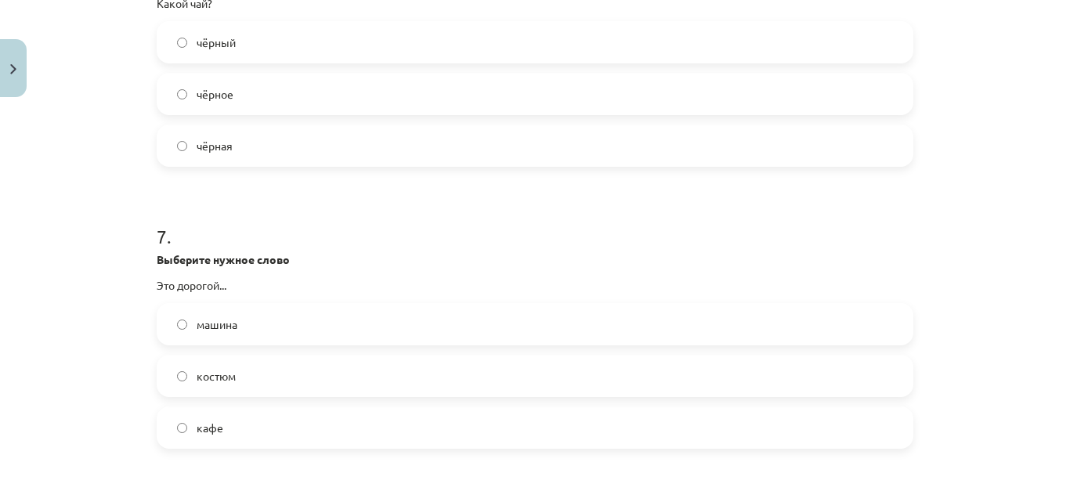
click at [172, 370] on label "костюм" at bounding box center [535, 375] width 754 height 39
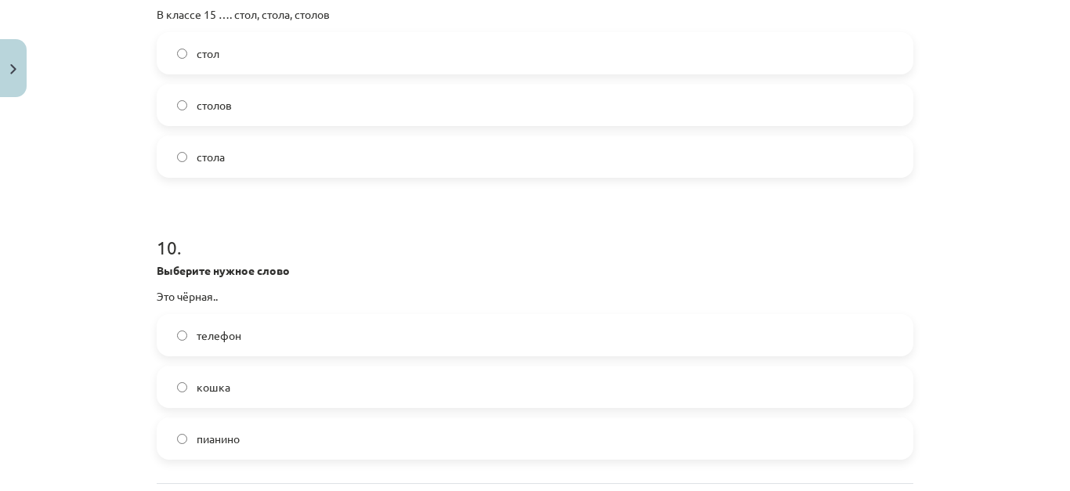
scroll to position [2667, 0]
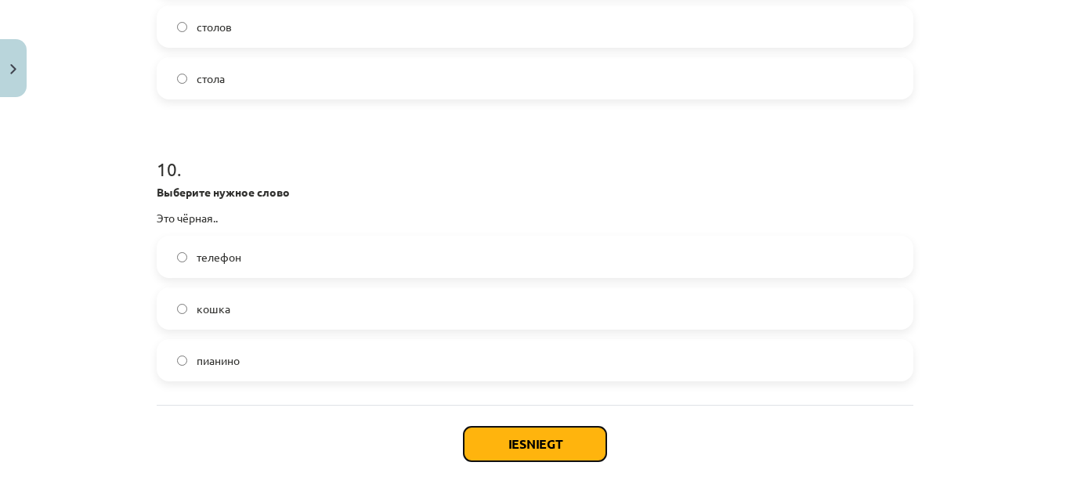
click at [584, 441] on button "Iesniegt" at bounding box center [535, 444] width 143 height 34
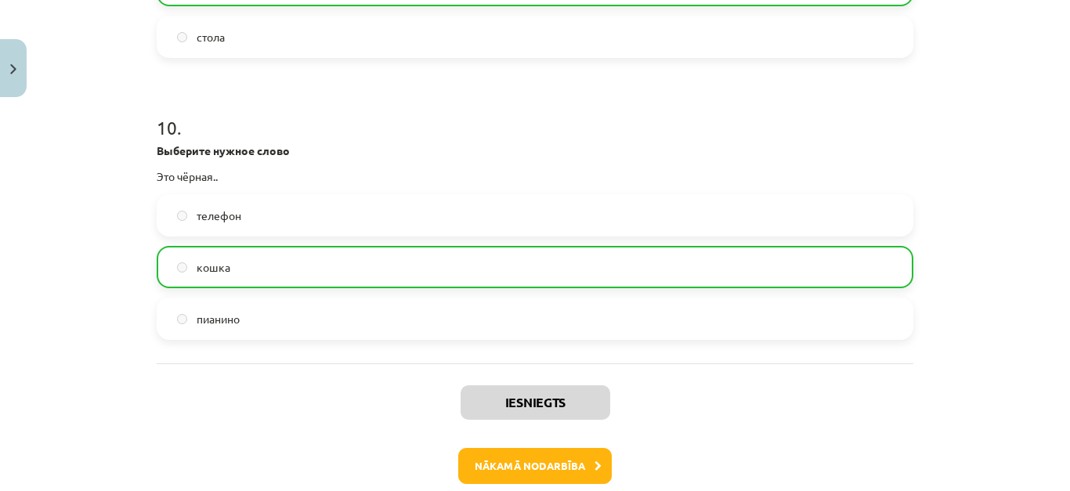
scroll to position [2790, 0]
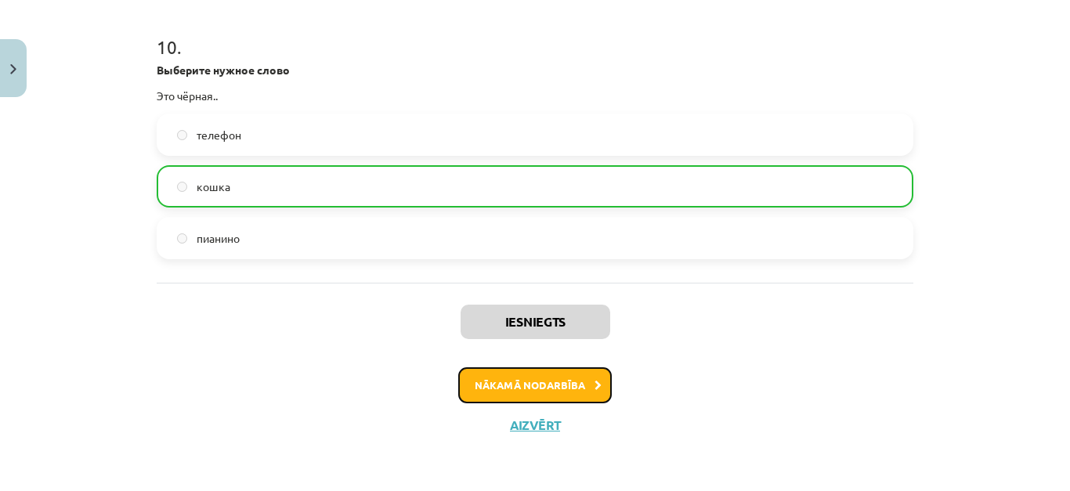
click at [512, 389] on button "Nākamā nodarbība" at bounding box center [535, 385] width 154 height 36
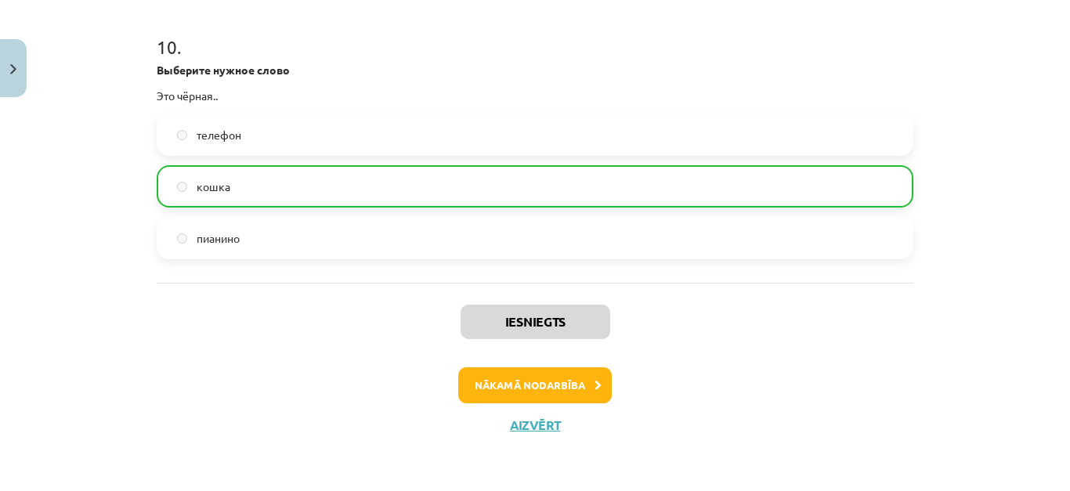
scroll to position [0, 0]
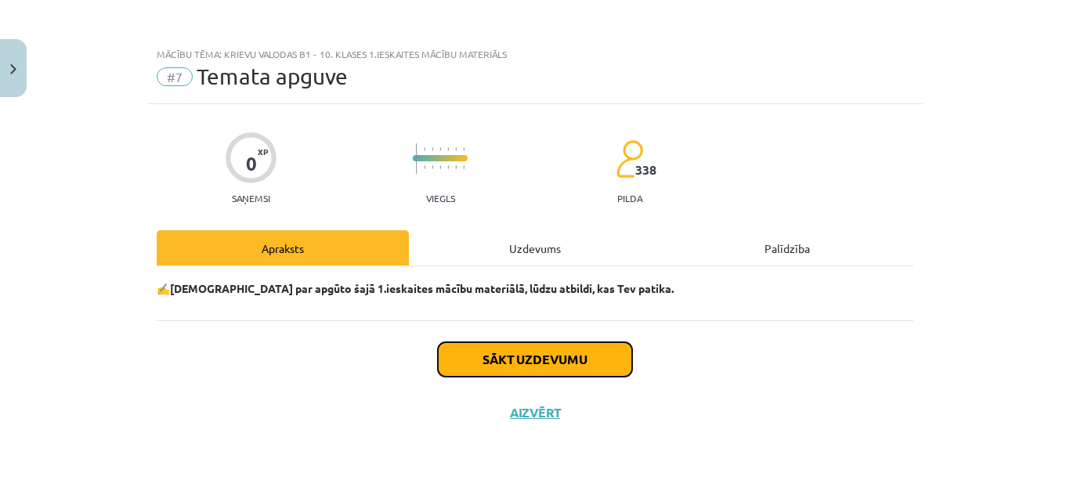
click at [528, 367] on button "Sākt uzdevumu" at bounding box center [535, 359] width 194 height 34
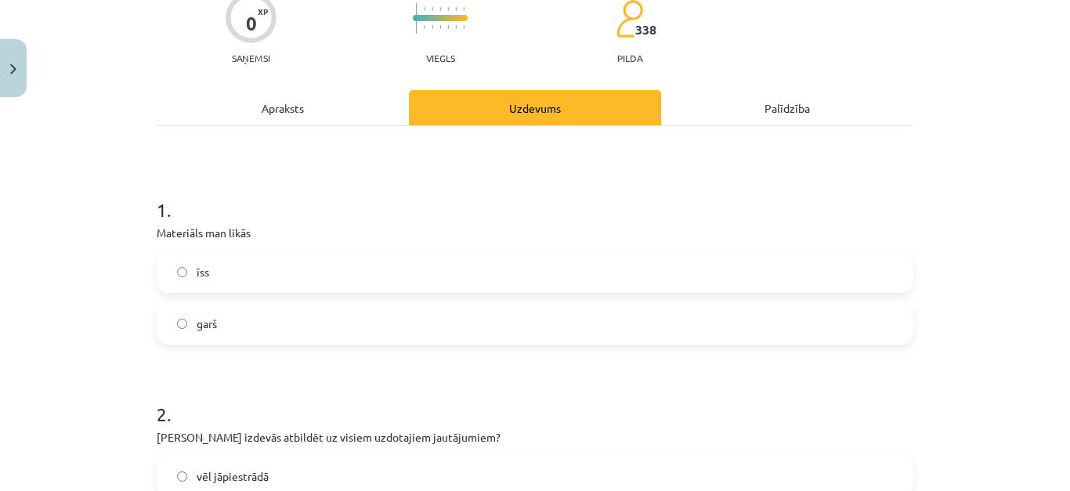
scroll to position [157, 0]
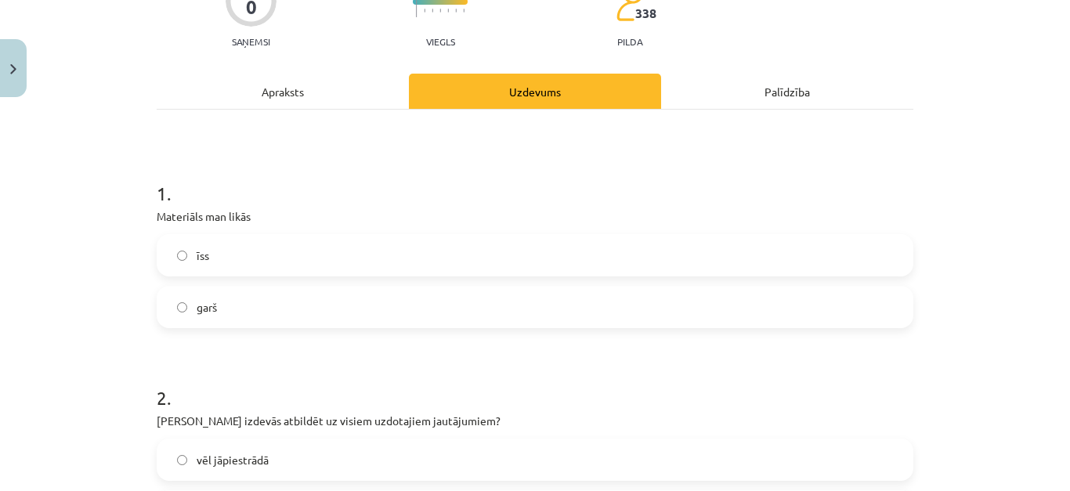
click at [179, 249] on label "īss" at bounding box center [535, 255] width 754 height 39
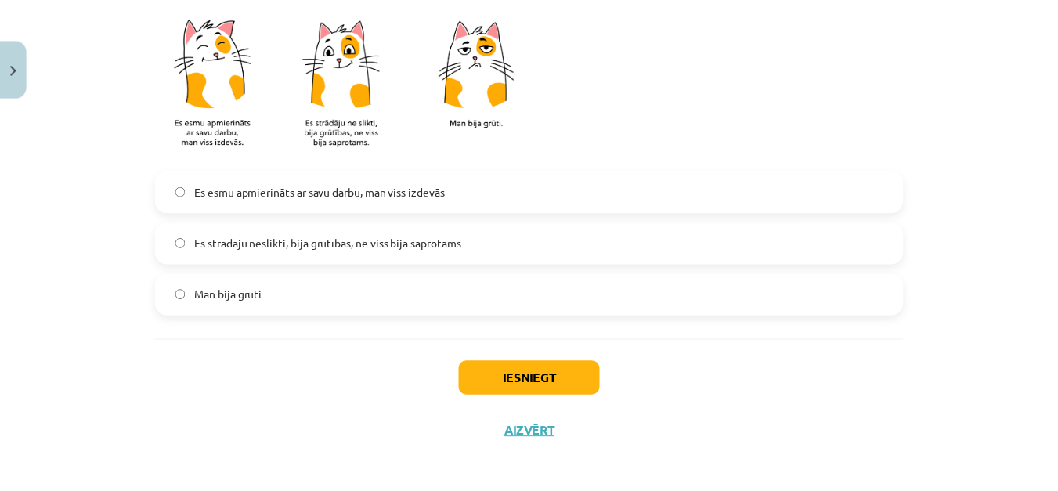
scroll to position [1412, 0]
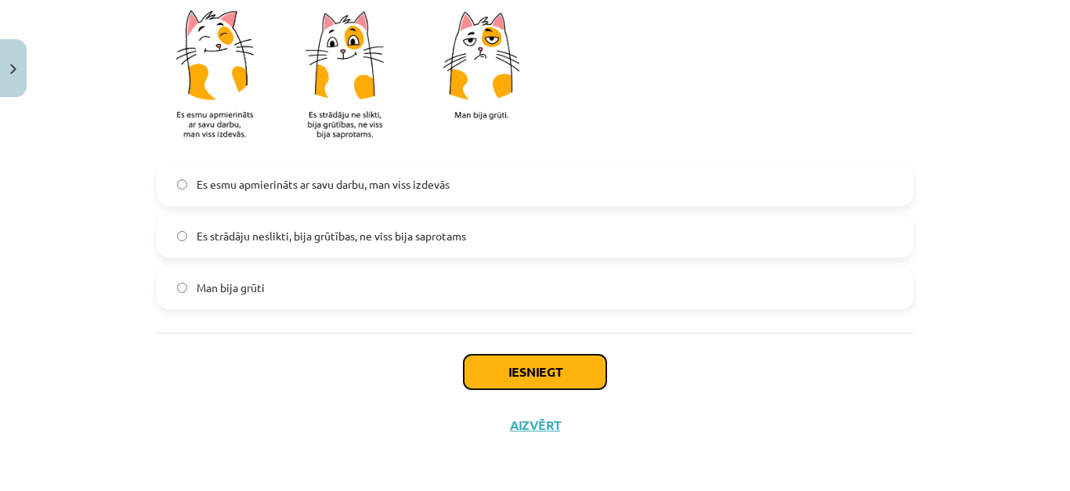
click at [552, 370] on button "Iesniegt" at bounding box center [535, 372] width 143 height 34
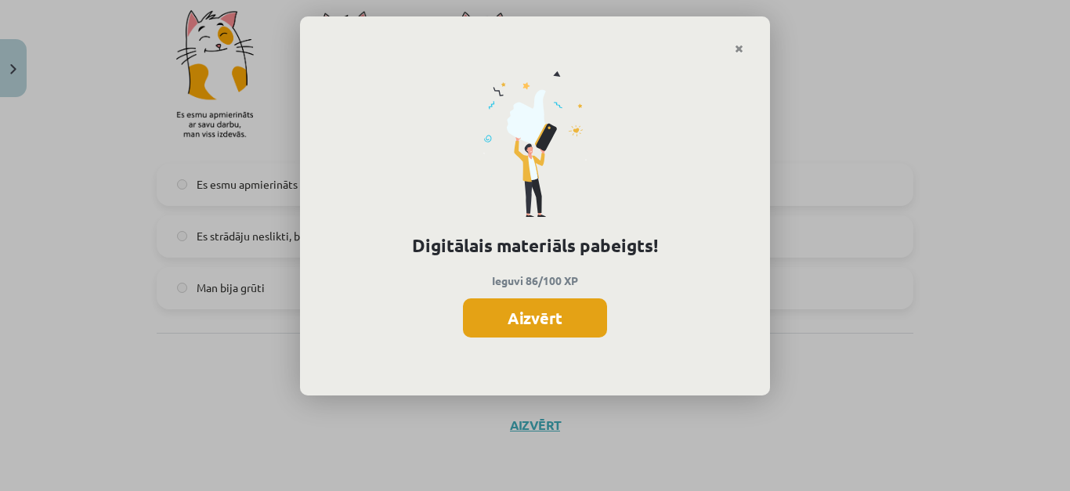
click at [520, 316] on button "Aizvērt" at bounding box center [535, 317] width 144 height 39
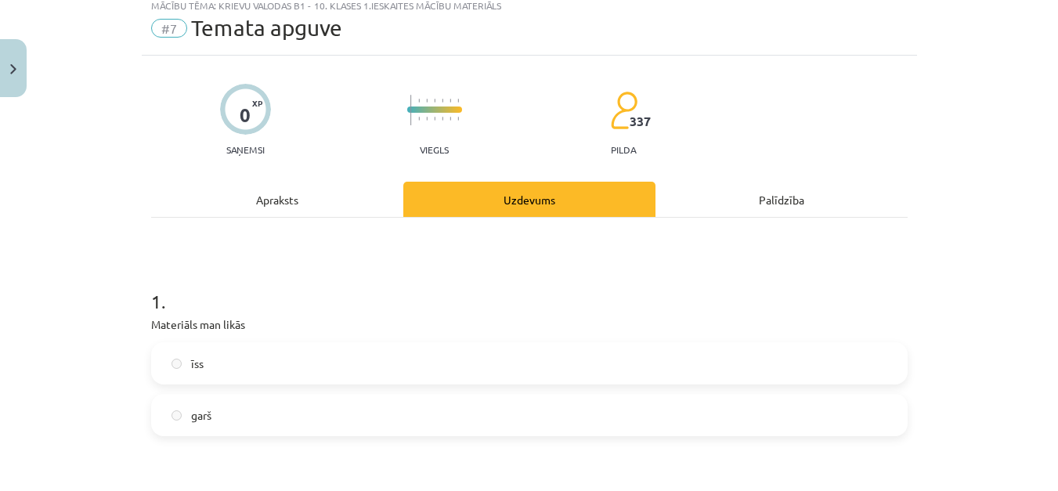
scroll to position [0, 0]
